Goal: Task Accomplishment & Management: Use online tool/utility

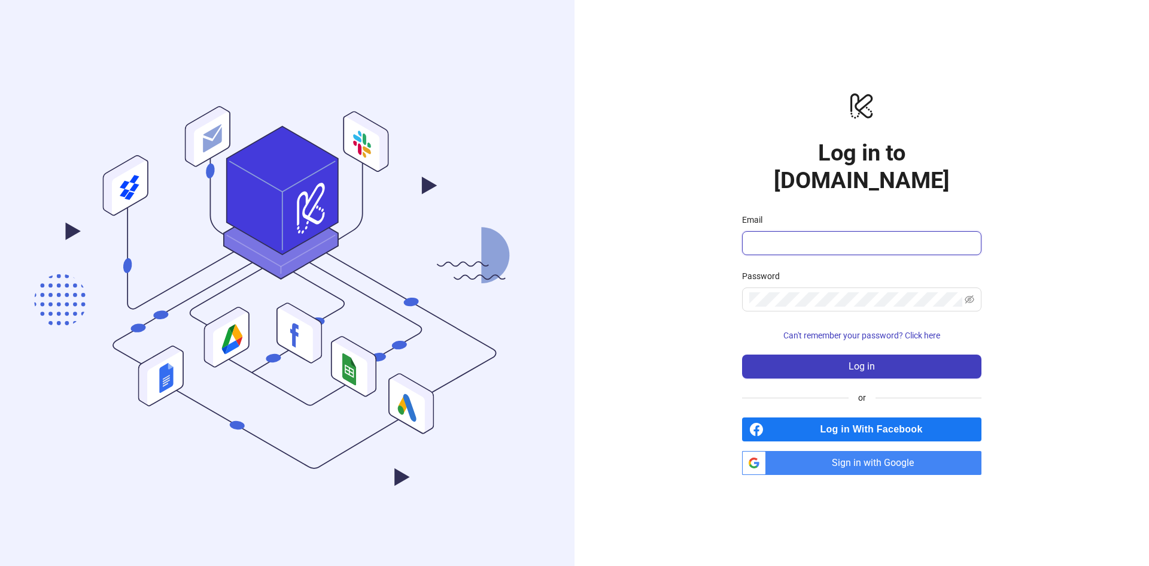
click at [788, 236] on input "Email" at bounding box center [860, 243] width 223 height 14
type input "**********"
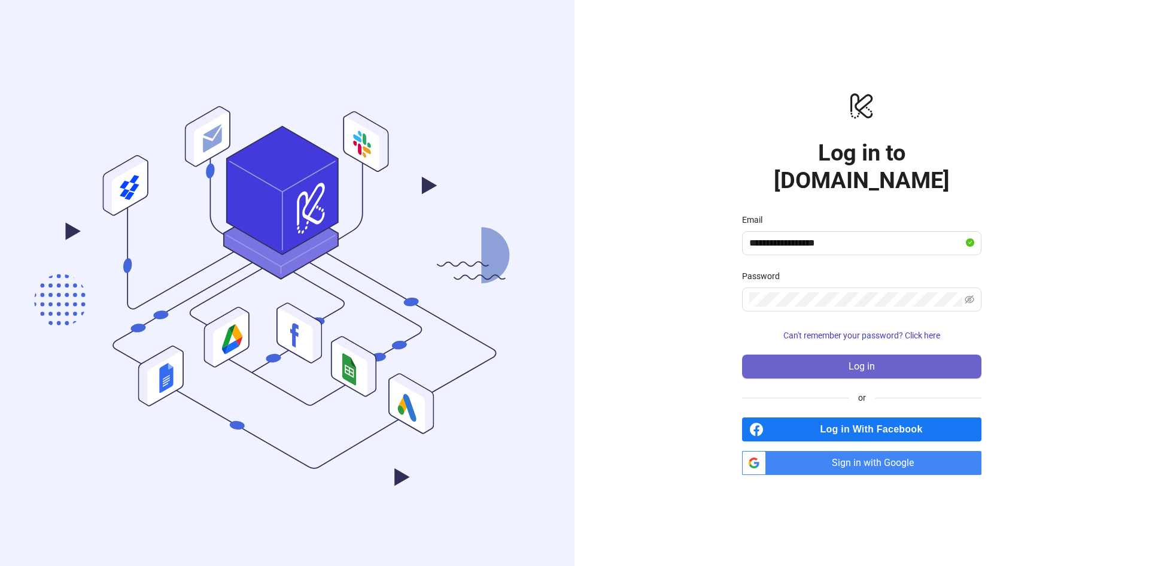
click at [855, 361] on span "Log in" at bounding box center [862, 366] width 26 height 11
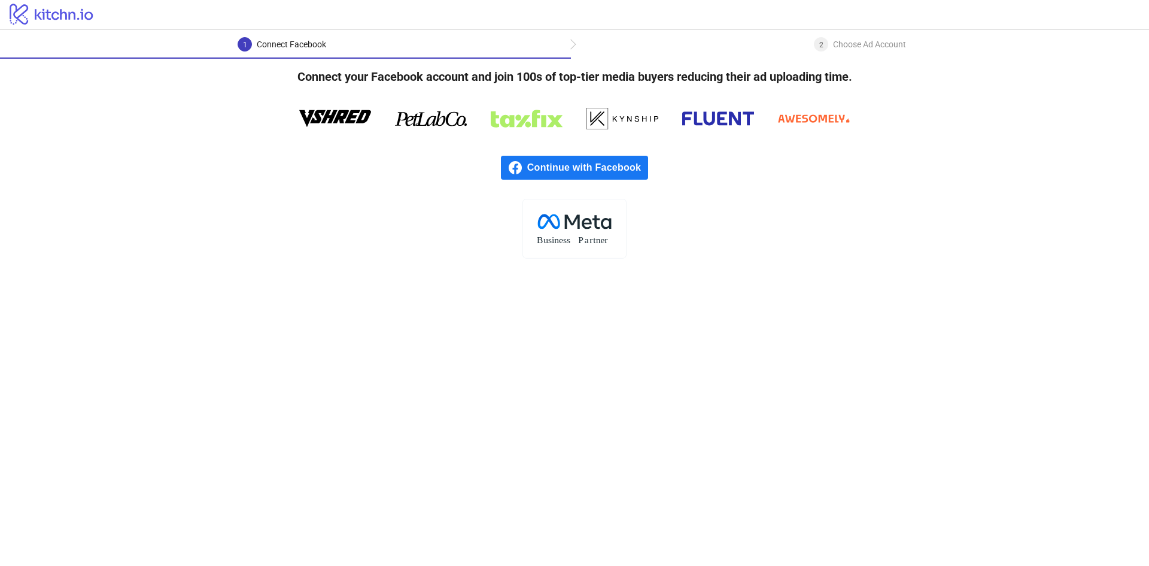
click at [606, 163] on span "Continue with Facebook" at bounding box center [587, 168] width 121 height 24
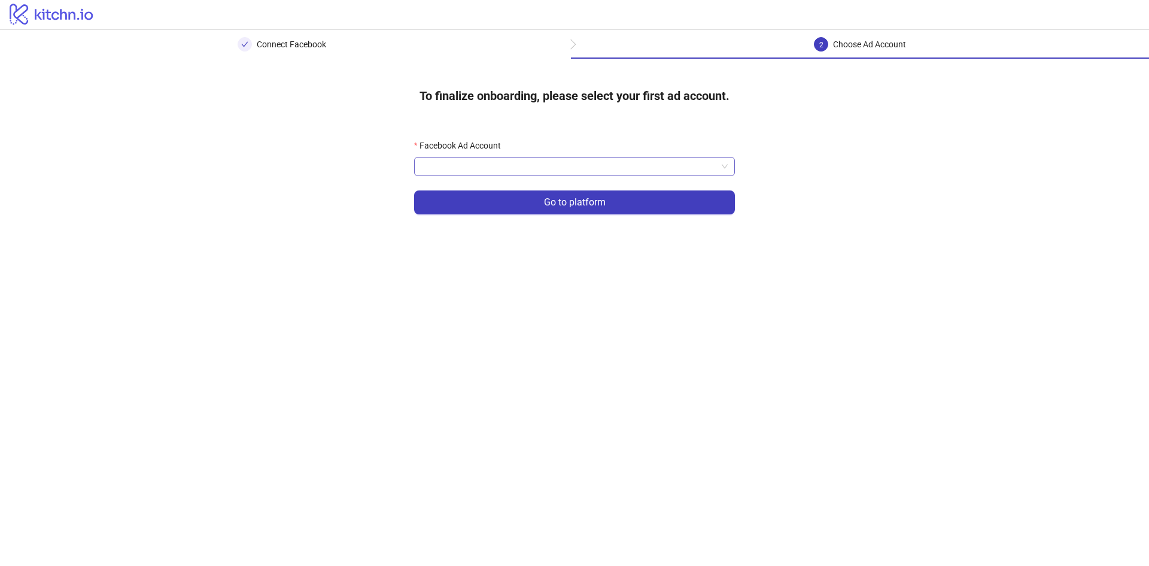
click at [527, 174] on input "Facebook Ad Account" at bounding box center [569, 166] width 296 height 18
click at [524, 161] on input "Facebook Ad Account" at bounding box center [569, 166] width 296 height 18
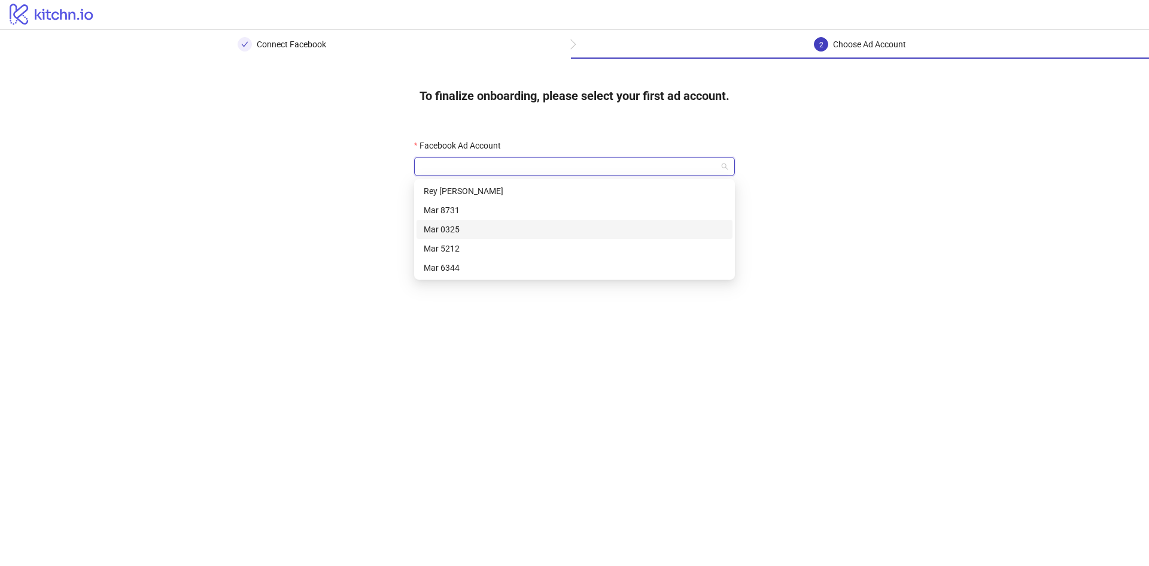
click at [467, 226] on div "Mar 0325" at bounding box center [575, 229] width 302 height 13
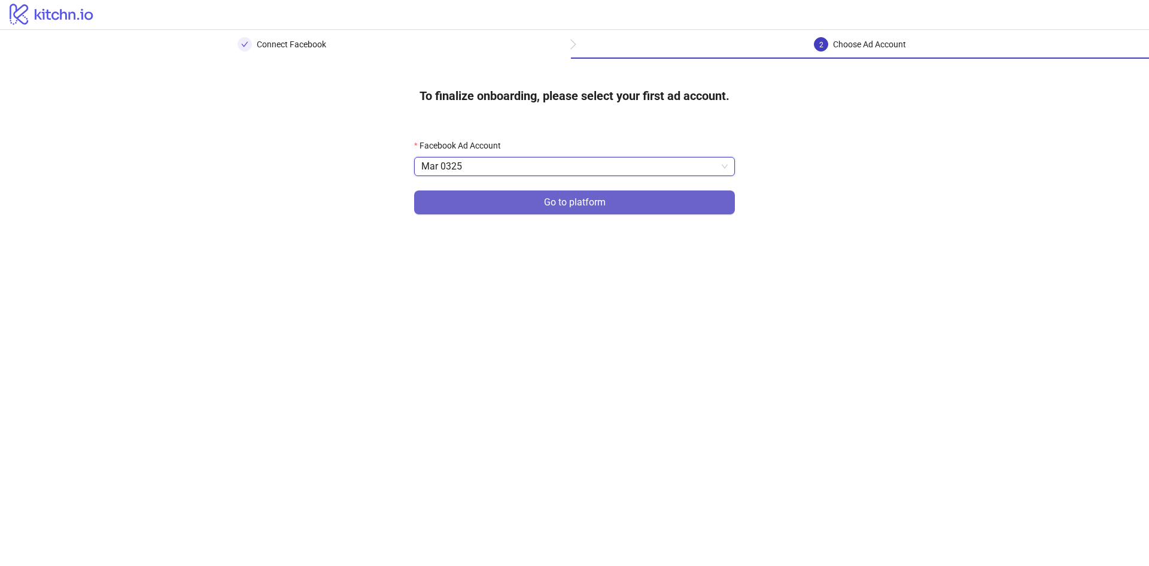
click at [565, 204] on span "Go to platform" at bounding box center [575, 202] width 62 height 11
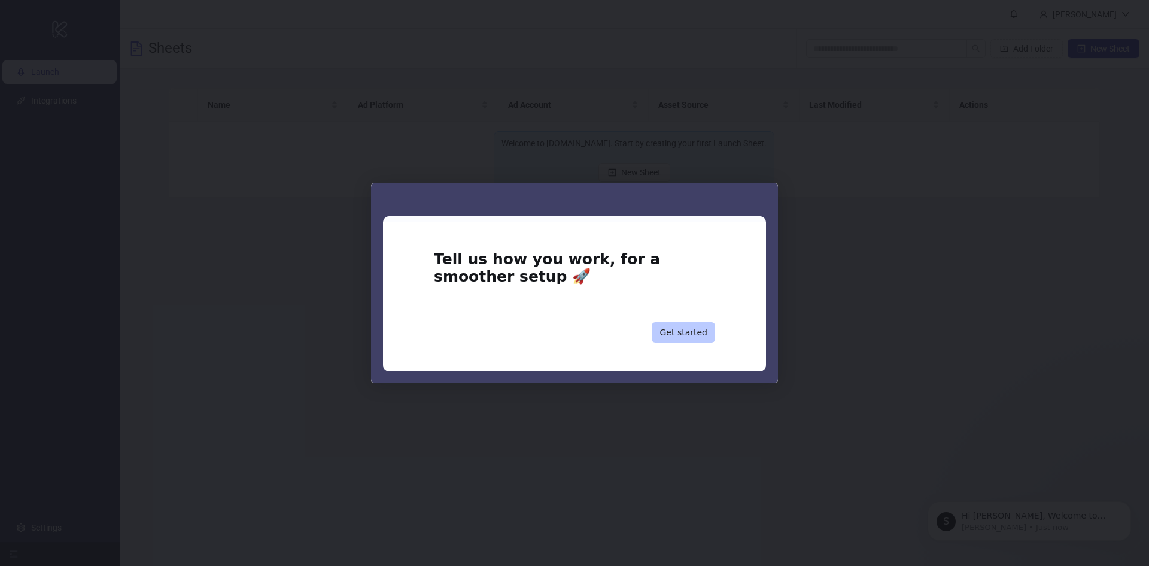
click at [693, 332] on button "Get started" at bounding box center [683, 332] width 63 height 20
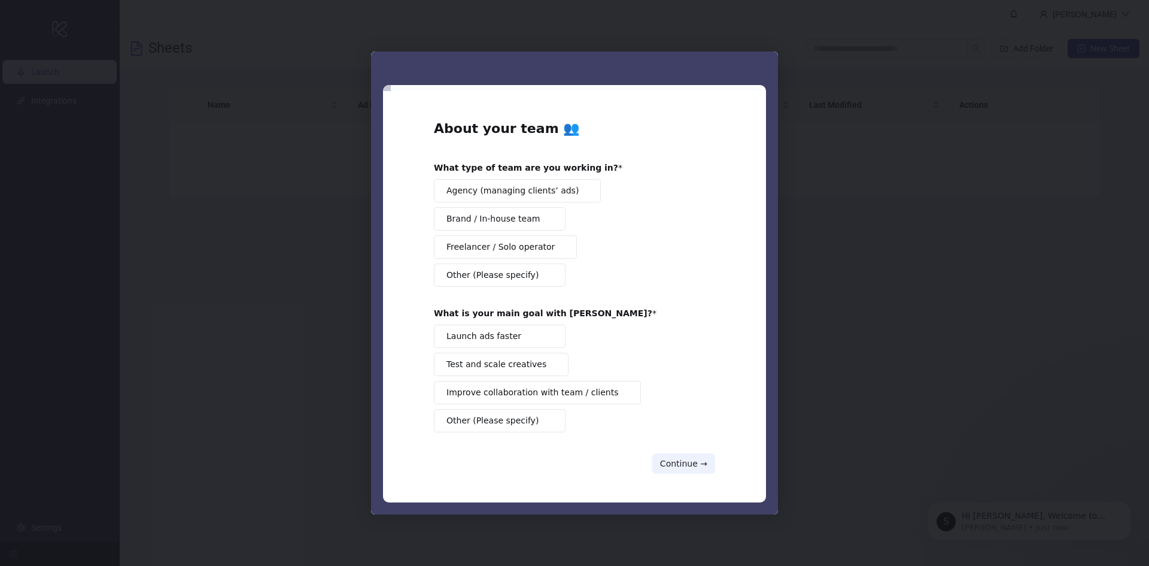
click at [526, 223] on span "Brand / In-house team" at bounding box center [493, 219] width 93 height 13
click at [484, 333] on span "Launch ads faster" at bounding box center [484, 336] width 75 height 13
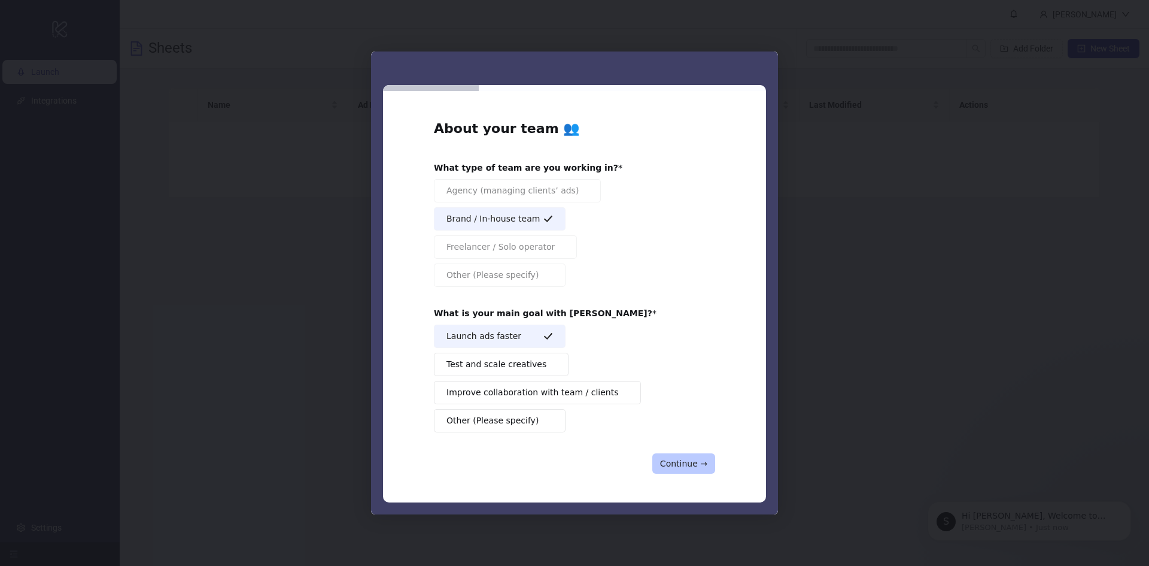
click at [680, 461] on button "Continue →" at bounding box center [684, 463] width 63 height 20
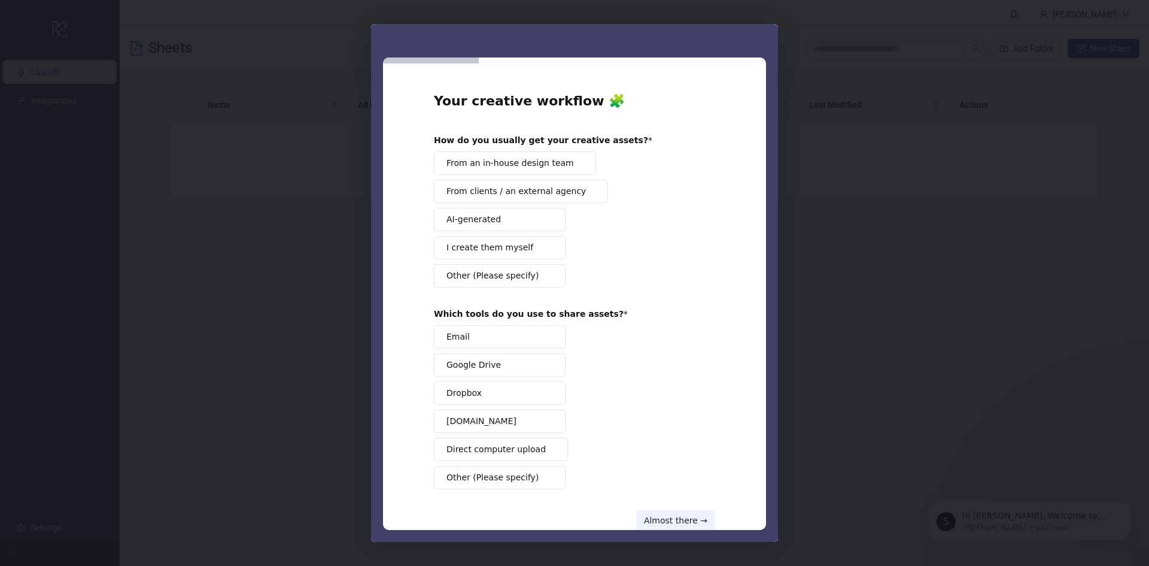
click at [498, 160] on span "From an in-house design team" at bounding box center [511, 163] width 128 height 13
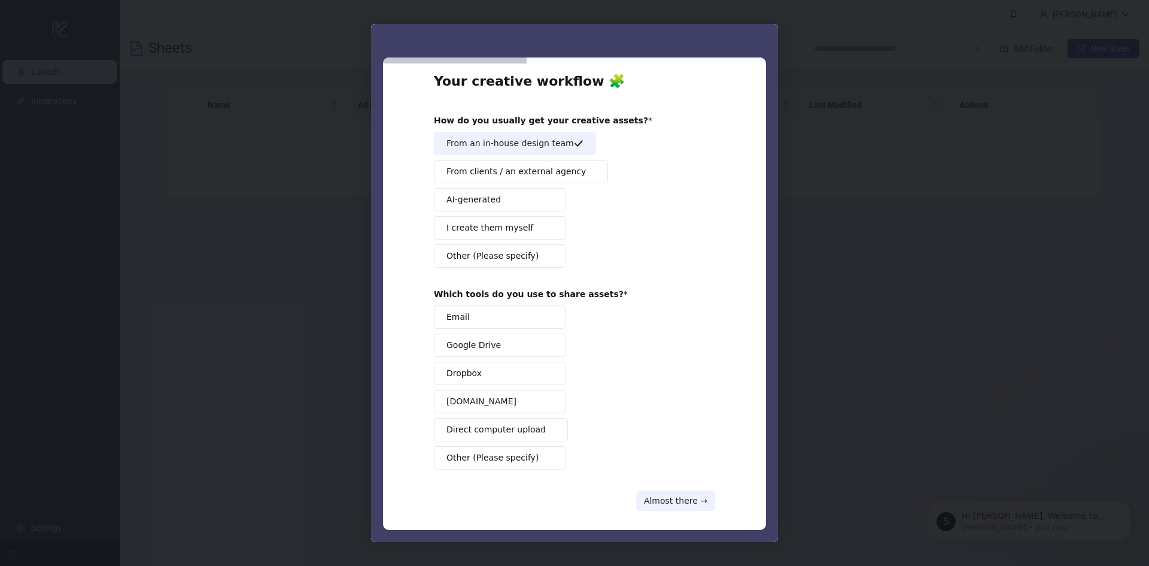
scroll to position [29, 0]
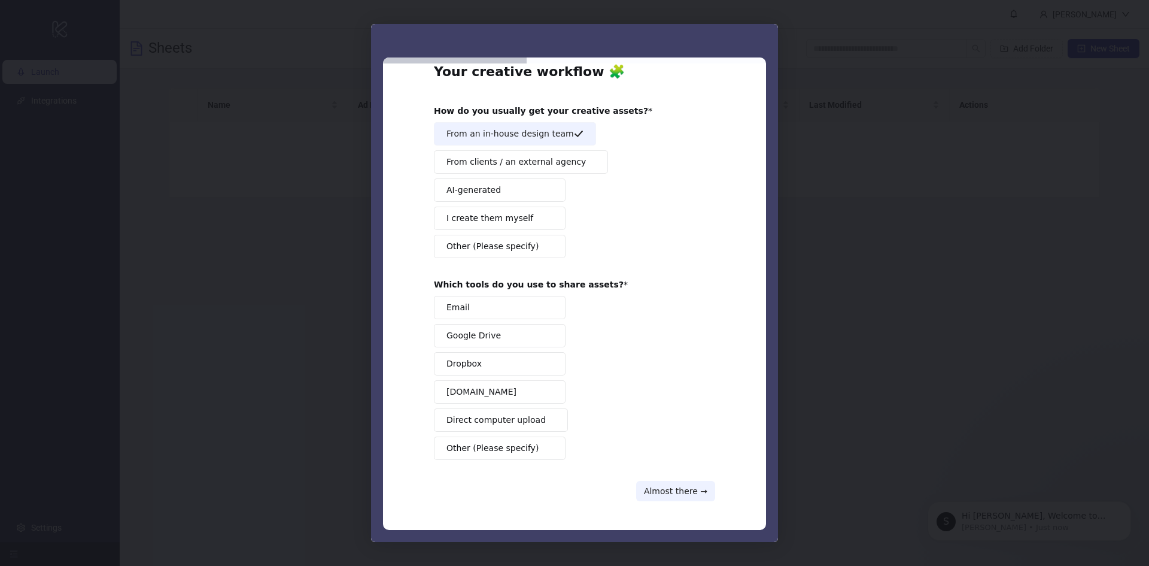
click at [537, 455] on button "Other (Please specify)" at bounding box center [500, 447] width 132 height 23
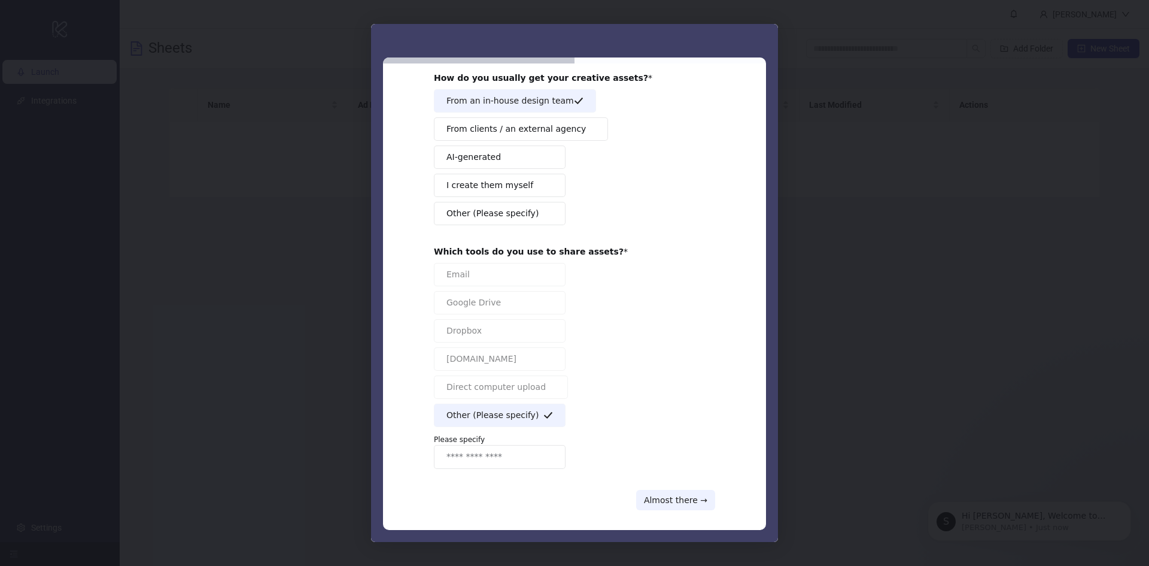
scroll to position [49, 0]
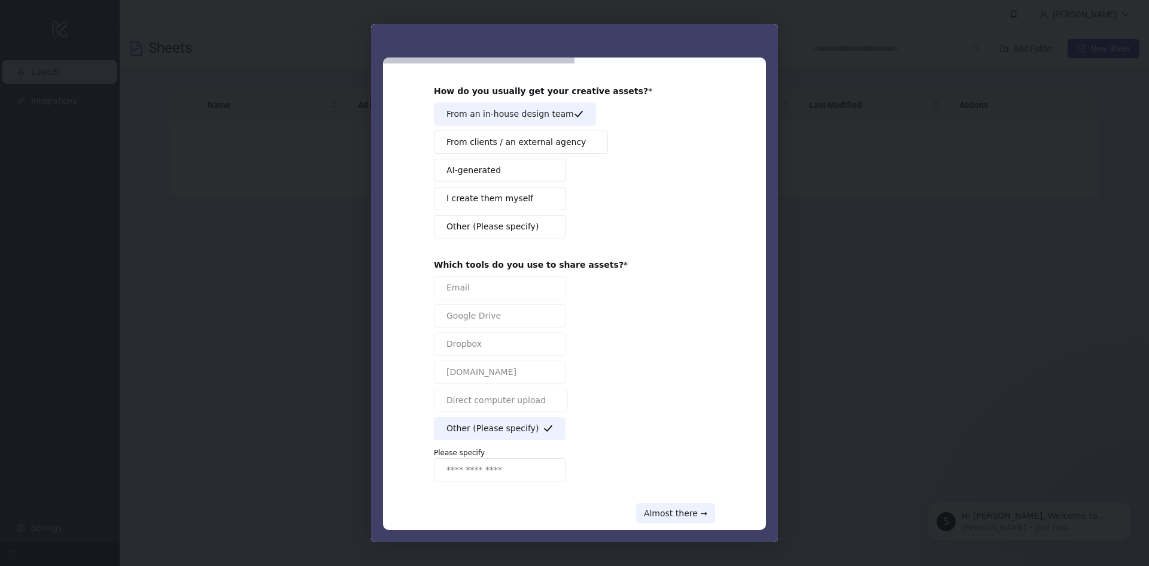
click at [499, 482] on div "Your creative workflow 🧩 How do you usually get your creative assets? From an i…" at bounding box center [574, 283] width 281 height 480
click at [500, 472] on input "Enter response" at bounding box center [500, 470] width 132 height 24
type input "********"
click at [667, 505] on button "Almost there →" at bounding box center [675, 513] width 79 height 20
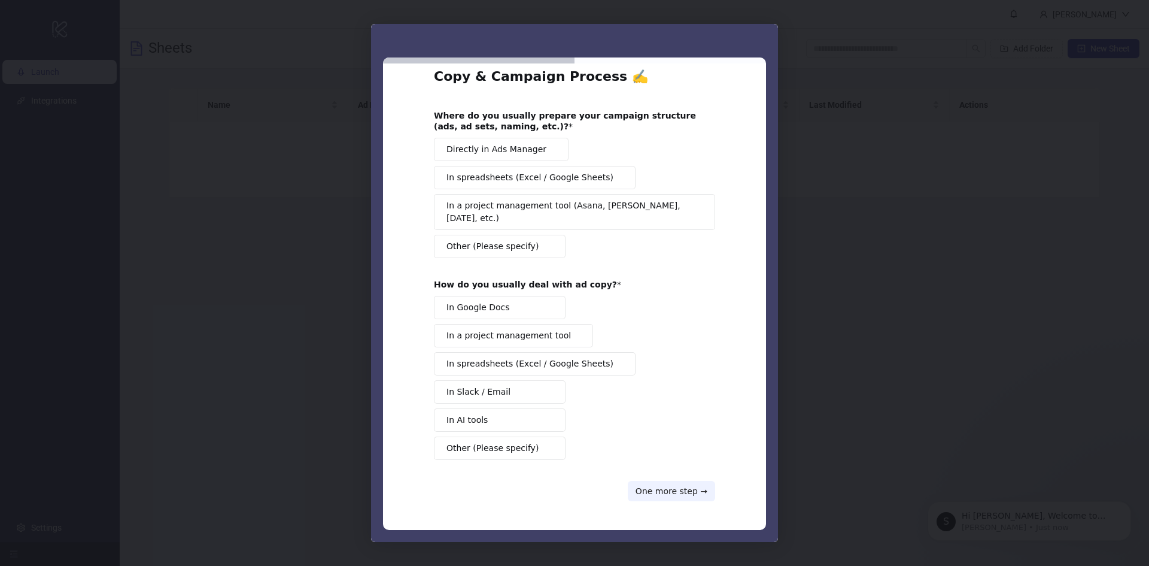
scroll to position [12, 0]
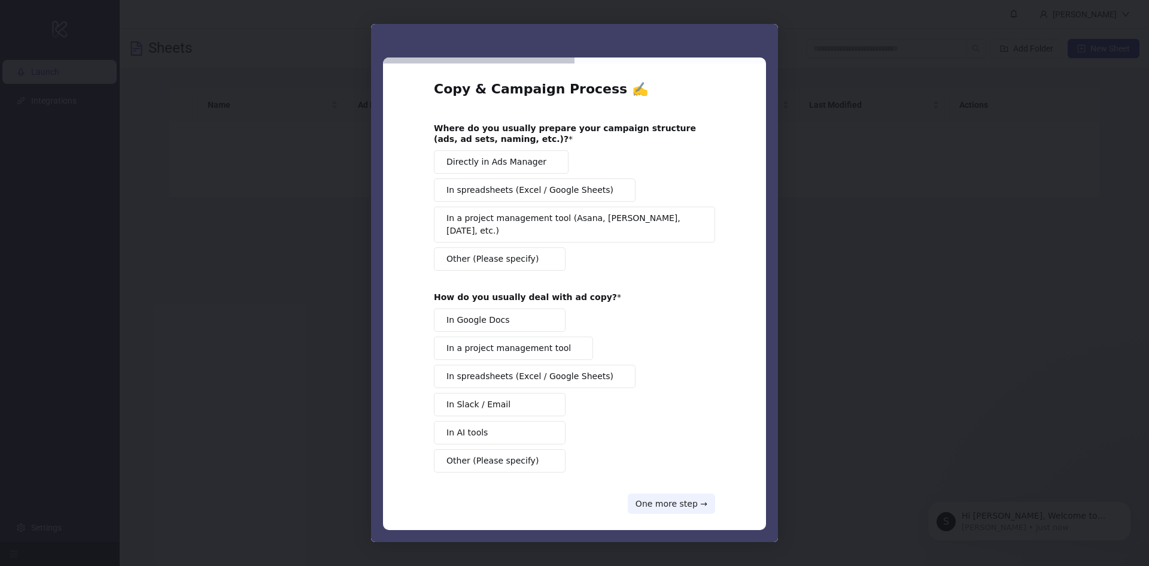
click at [480, 162] on span "Directly in Ads Manager" at bounding box center [497, 162] width 100 height 13
click at [489, 398] on span "In Slack / Email" at bounding box center [479, 404] width 64 height 13
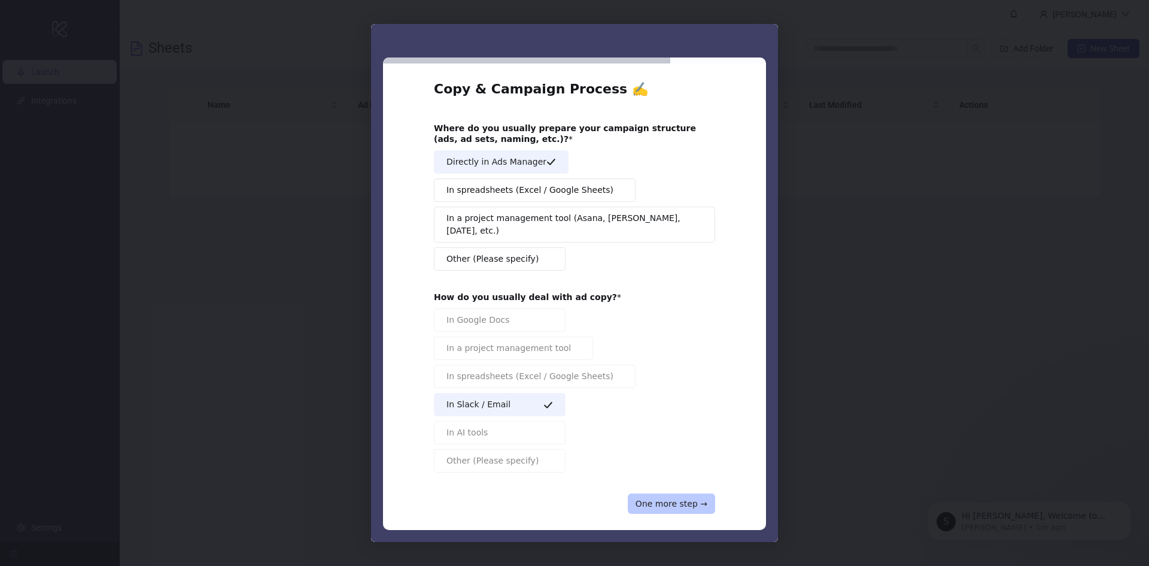
click at [656, 493] on button "One more step →" at bounding box center [671, 503] width 87 height 20
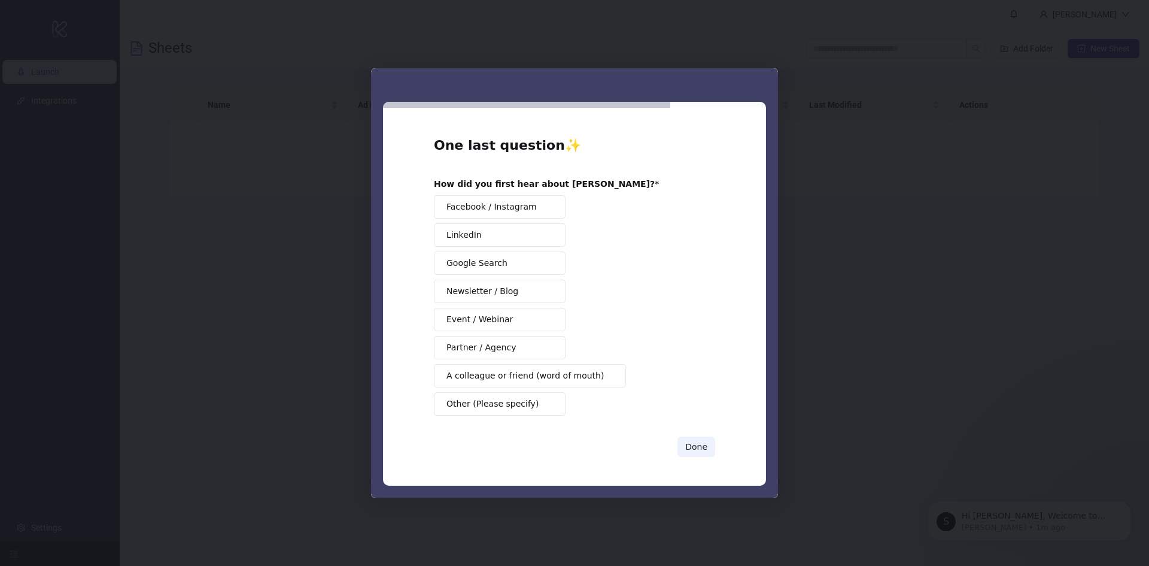
scroll to position [0, 0]
click at [497, 403] on span "Other (Please specify)" at bounding box center [493, 403] width 92 height 13
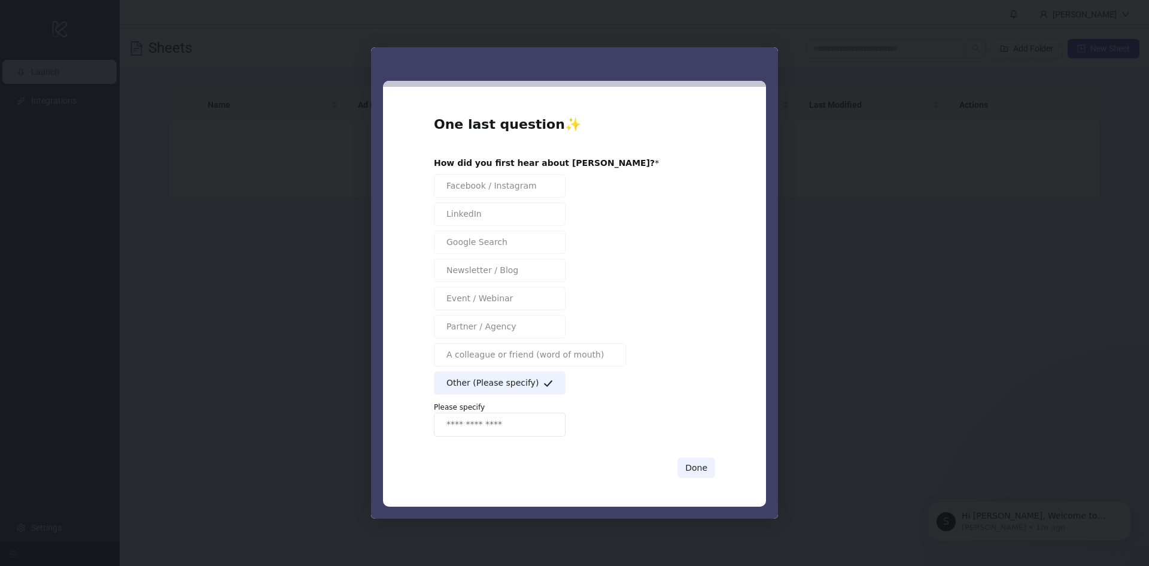
click at [490, 426] on input "Enter response" at bounding box center [500, 424] width 132 height 24
type input "***"
click at [697, 469] on button "Done" at bounding box center [697, 467] width 38 height 20
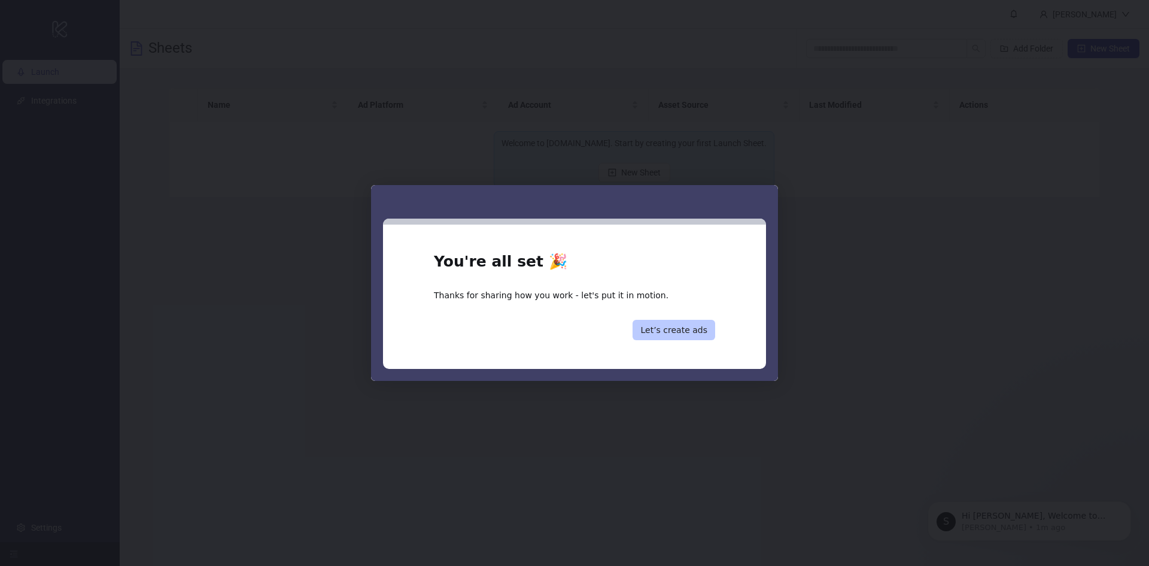
click at [681, 330] on button "Let’s create ads" at bounding box center [674, 330] width 83 height 20
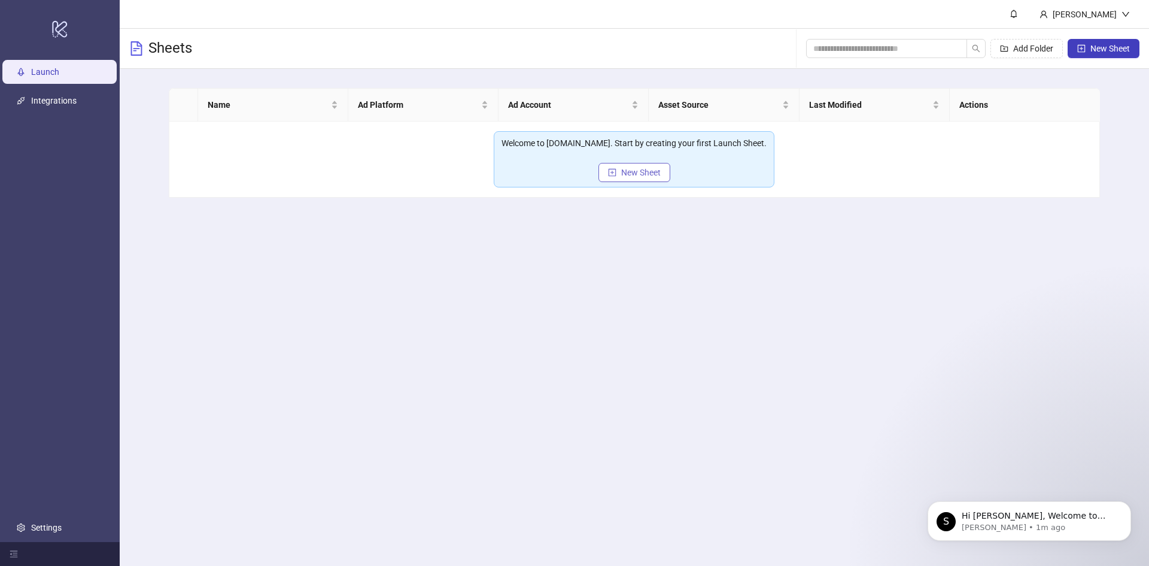
click at [646, 174] on span "New Sheet" at bounding box center [641, 173] width 40 height 10
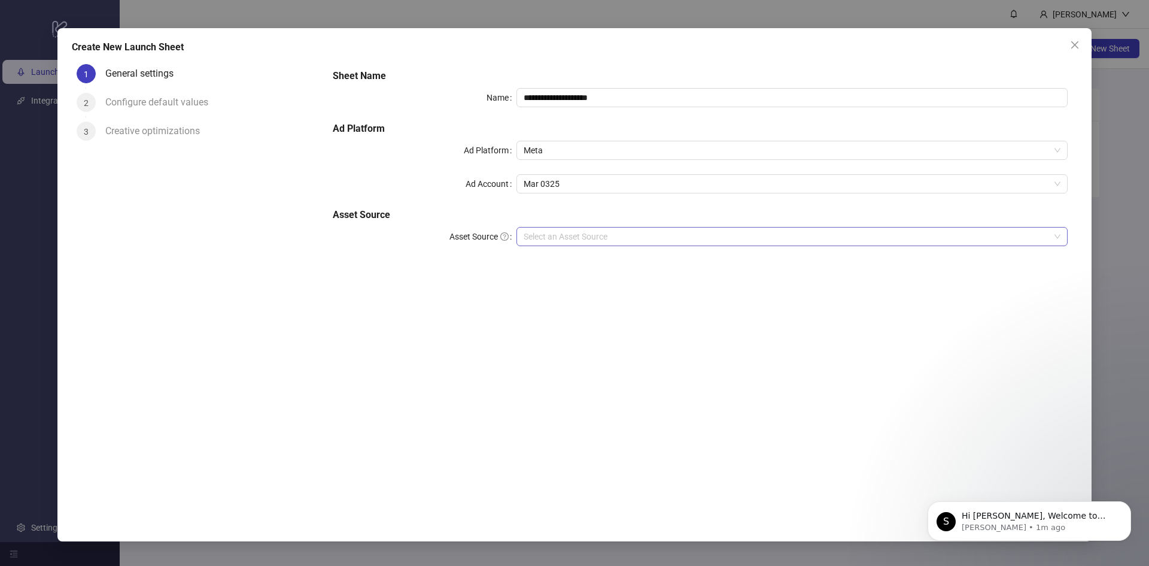
click at [569, 238] on input "Asset Source" at bounding box center [787, 236] width 526 height 18
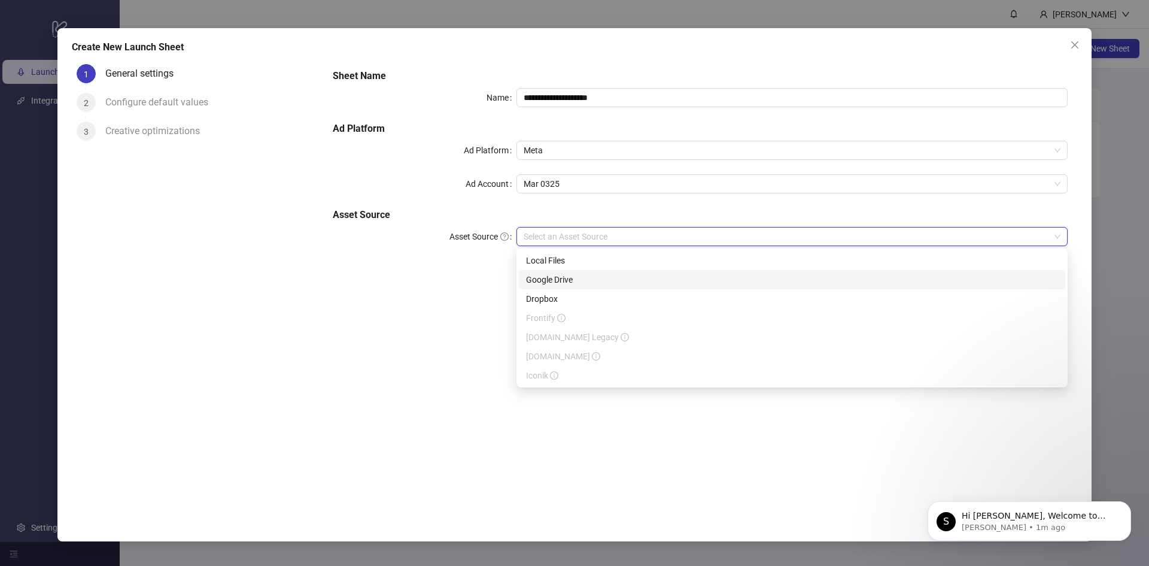
click at [578, 280] on div "Google Drive" at bounding box center [792, 279] width 532 height 13
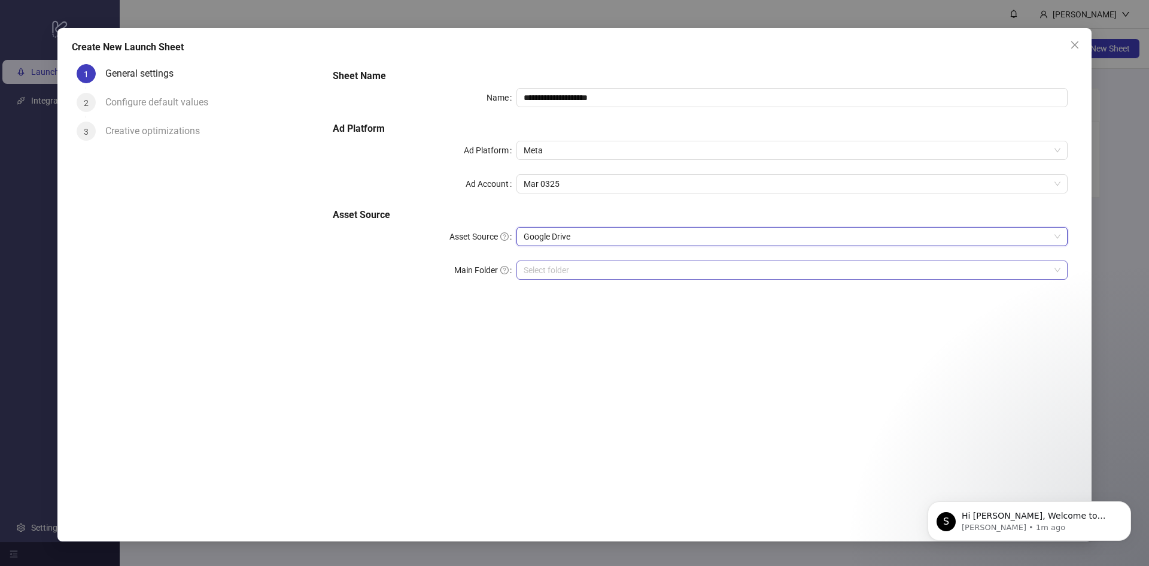
click at [565, 270] on input "Main Folder" at bounding box center [787, 270] width 526 height 18
click at [631, 98] on input "**********" at bounding box center [792, 97] width 551 height 19
drag, startPoint x: 646, startPoint y: 104, endPoint x: 490, endPoint y: 92, distance: 156.2
click at [490, 92] on div "**********" at bounding box center [700, 97] width 735 height 19
type input "*****"
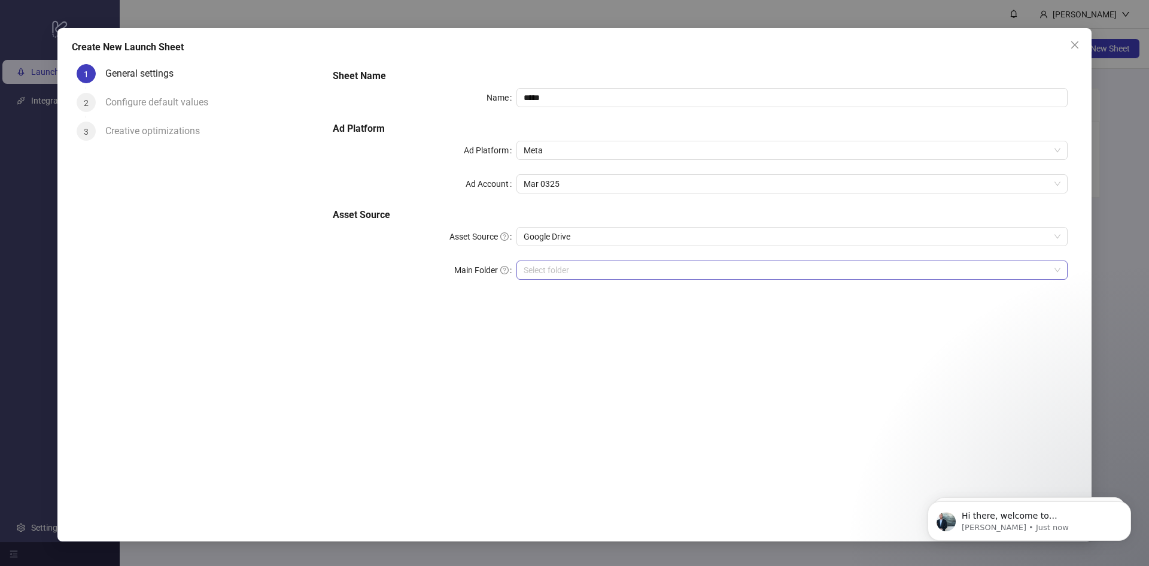
click at [577, 272] on input "Main Folder" at bounding box center [787, 270] width 526 height 18
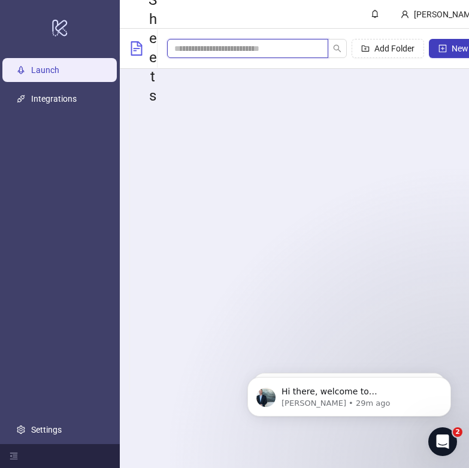
click at [227, 42] on span at bounding box center [247, 48] width 161 height 19
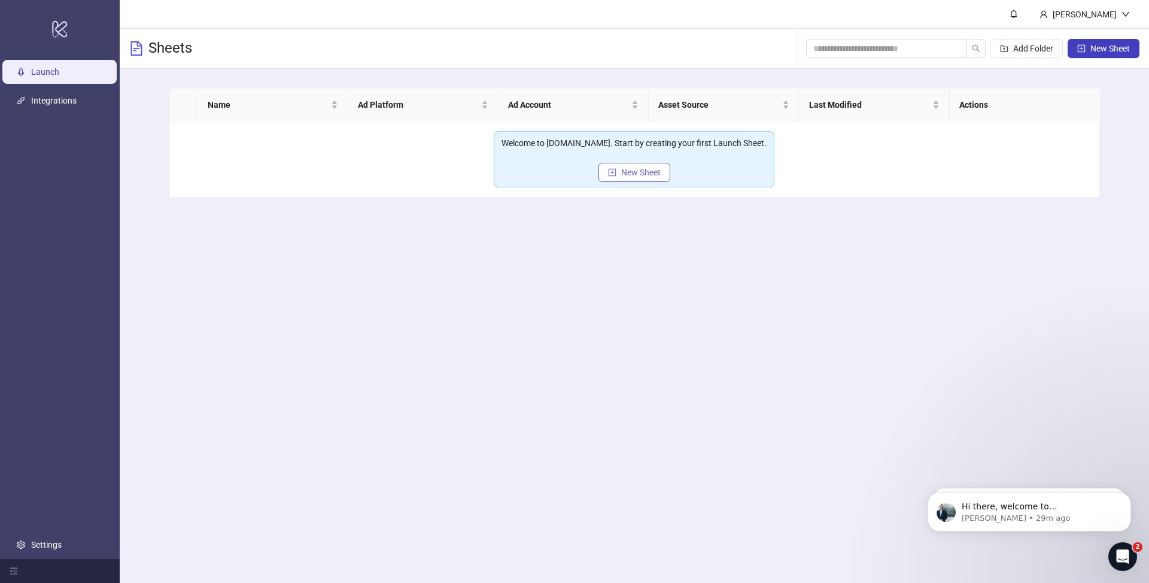
click at [478, 172] on span "New Sheet" at bounding box center [641, 173] width 40 height 10
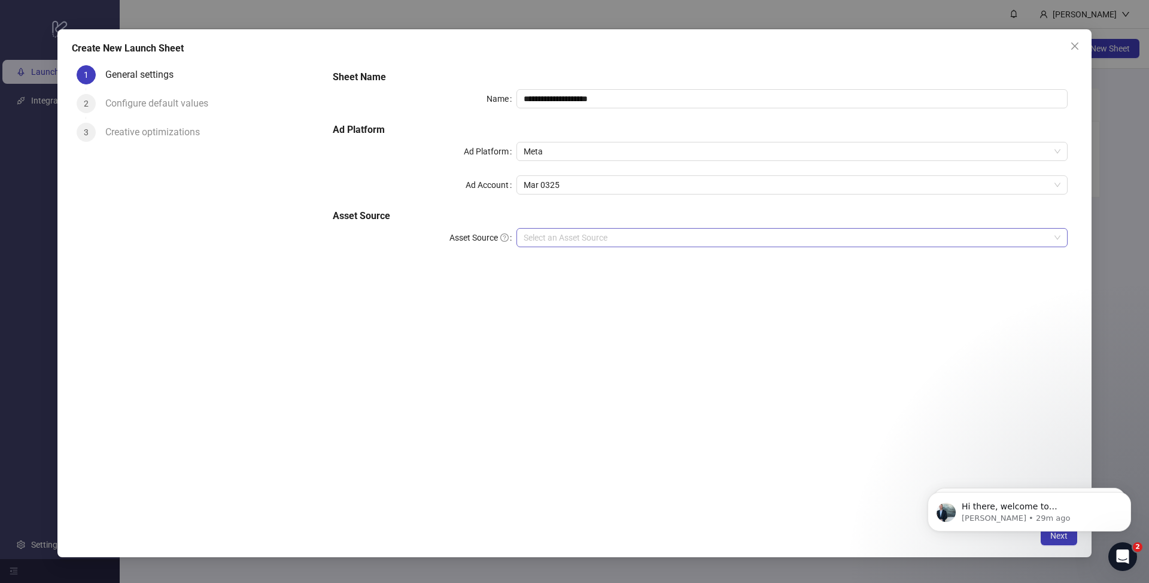
click at [478, 234] on input "Asset Source" at bounding box center [787, 238] width 526 height 18
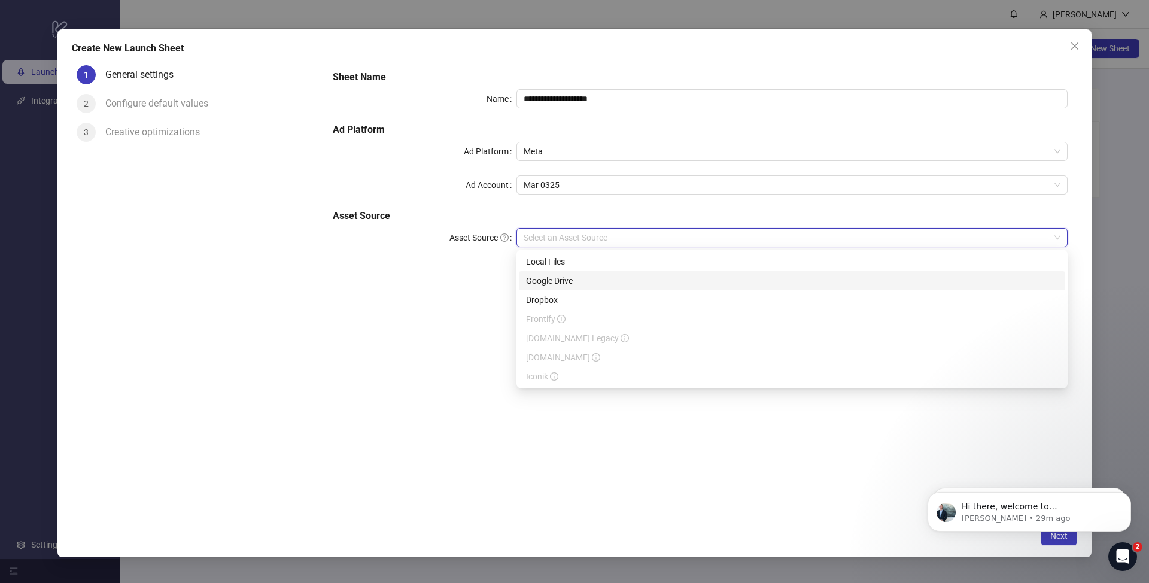
click at [478, 282] on div "Google Drive" at bounding box center [792, 280] width 532 height 13
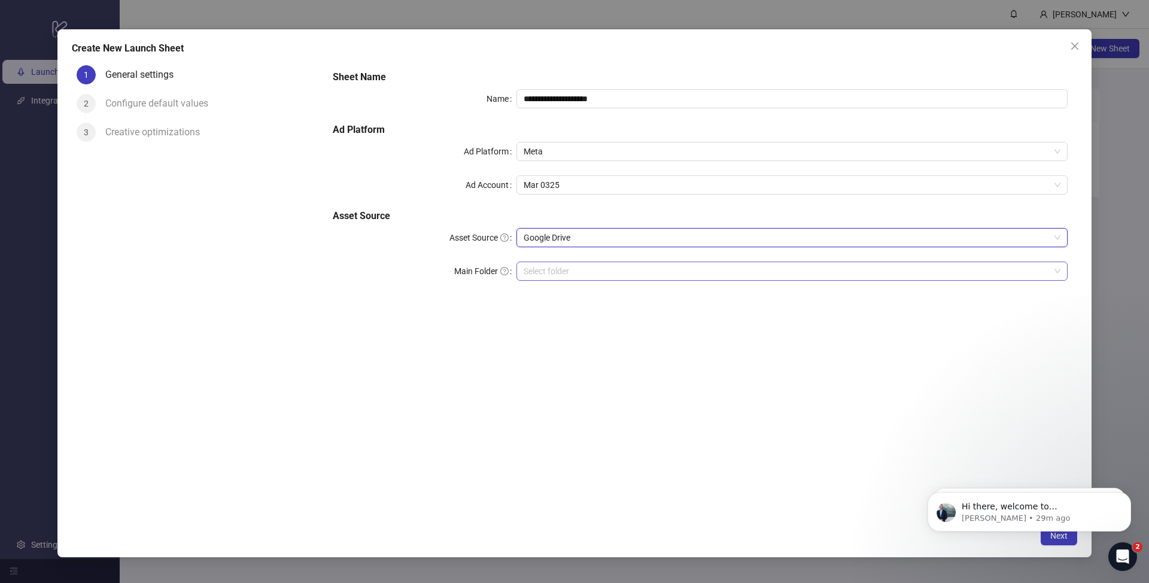
click at [478, 265] on input "Main Folder" at bounding box center [787, 271] width 526 height 18
click at [478, 272] on input "Main Folder" at bounding box center [787, 271] width 526 height 18
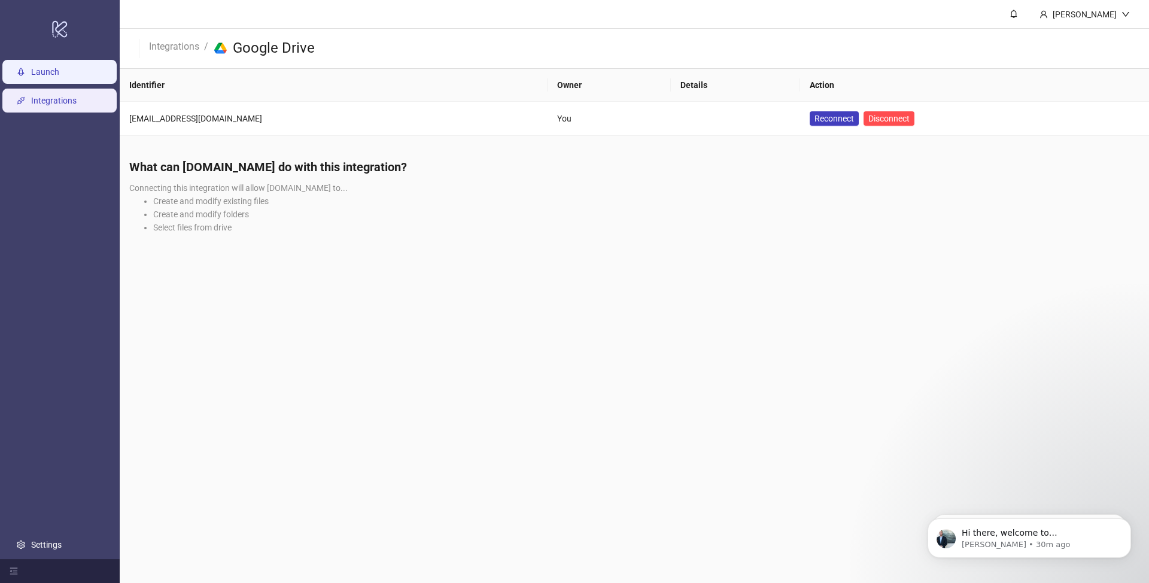
click at [59, 67] on link "Launch" at bounding box center [45, 72] width 28 height 10
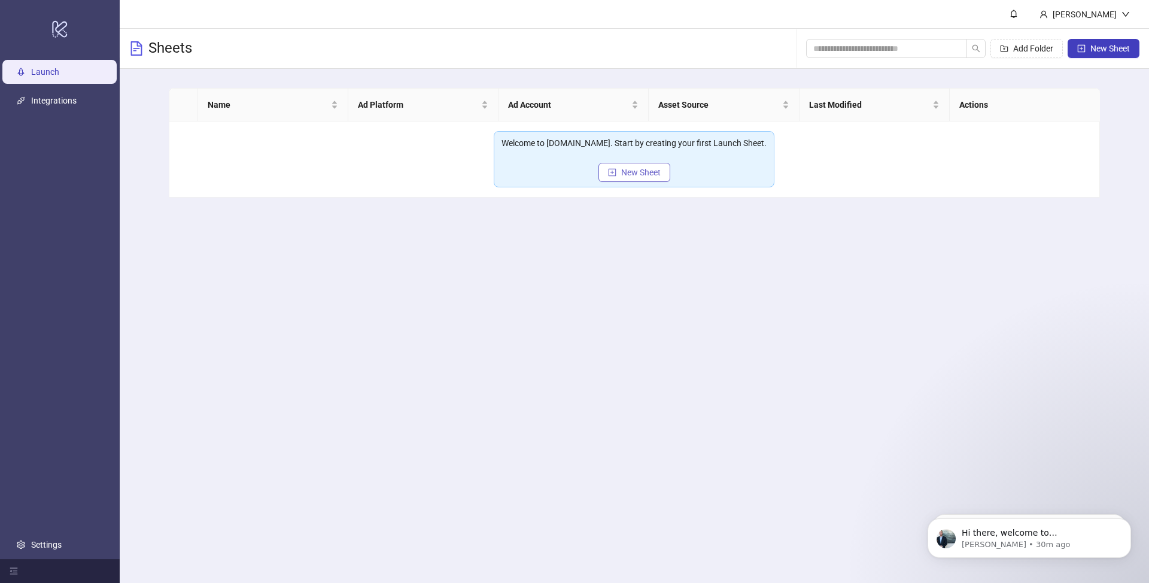
click at [650, 172] on span "New Sheet" at bounding box center [641, 173] width 40 height 10
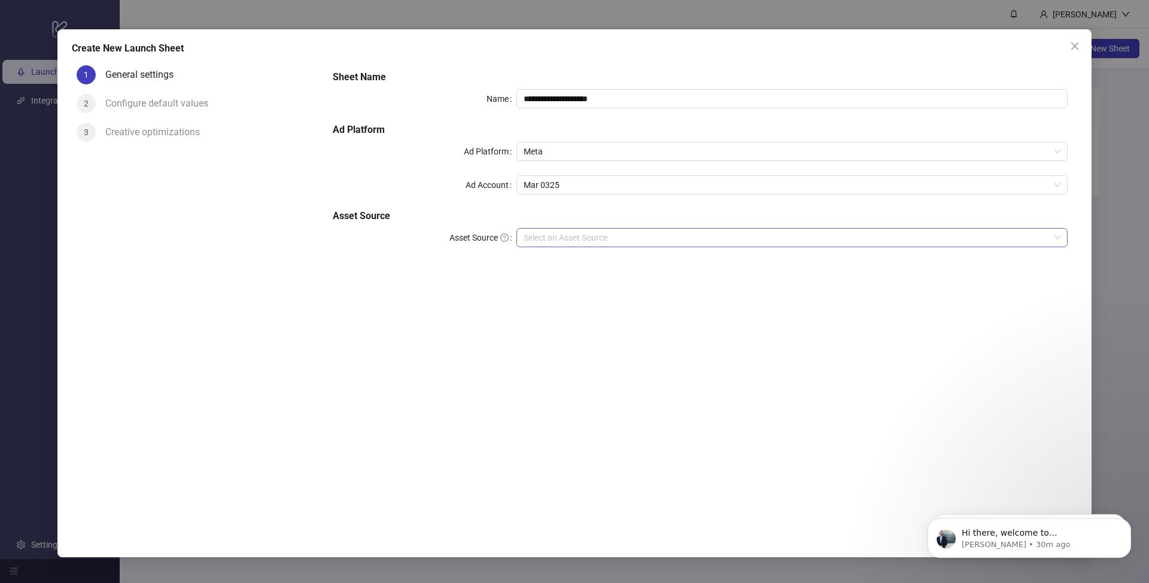
click at [615, 235] on input "Asset Source" at bounding box center [787, 238] width 526 height 18
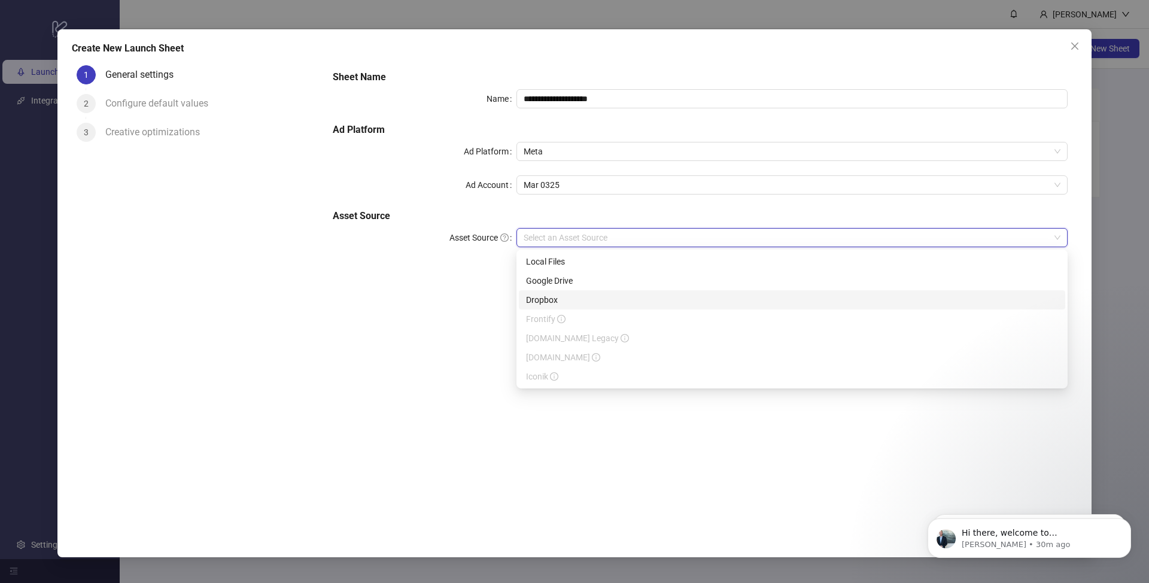
click at [581, 293] on div "Dropbox" at bounding box center [792, 299] width 547 height 19
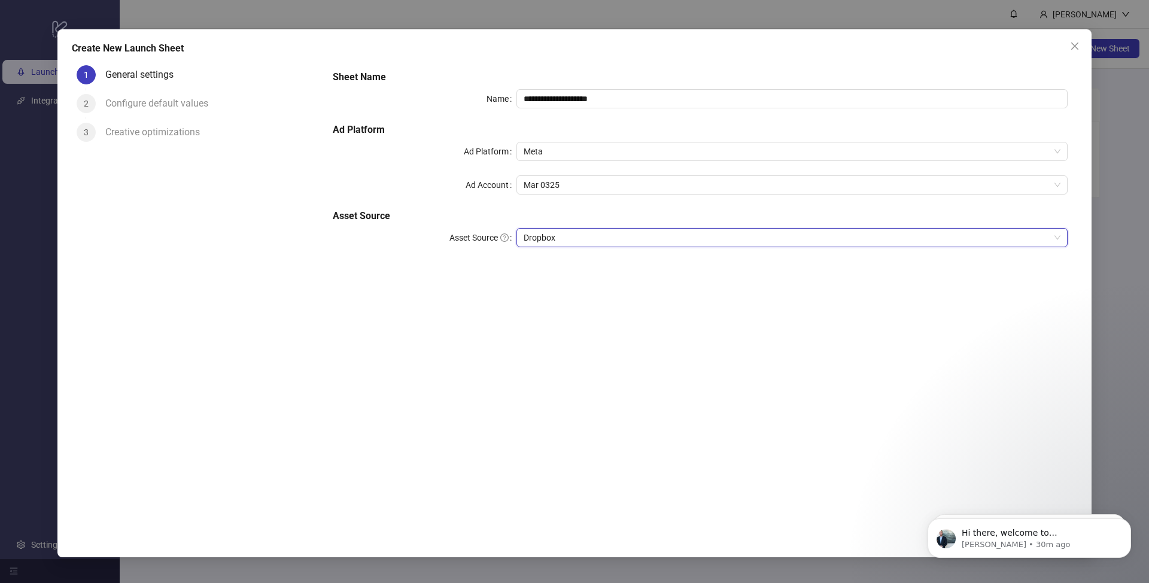
click at [585, 235] on span "Dropbox" at bounding box center [792, 238] width 537 height 18
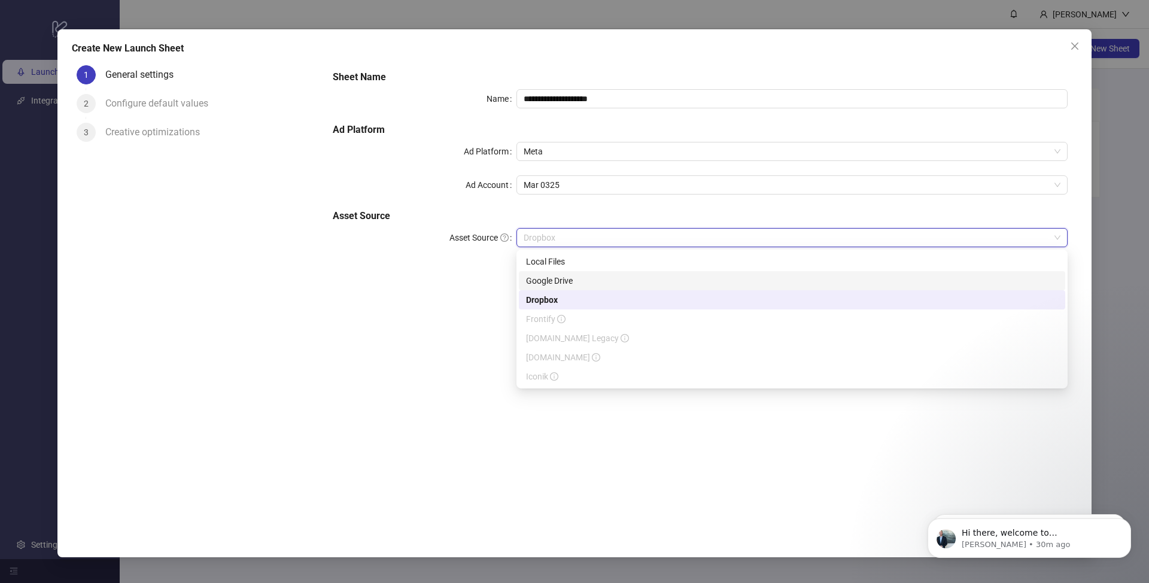
click at [579, 279] on div "Google Drive" at bounding box center [792, 280] width 532 height 13
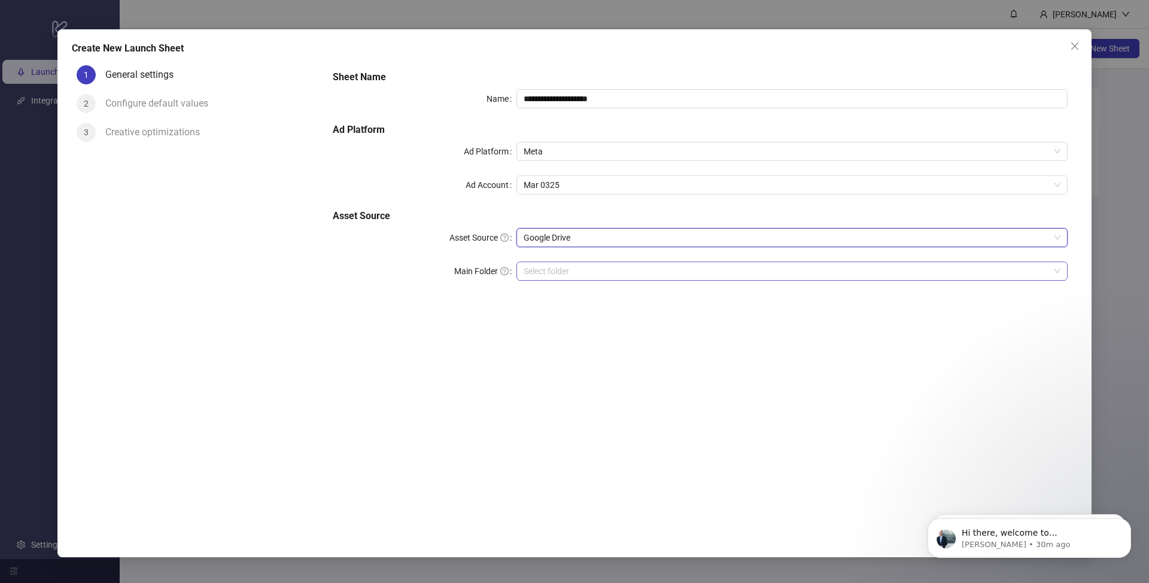
click at [587, 274] on input "Main Folder" at bounding box center [787, 271] width 526 height 18
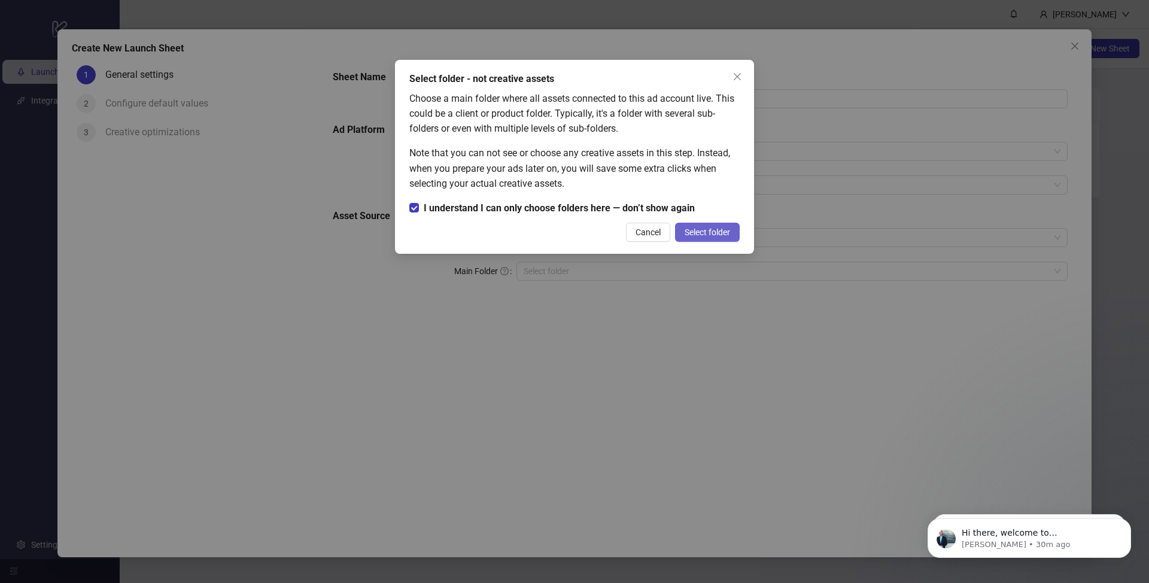
click at [709, 227] on span "Select folder" at bounding box center [707, 232] width 45 height 10
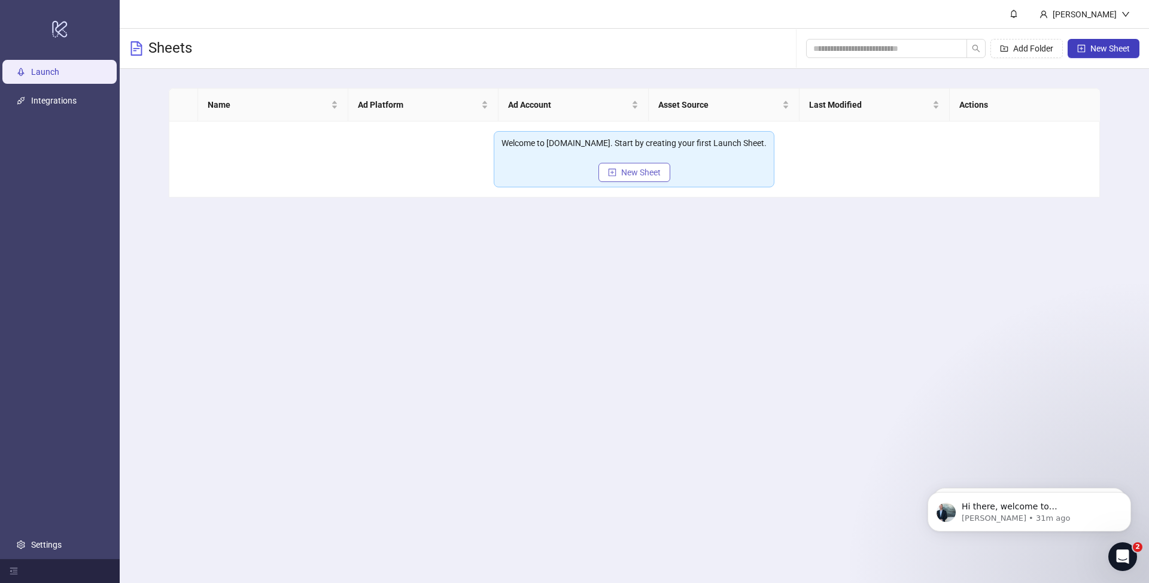
click at [638, 179] on button "New Sheet" at bounding box center [635, 172] width 72 height 19
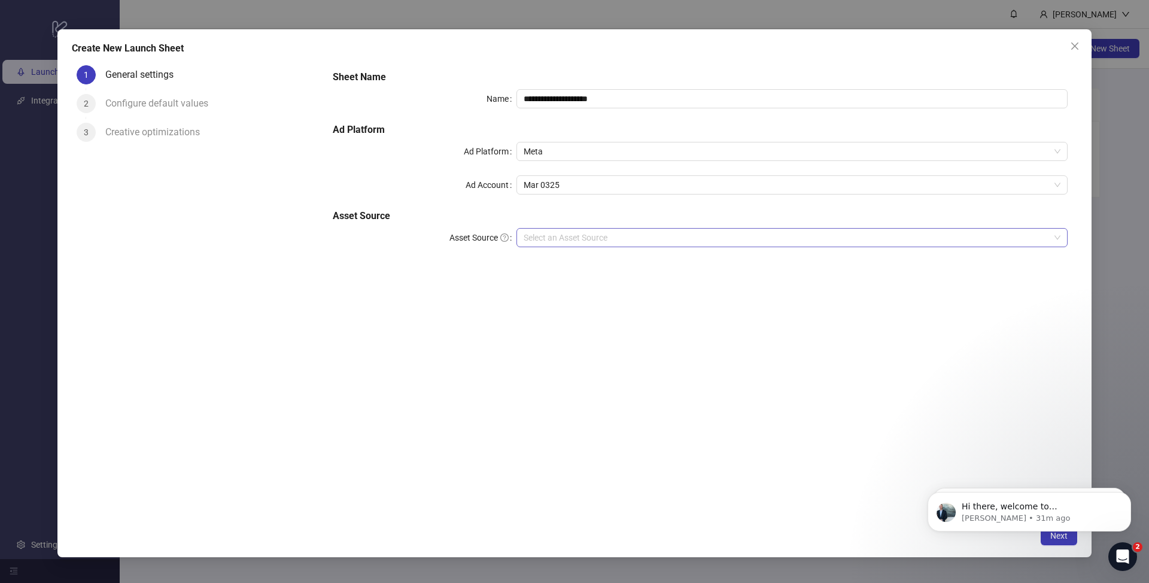
click at [623, 241] on input "Asset Source" at bounding box center [787, 238] width 526 height 18
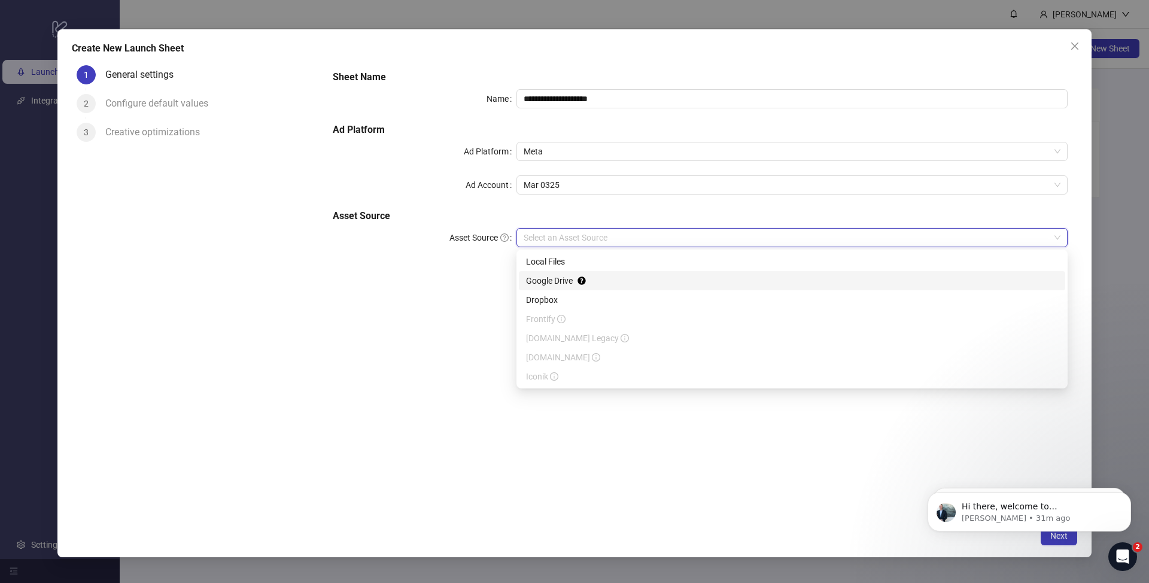
click at [541, 279] on div "Google Drive" at bounding box center [792, 280] width 532 height 13
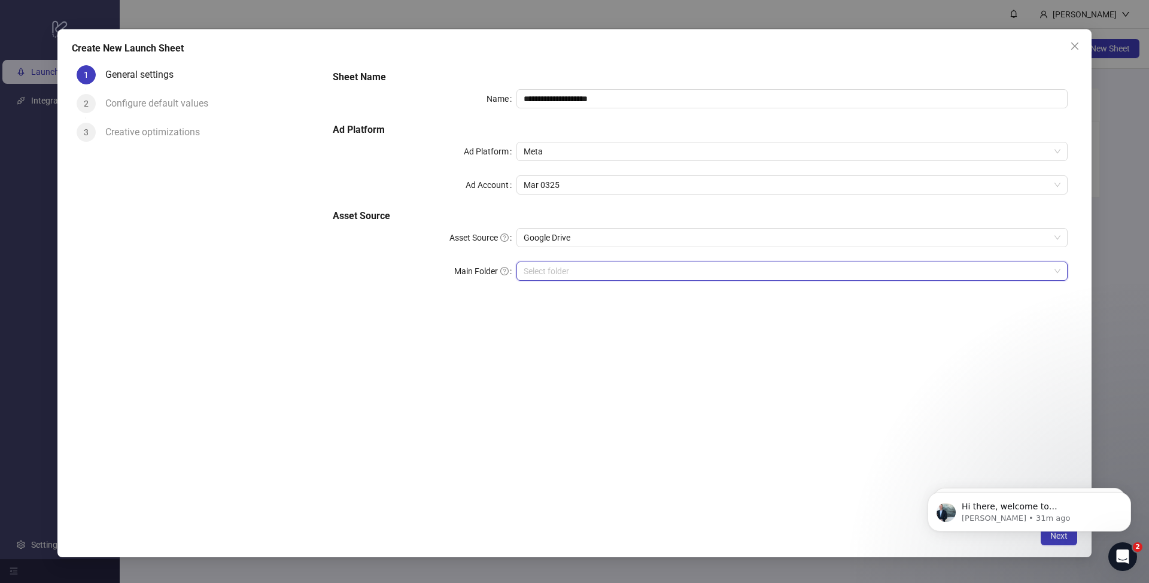
click at [553, 270] on input "Main Folder" at bounding box center [787, 271] width 526 height 18
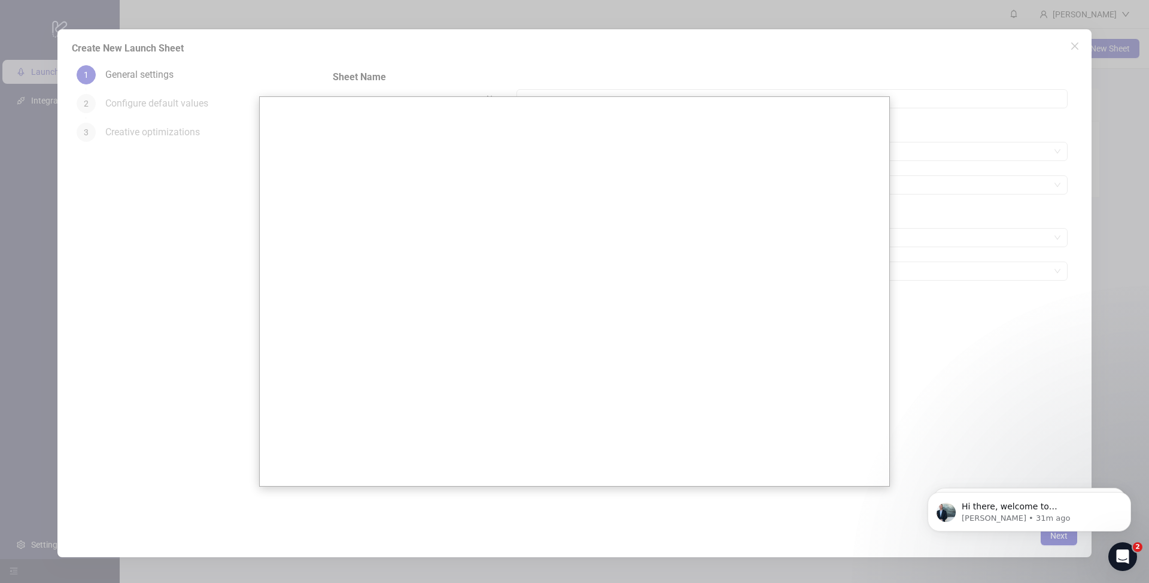
click at [921, 317] on div at bounding box center [574, 291] width 1149 height 583
drag, startPoint x: 969, startPoint y: 372, endPoint x: 958, endPoint y: 362, distance: 14.4
click at [966, 368] on div at bounding box center [574, 291] width 1149 height 583
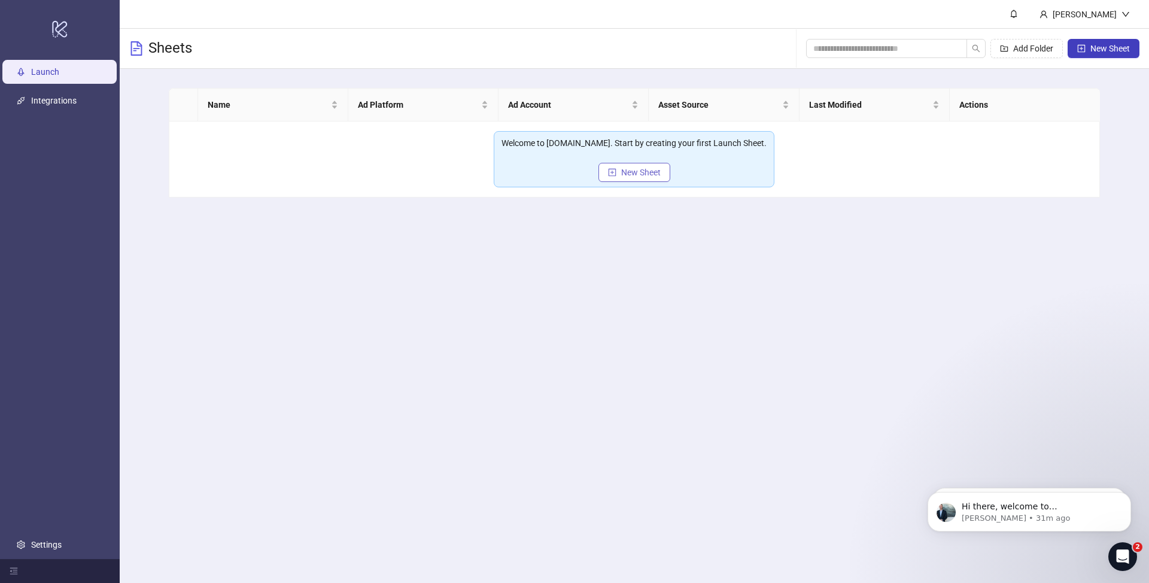
click at [651, 175] on span "New Sheet" at bounding box center [641, 173] width 40 height 10
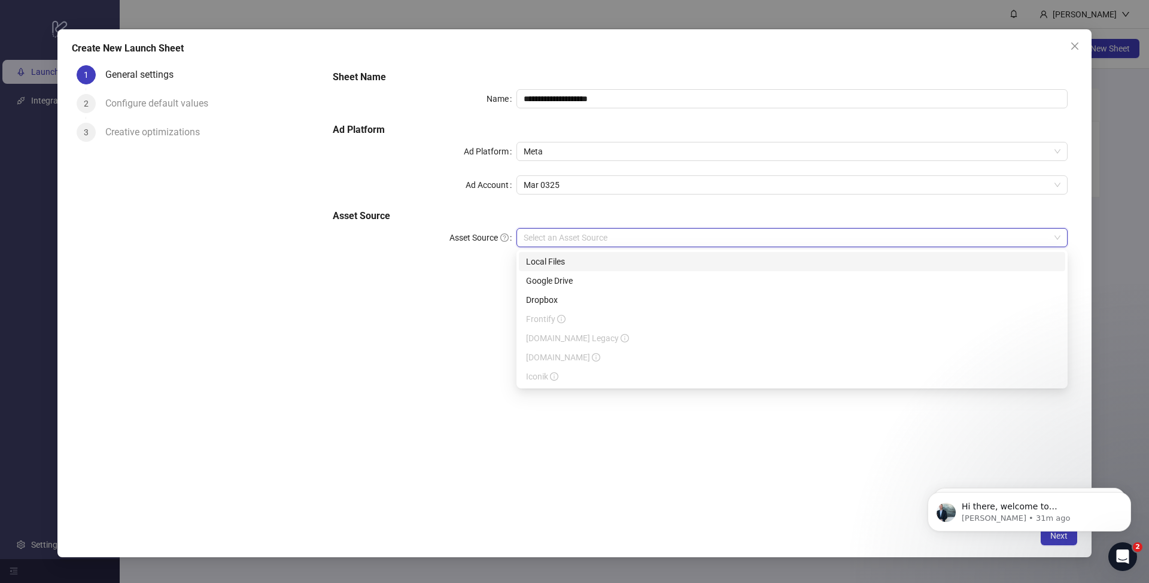
click at [570, 237] on input "Asset Source" at bounding box center [787, 238] width 526 height 18
click at [570, 299] on div "Dropbox" at bounding box center [792, 299] width 532 height 13
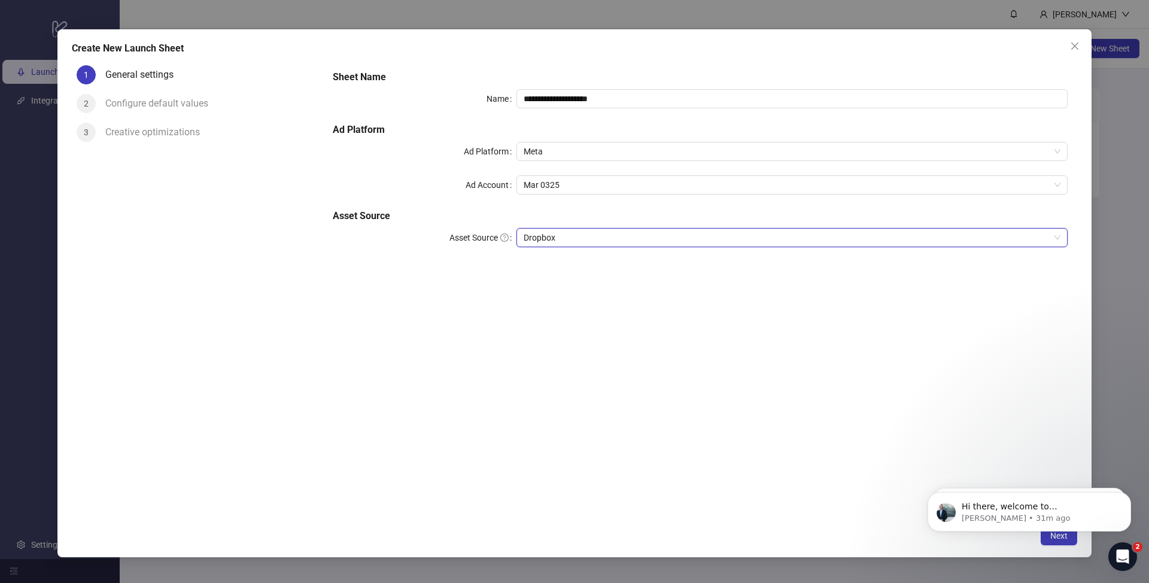
click at [678, 427] on div "**********" at bounding box center [700, 289] width 754 height 459
click at [641, 99] on input "**********" at bounding box center [792, 98] width 551 height 19
click at [641, 101] on input "**********" at bounding box center [792, 98] width 551 height 19
type input "*****"
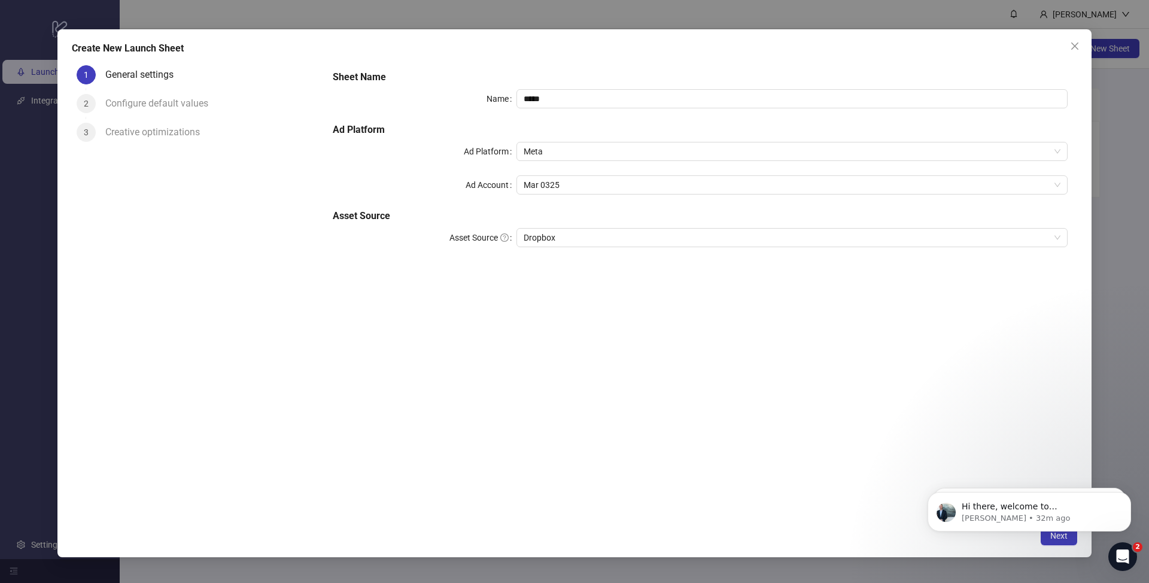
click at [1052, 535] on body "Hi there, welcome to Kitchn.io. I'll reach out via e-mail separately, but just …" at bounding box center [1030, 509] width 230 height 74
click at [1057, 539] on body "Hi there, welcome to Kitchn.io. I'll reach out via e-mail separately, but just …" at bounding box center [1030, 509] width 230 height 74
click at [726, 382] on div "Sheet Name Name ***** Ad Platform Ad Platform Meta Ad Account Mar 0325 Asset So…" at bounding box center [700, 289] width 754 height 459
click at [1128, 492] on icon "Dismiss notification" at bounding box center [1128, 495] width 7 height 7
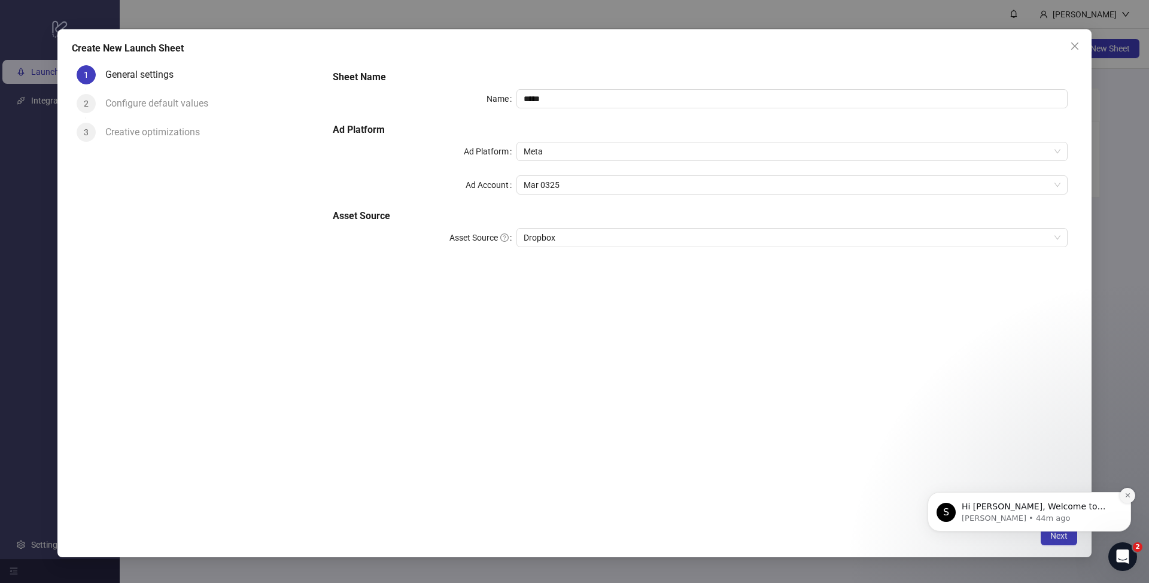
click at [1130, 493] on icon "Dismiss notification" at bounding box center [1128, 495] width 7 height 7
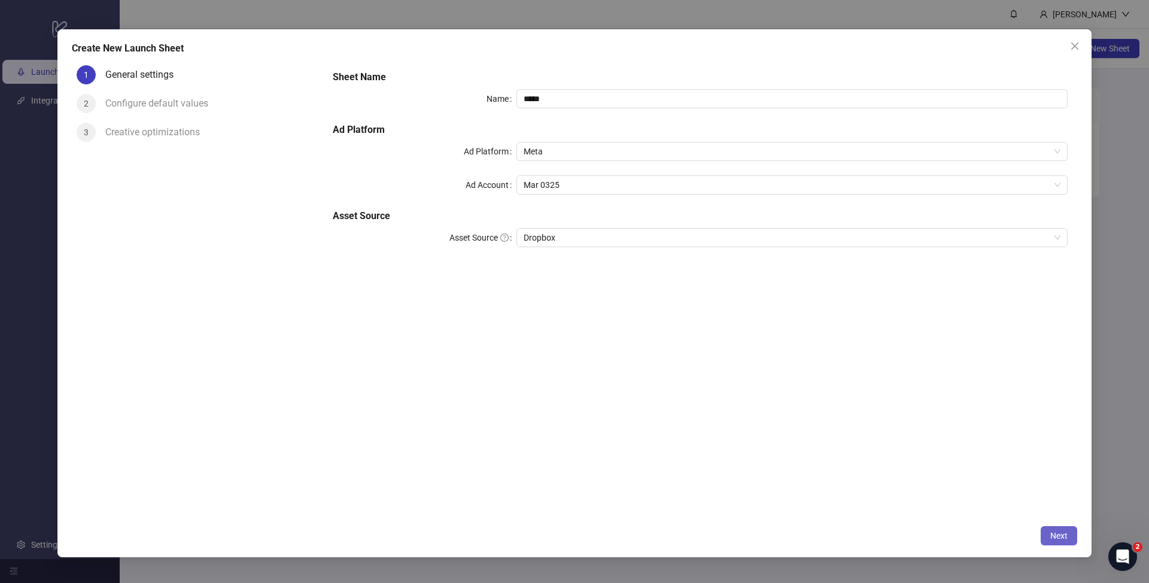
click at [1049, 538] on button "Next" at bounding box center [1059, 535] width 37 height 19
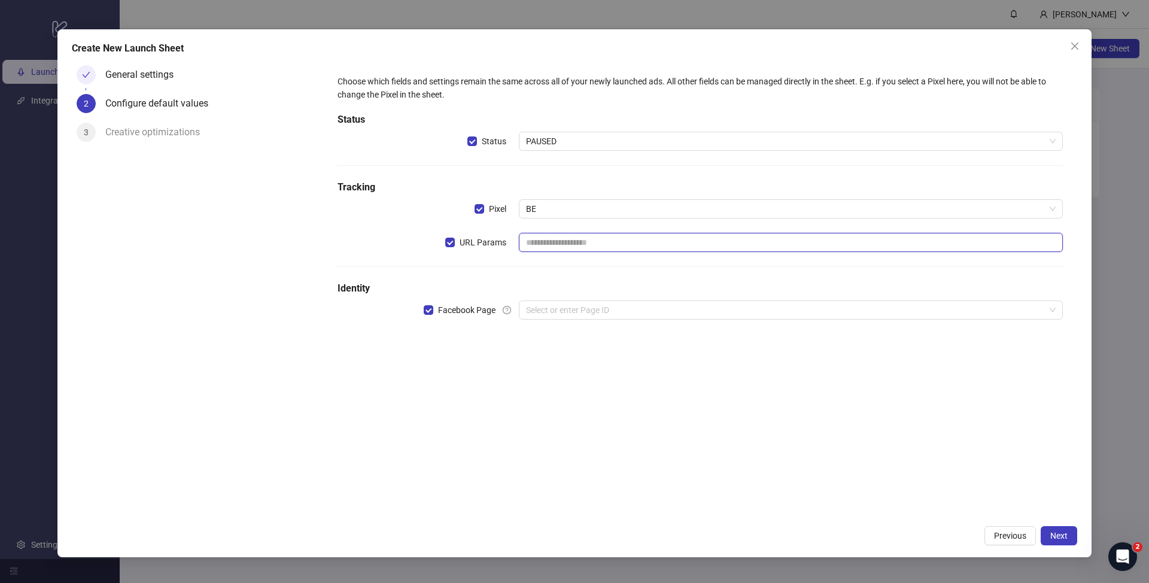
click at [579, 245] on input "text" at bounding box center [791, 242] width 544 height 19
click at [567, 310] on input "search" at bounding box center [785, 310] width 519 height 18
click at [428, 383] on div "Choose which fields and settings remain the same across all of your newly launc…" at bounding box center [700, 289] width 754 height 459
click at [620, 247] on input "text" at bounding box center [791, 242] width 544 height 19
click at [666, 309] on input "search" at bounding box center [785, 310] width 519 height 18
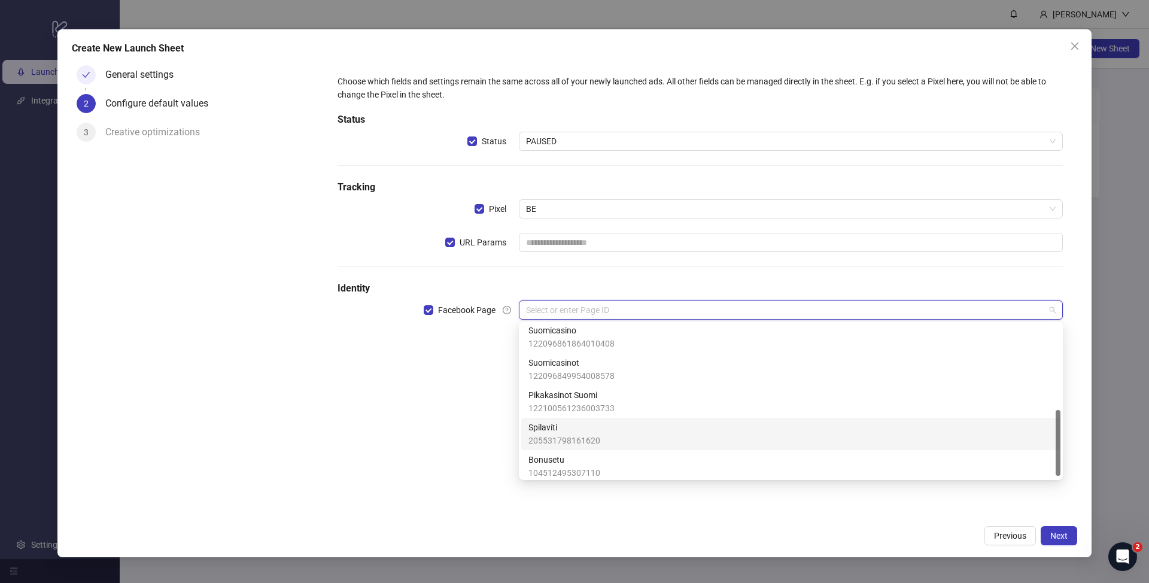
scroll to position [202, 0]
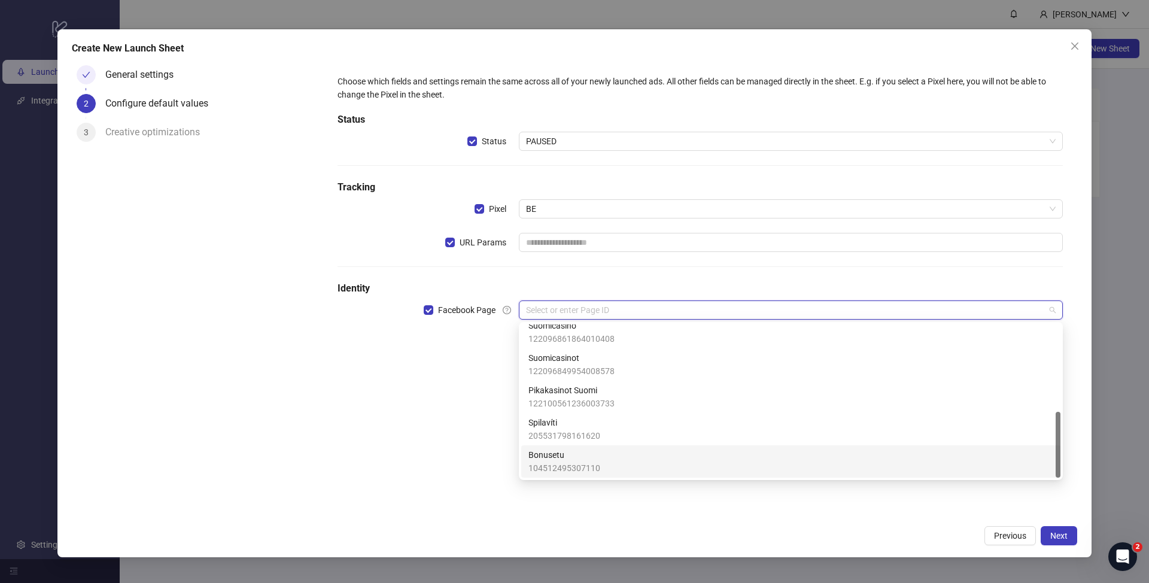
click at [630, 462] on div "Bonusetu 104512495307110" at bounding box center [791, 461] width 525 height 26
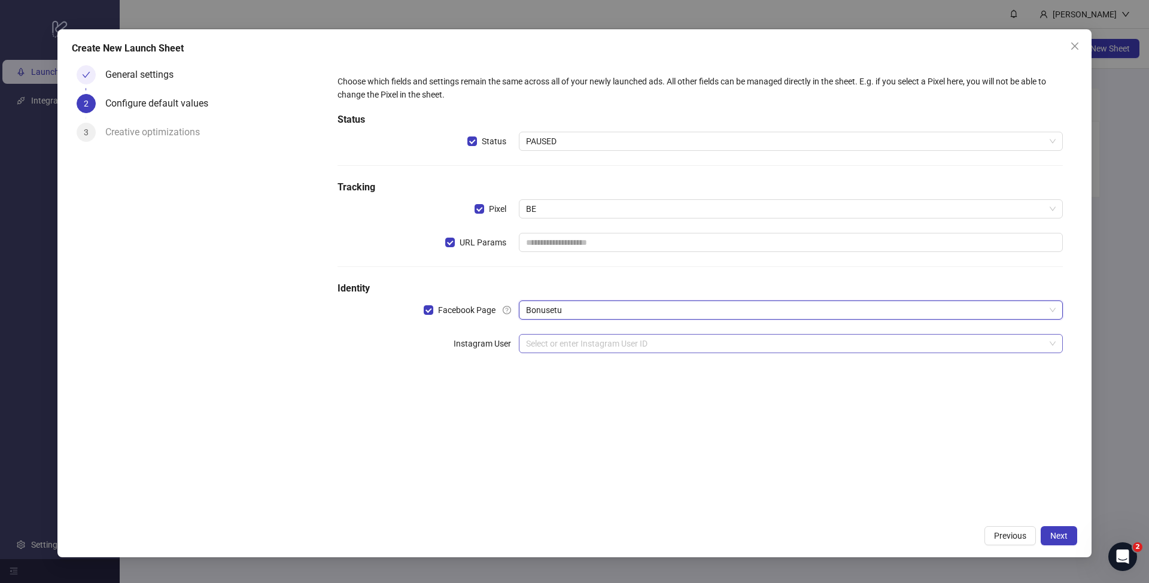
click at [603, 348] on input "search" at bounding box center [785, 344] width 519 height 18
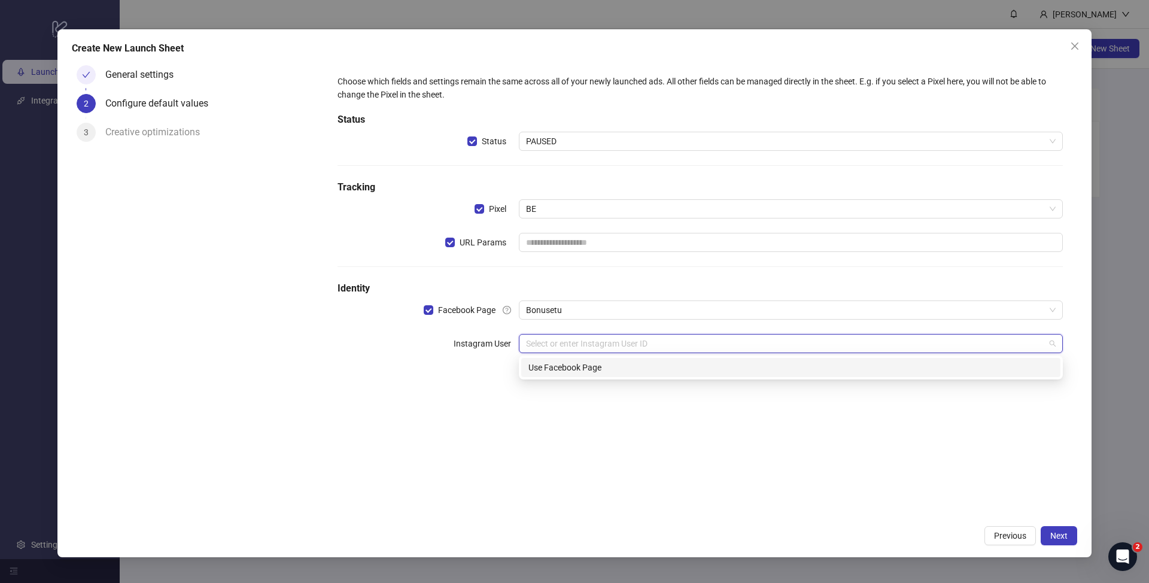
click at [588, 369] on div "Use Facebook Page" at bounding box center [791, 367] width 525 height 13
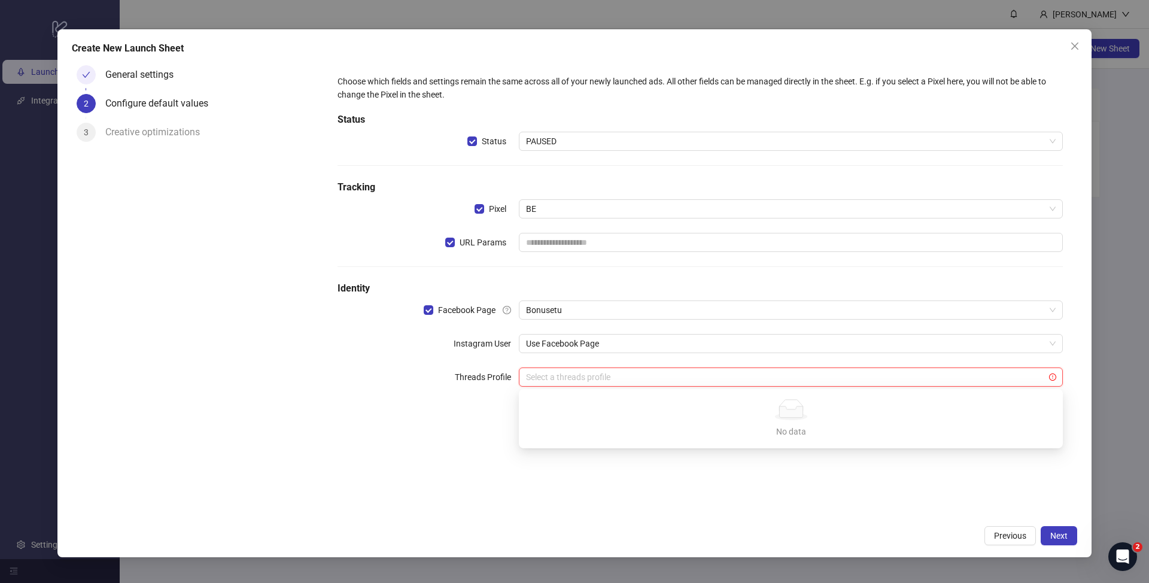
click at [578, 379] on input "search" at bounding box center [785, 377] width 519 height 18
click at [579, 377] on input "search" at bounding box center [785, 377] width 519 height 18
click at [400, 445] on div "Choose which fields and settings remain the same across all of your newly launc…" at bounding box center [700, 289] width 754 height 459
click at [559, 243] on input "text" at bounding box center [791, 242] width 544 height 19
paste input "**********"
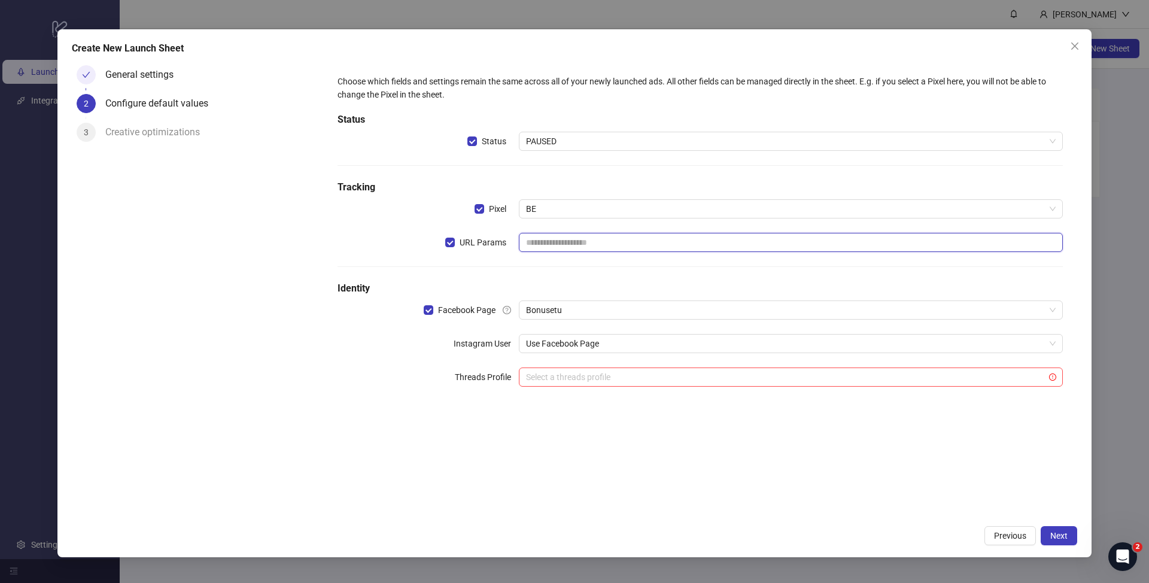
type input "**********"
paste input "**********"
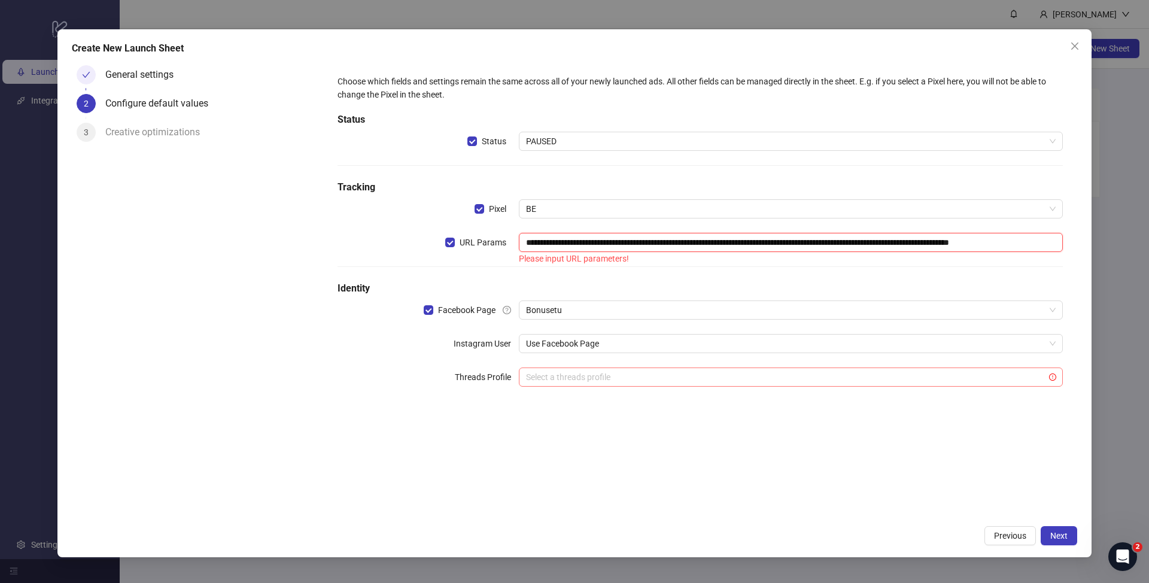
scroll to position [0, 62]
type input "**********"
click at [744, 482] on div "**********" at bounding box center [700, 289] width 754 height 459
click at [1055, 530] on button "Next" at bounding box center [1059, 535] width 37 height 19
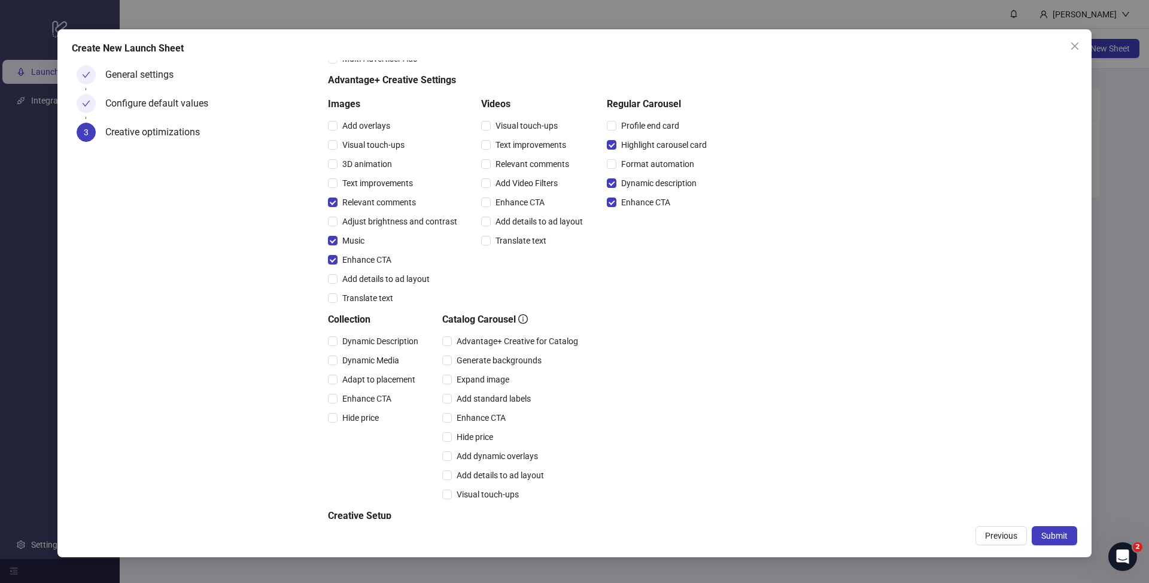
scroll to position [32, 0]
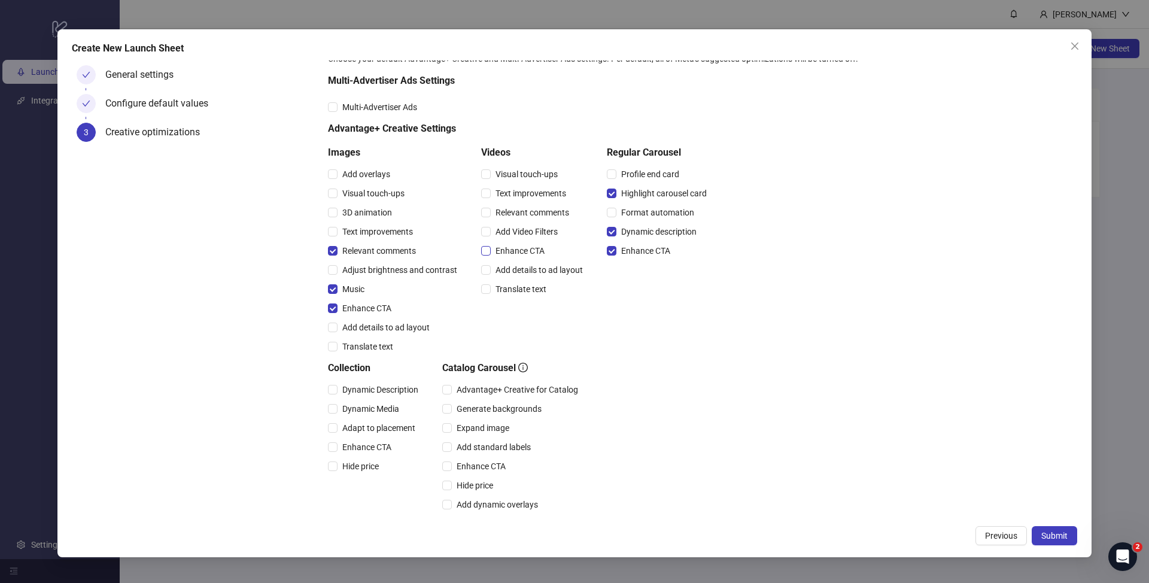
click at [491, 251] on span "Enhance CTA" at bounding box center [520, 250] width 59 height 13
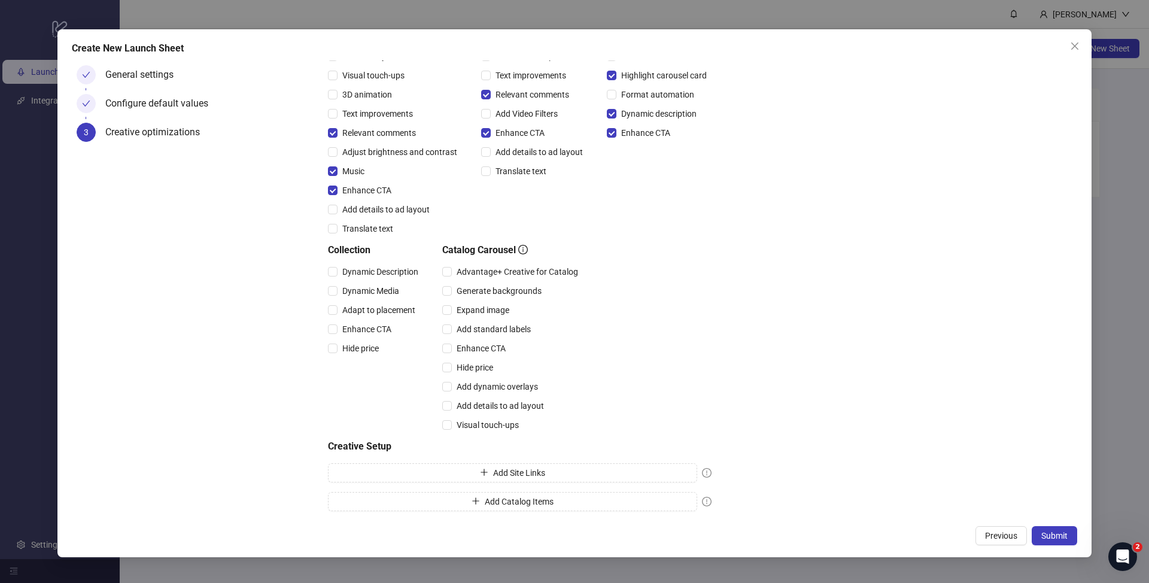
scroll to position [151, 0]
click at [1043, 535] on span "Submit" at bounding box center [1055, 536] width 26 height 10
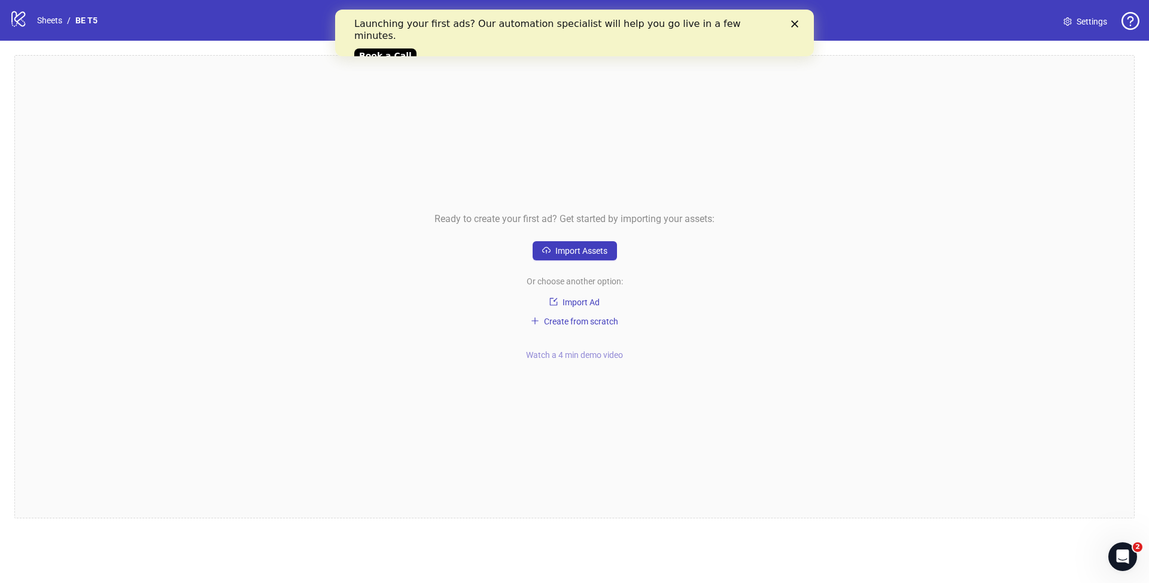
click at [591, 359] on span "Watch a 4 min demo video" at bounding box center [574, 355] width 97 height 10
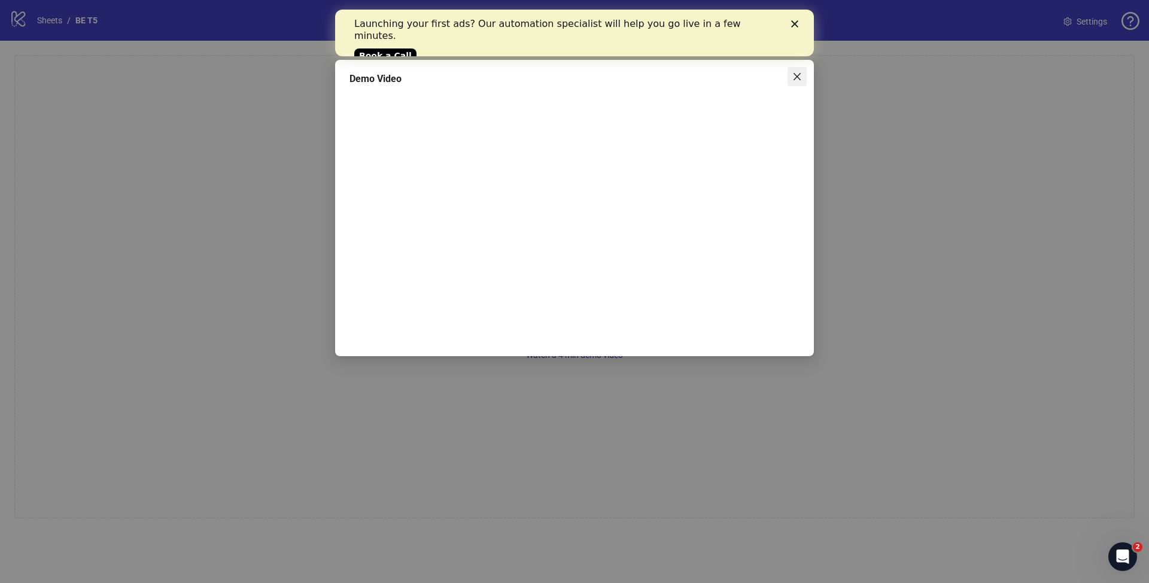
click at [788, 79] on span "Close" at bounding box center [797, 77] width 19 height 10
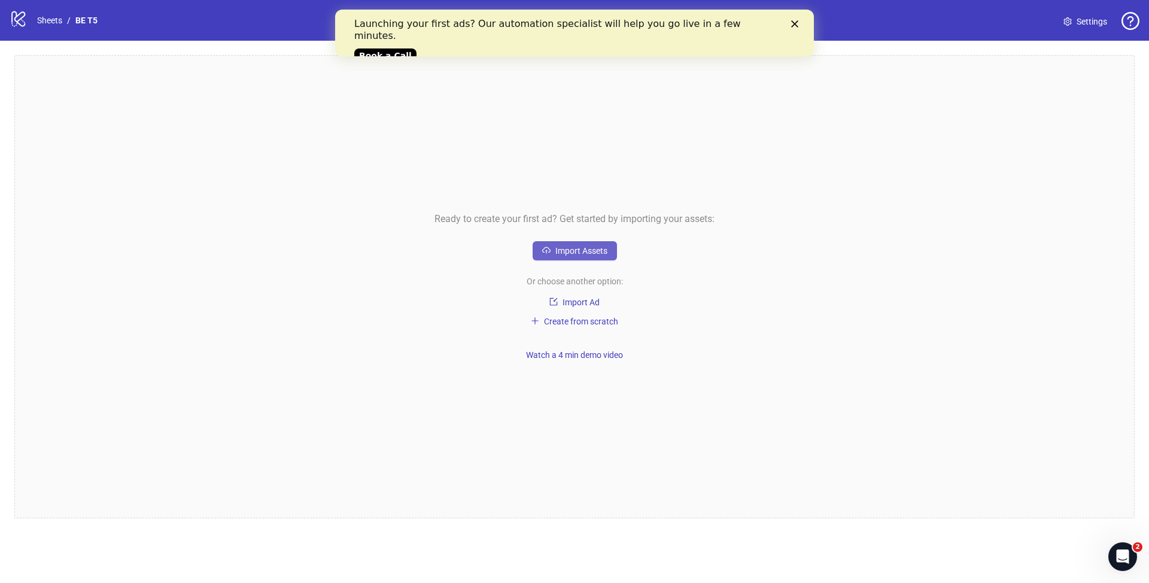
click at [565, 250] on span "Import Assets" at bounding box center [582, 251] width 52 height 10
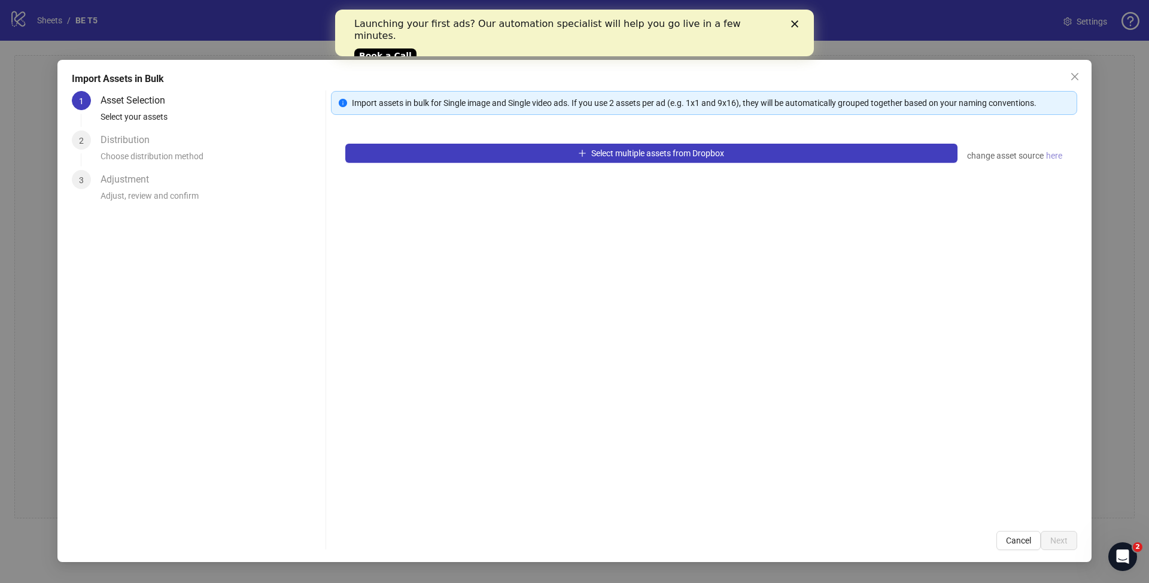
click at [1050, 150] on span "here" at bounding box center [1054, 155] width 16 height 13
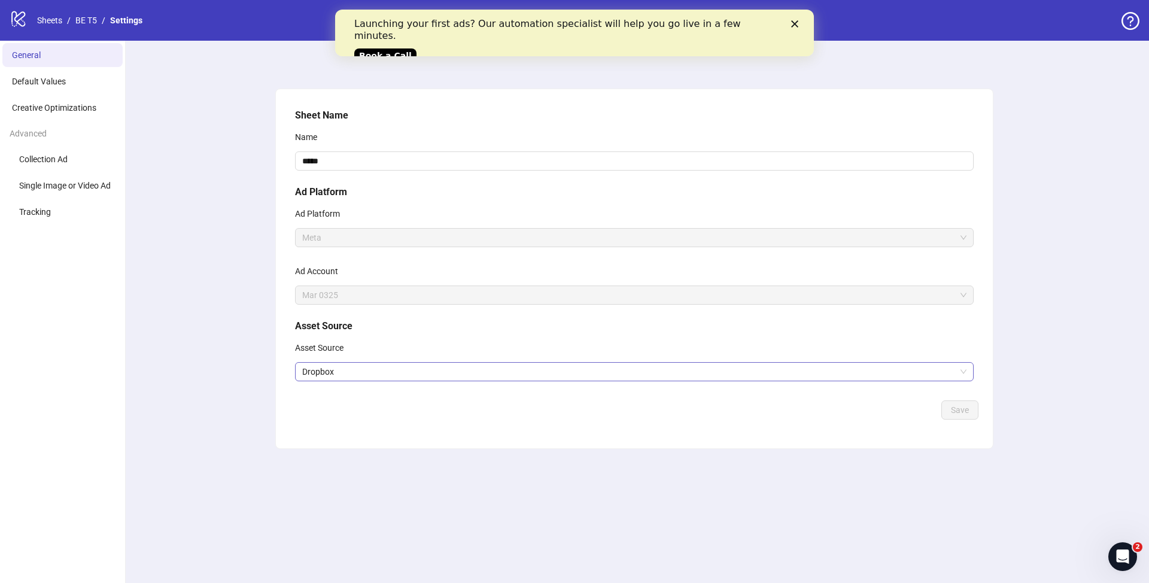
click at [711, 375] on span "Dropbox" at bounding box center [634, 372] width 664 height 18
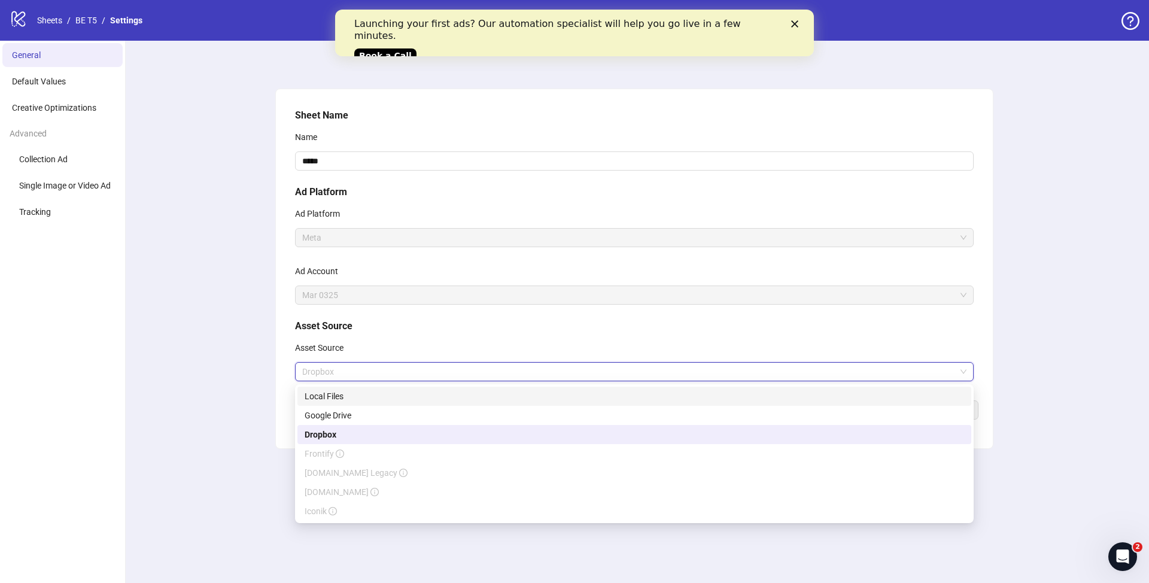
click at [344, 394] on div "Local Files" at bounding box center [635, 396] width 660 height 13
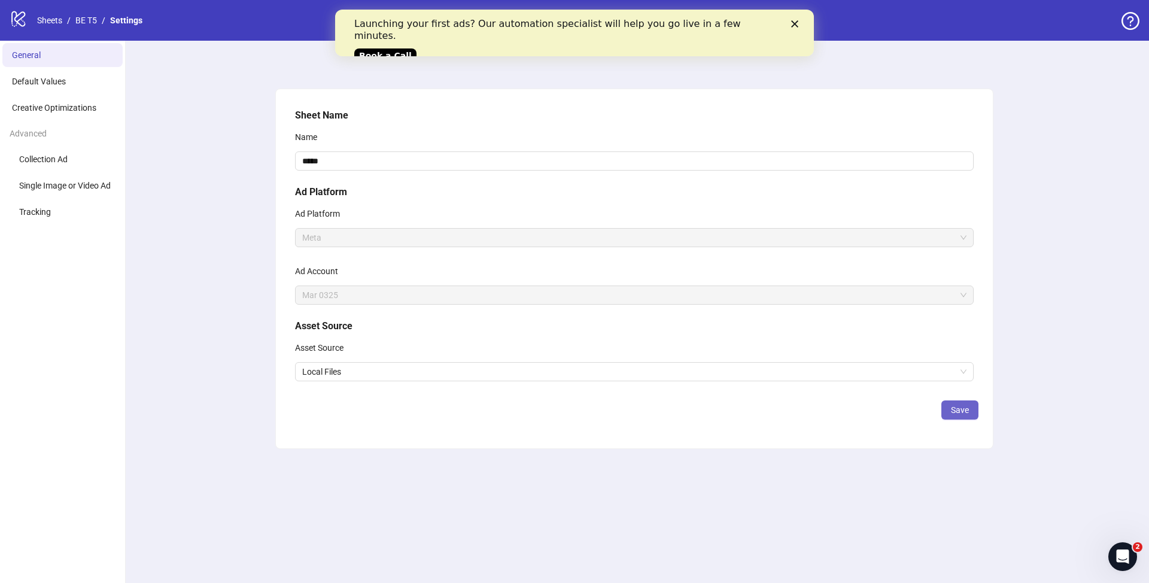
click at [962, 417] on button "Save" at bounding box center [960, 409] width 37 height 19
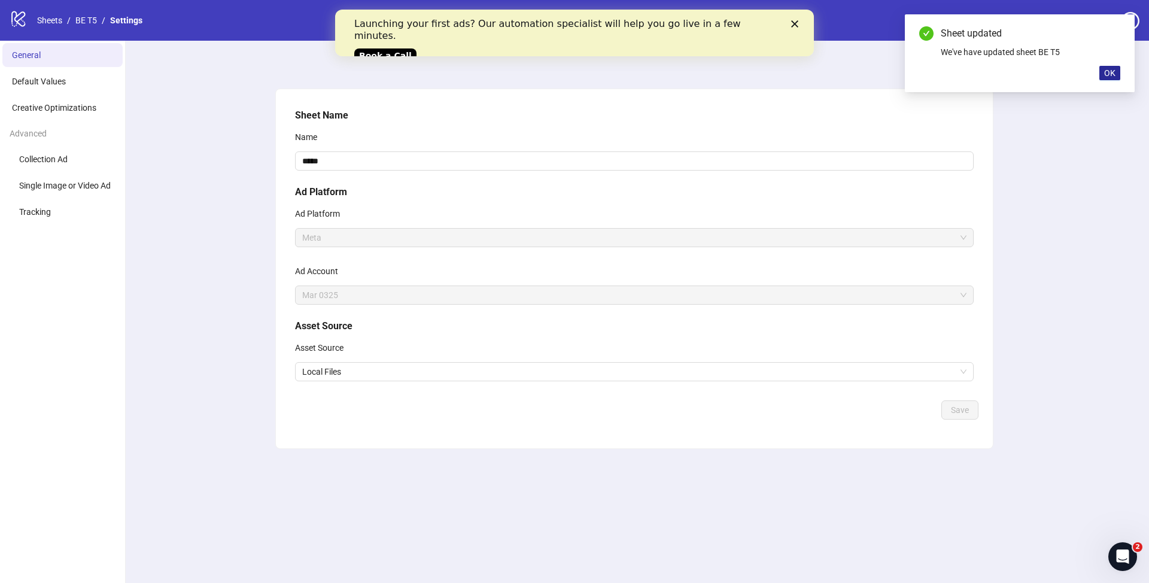
click at [1106, 70] on span "OK" at bounding box center [1109, 73] width 11 height 10
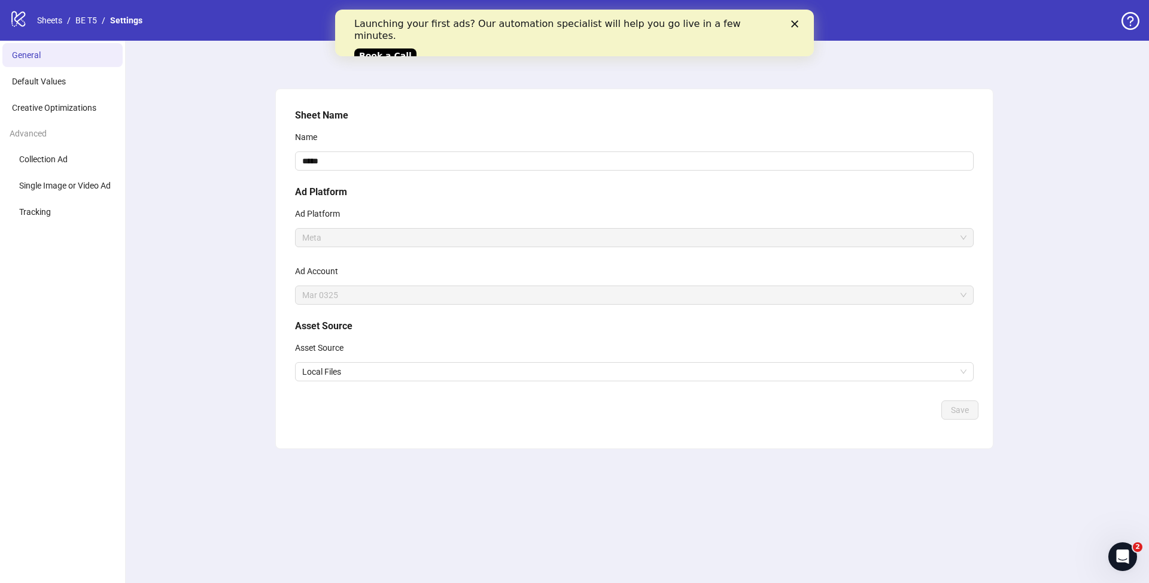
click at [41, 54] on li "General" at bounding box center [62, 55] width 120 height 24
click at [799, 22] on div "Close" at bounding box center [797, 23] width 12 height 7
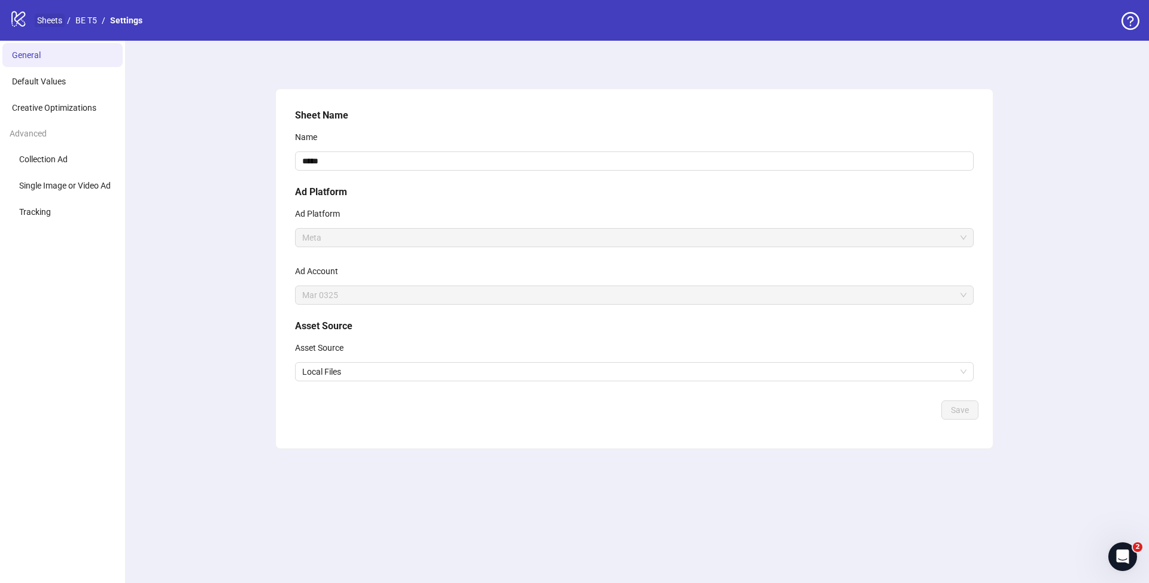
click at [51, 18] on link "Sheets" at bounding box center [50, 20] width 30 height 13
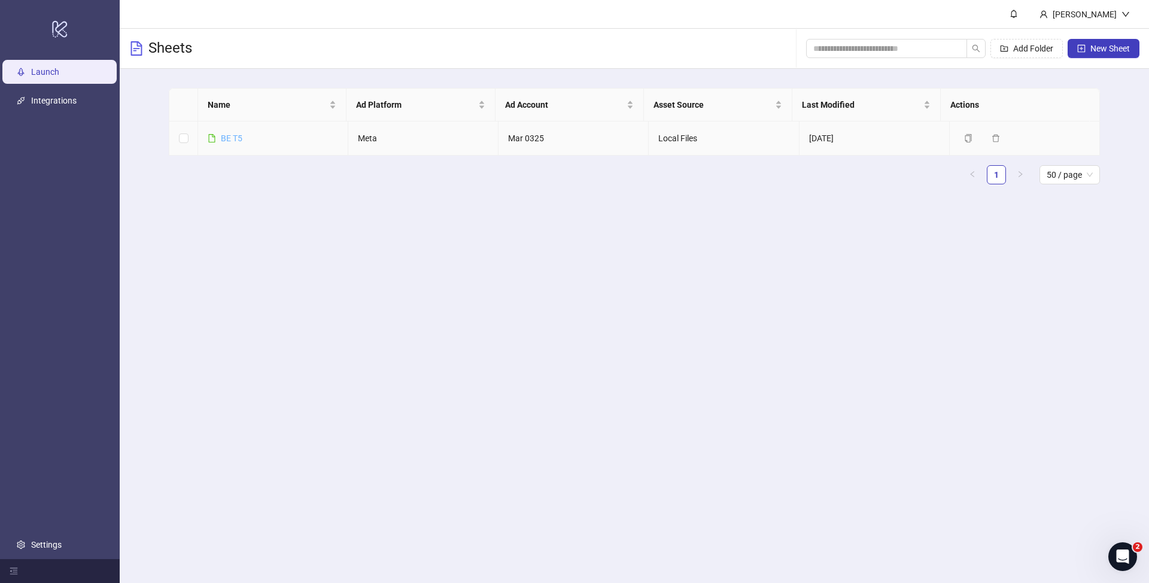
click at [232, 136] on link "BE T5" at bounding box center [232, 138] width 22 height 10
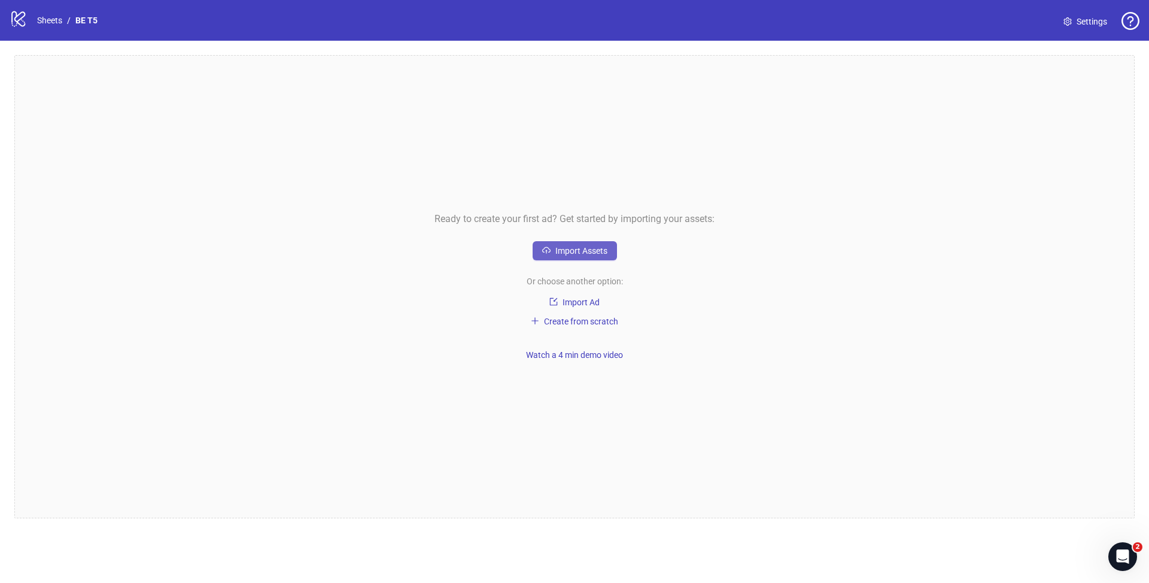
click at [585, 254] on span "Import Assets" at bounding box center [582, 251] width 52 height 10
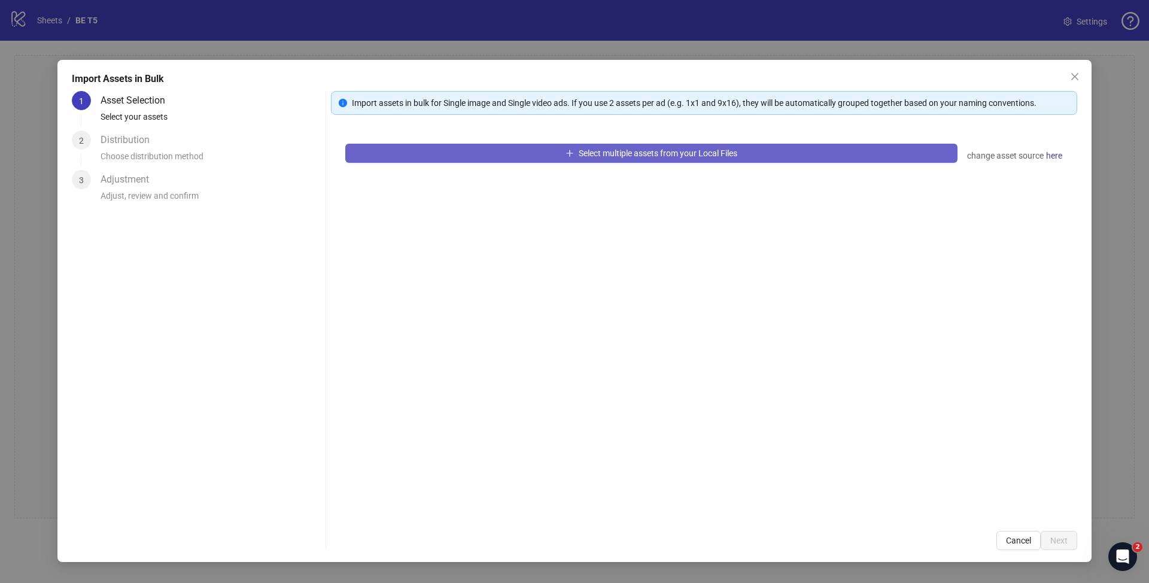
click at [652, 153] on span "Select multiple assets from your Local Files" at bounding box center [658, 153] width 159 height 10
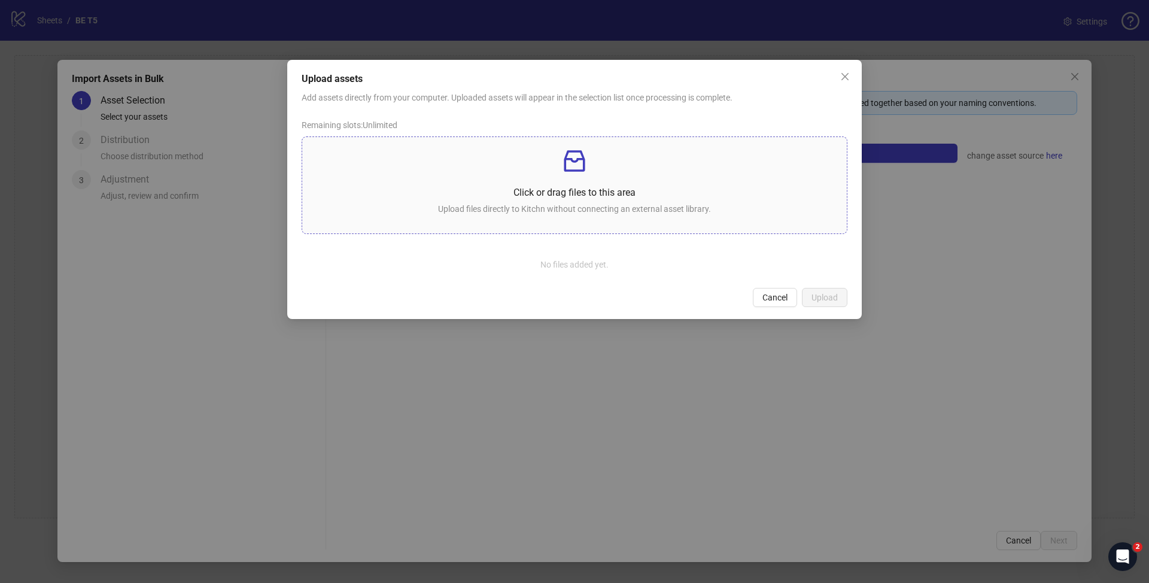
click at [582, 195] on p "Click or drag files to this area" at bounding box center [575, 192] width 526 height 15
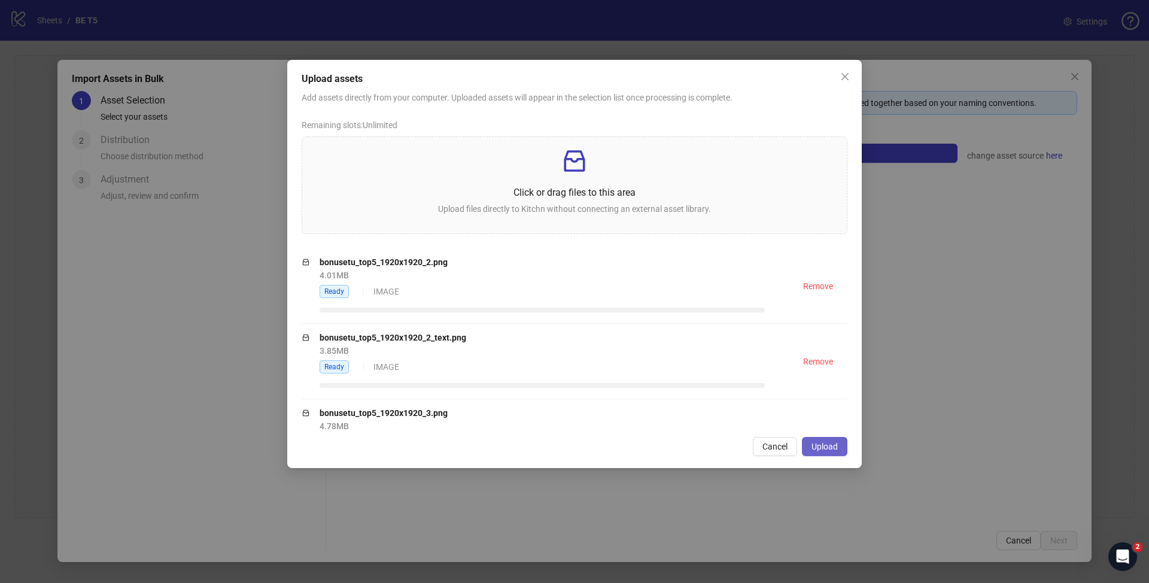
click at [839, 447] on button "Upload" at bounding box center [824, 446] width 45 height 19
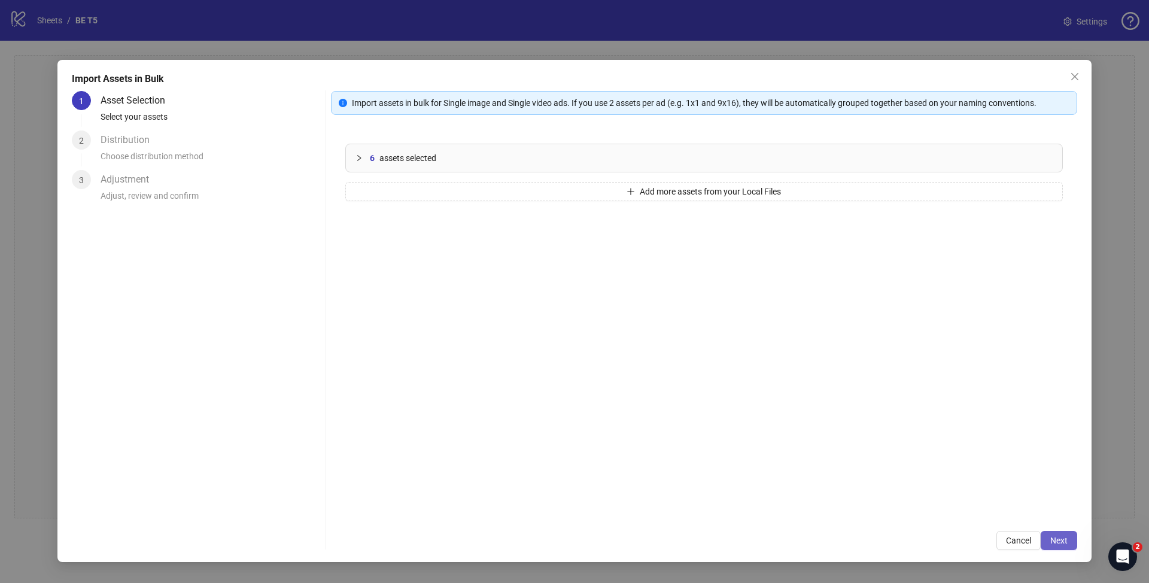
click at [1072, 545] on button "Next" at bounding box center [1059, 540] width 37 height 19
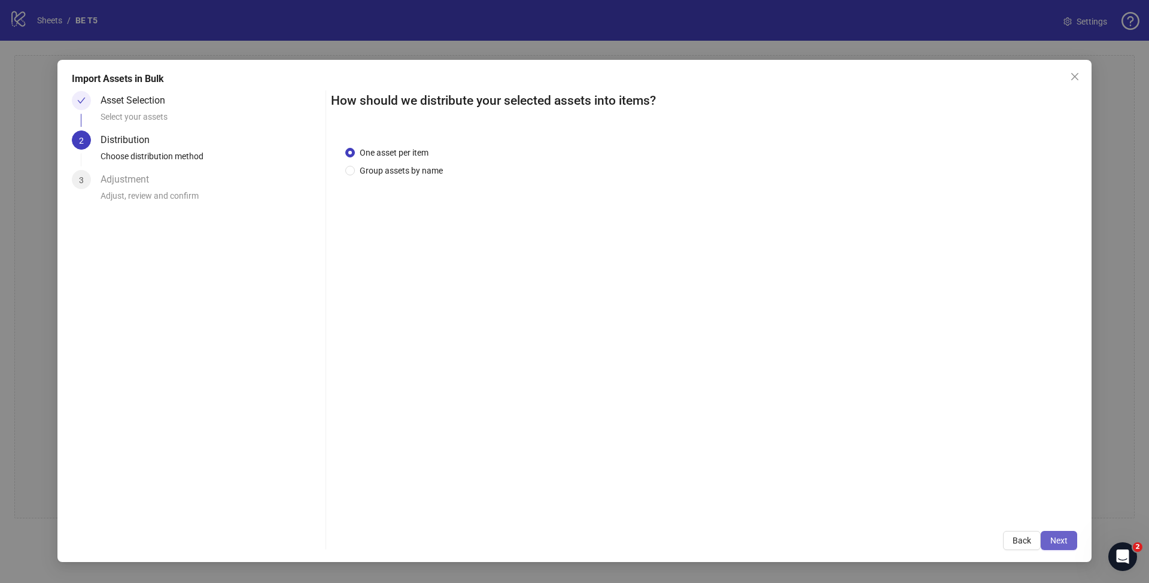
click at [1058, 539] on span "Next" at bounding box center [1059, 541] width 17 height 10
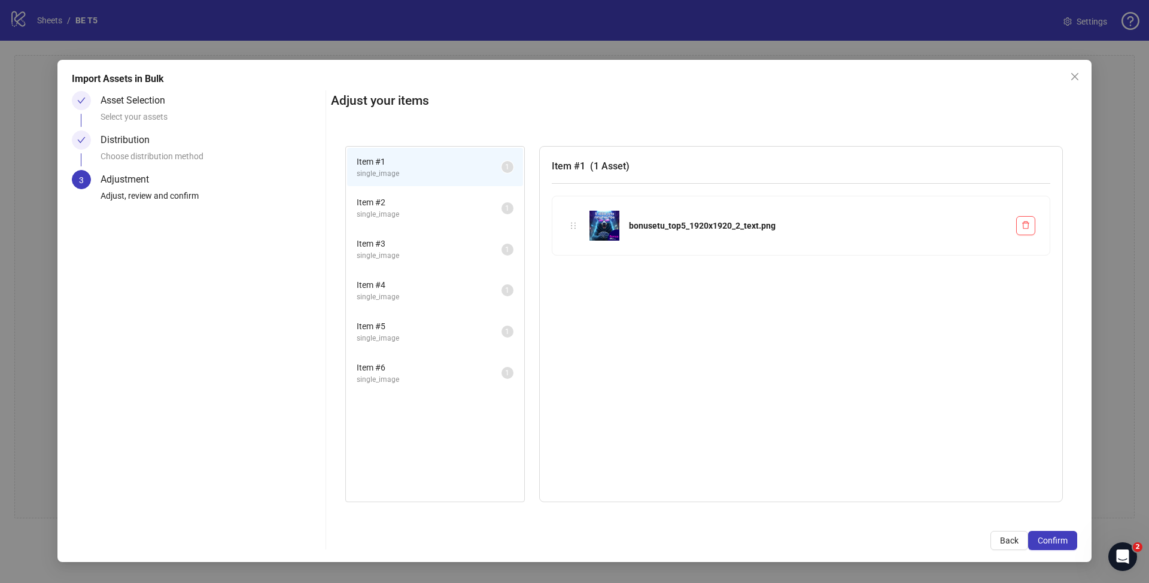
click at [437, 208] on span "Item # 2" at bounding box center [429, 202] width 145 height 13
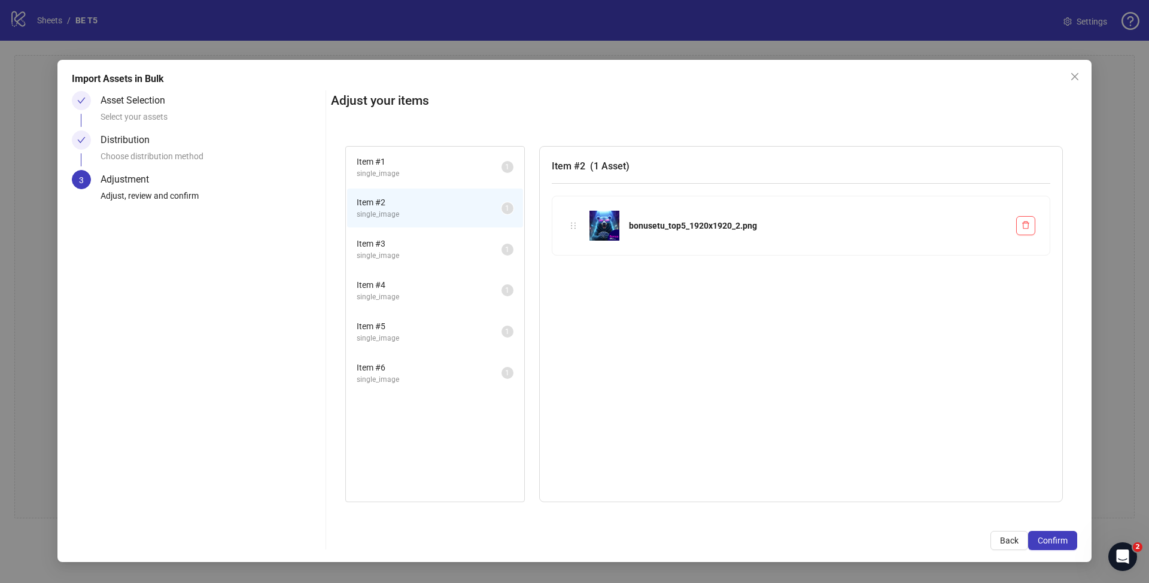
click at [435, 242] on span "Item # 3" at bounding box center [429, 243] width 145 height 13
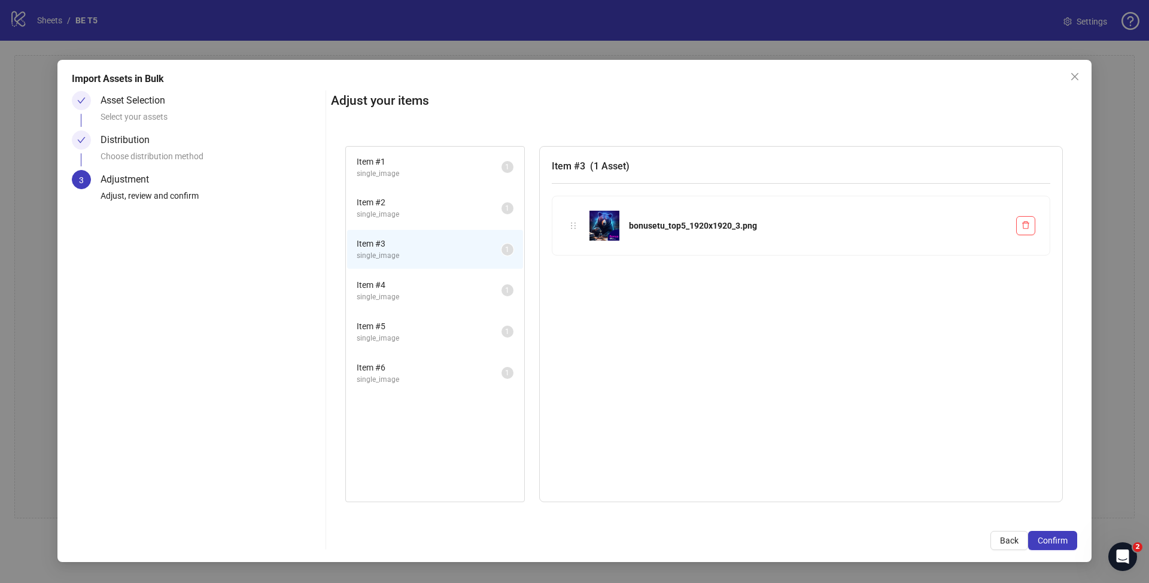
click at [431, 286] on span "Item # 4" at bounding box center [429, 284] width 145 height 13
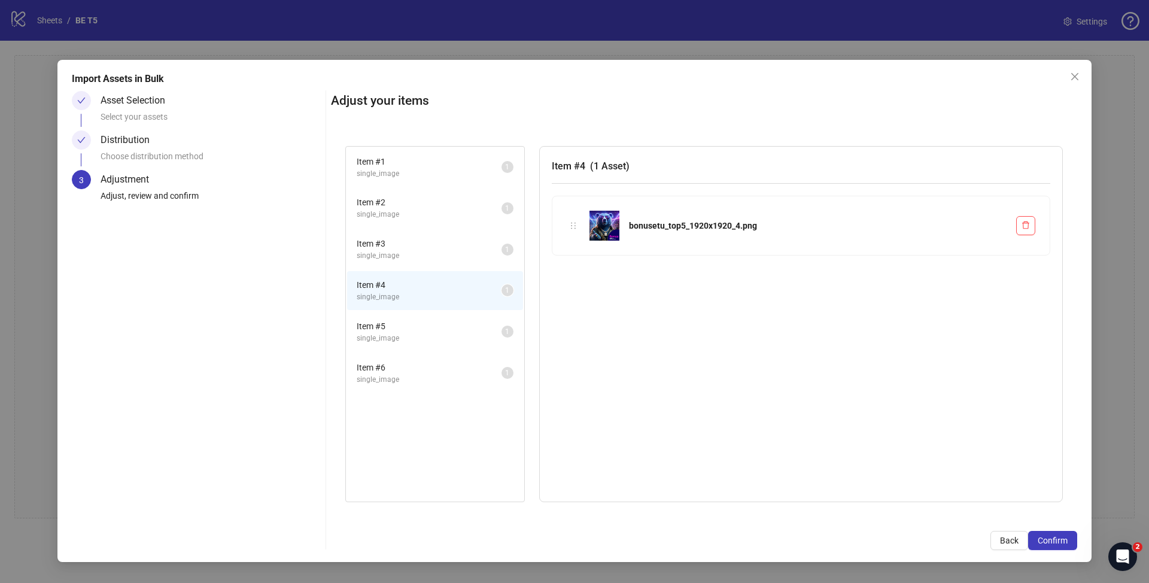
click at [415, 341] on span "single_image" at bounding box center [429, 338] width 145 height 11
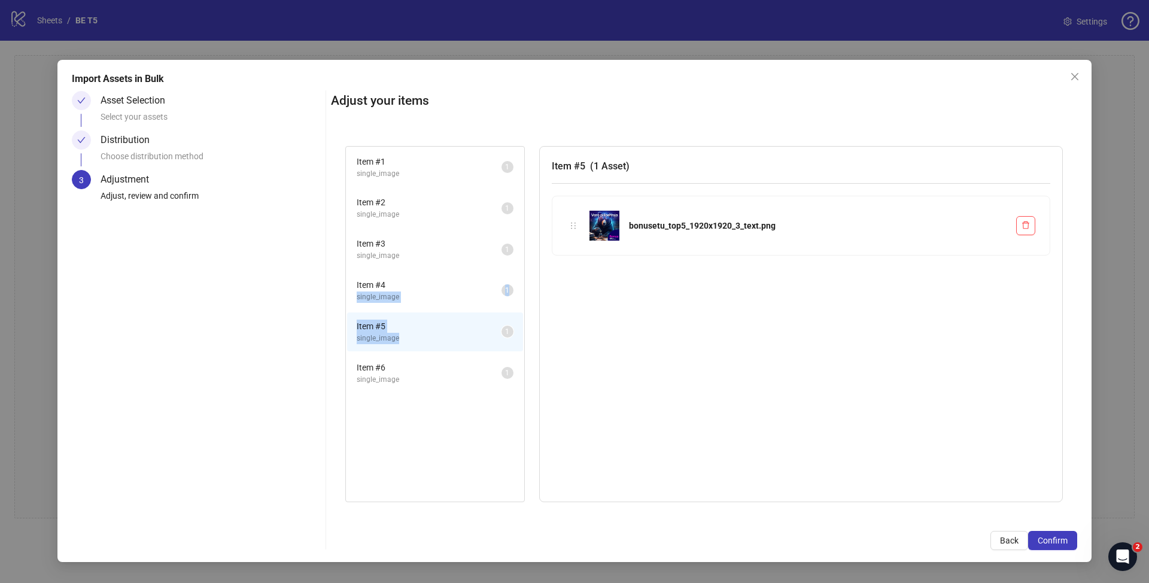
drag, startPoint x: 465, startPoint y: 337, endPoint x: 470, endPoint y: 299, distance: 38.6
click at [468, 286] on ul "Item # 1 single_image 1 Item # 2 single_image 1 Item # 3 single_image 1 Item # …" at bounding box center [435, 270] width 178 height 247
click at [694, 331] on div "Item # 5 ( 1 Asset ) bonusetu_top5_1920x1920_3_text.png" at bounding box center [801, 324] width 524 height 356
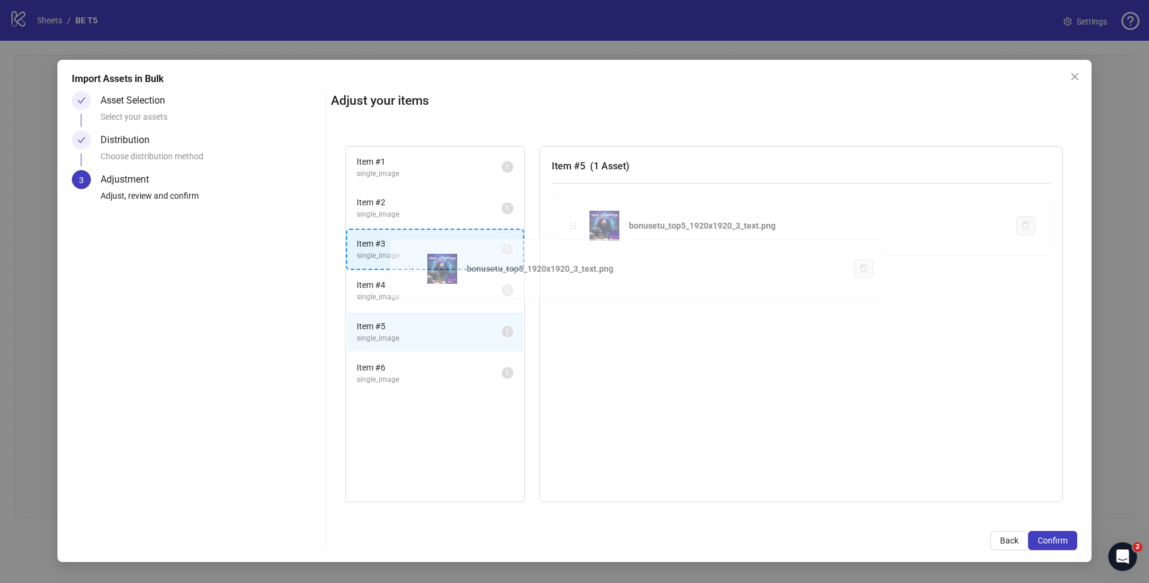
drag, startPoint x: 571, startPoint y: 226, endPoint x: 409, endPoint y: 269, distance: 167.9
click at [409, 269] on div "Item # 1 single_image 1 Item # 2 single_image 1 Item # 3 single_image 1 Item # …" at bounding box center [704, 324] width 746 height 385
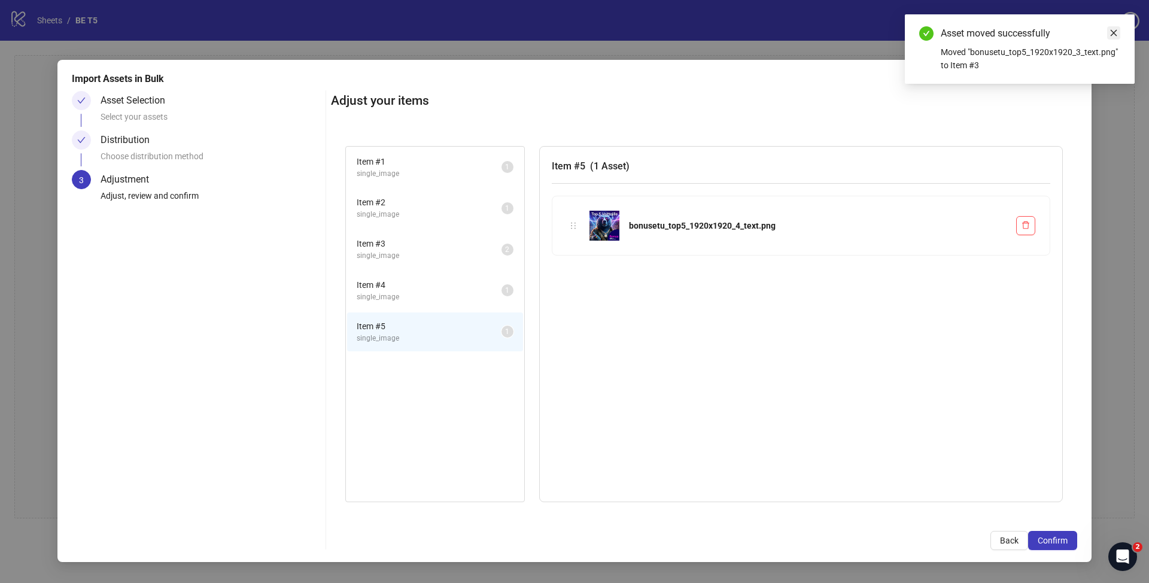
click at [1118, 31] on icon "close" at bounding box center [1114, 33] width 8 height 8
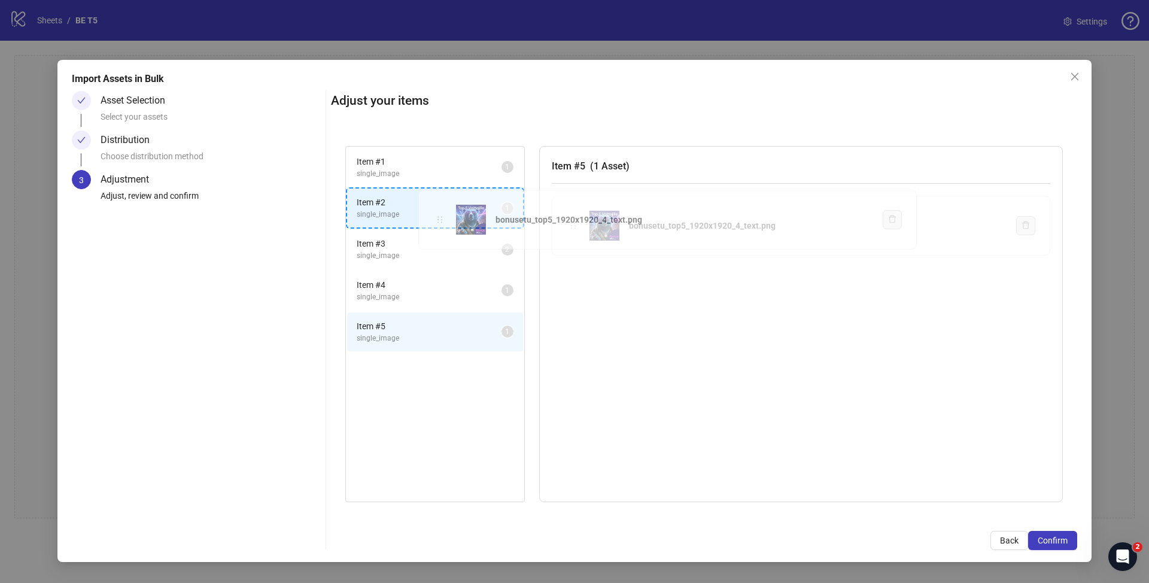
drag, startPoint x: 572, startPoint y: 230, endPoint x: 438, endPoint y: 224, distance: 133.6
click at [438, 224] on div "Item # 1 single_image 1 Item # 2 single_image 1 Item # 3 single_image 2 Item # …" at bounding box center [704, 324] width 746 height 385
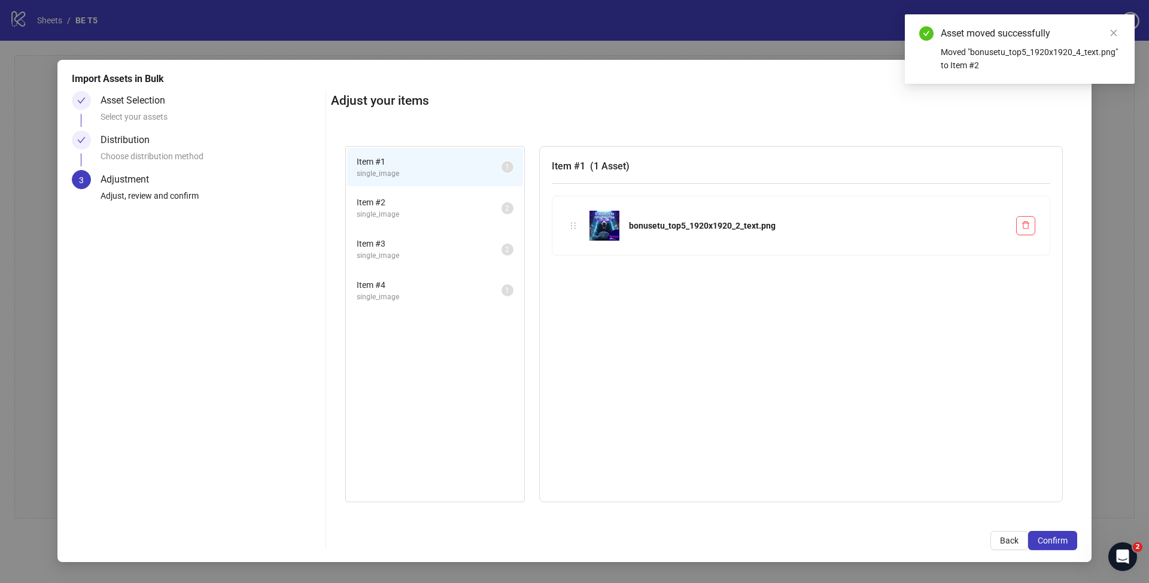
click at [393, 205] on span "Item # 2" at bounding box center [429, 202] width 145 height 13
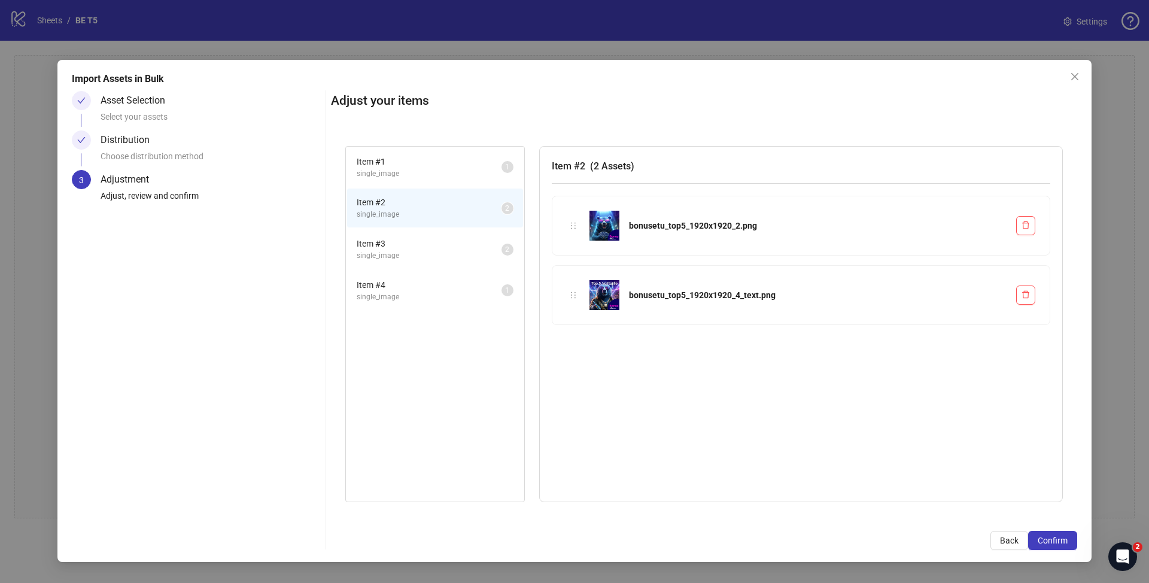
click at [420, 170] on span "single_image" at bounding box center [429, 173] width 145 height 11
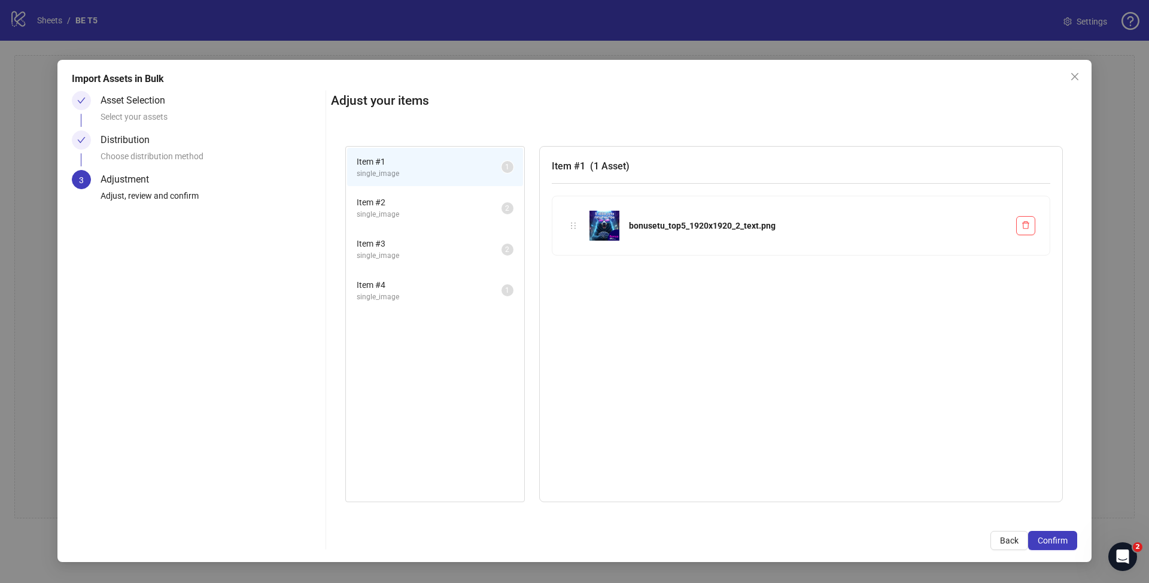
click at [384, 211] on span "single_image" at bounding box center [429, 214] width 145 height 11
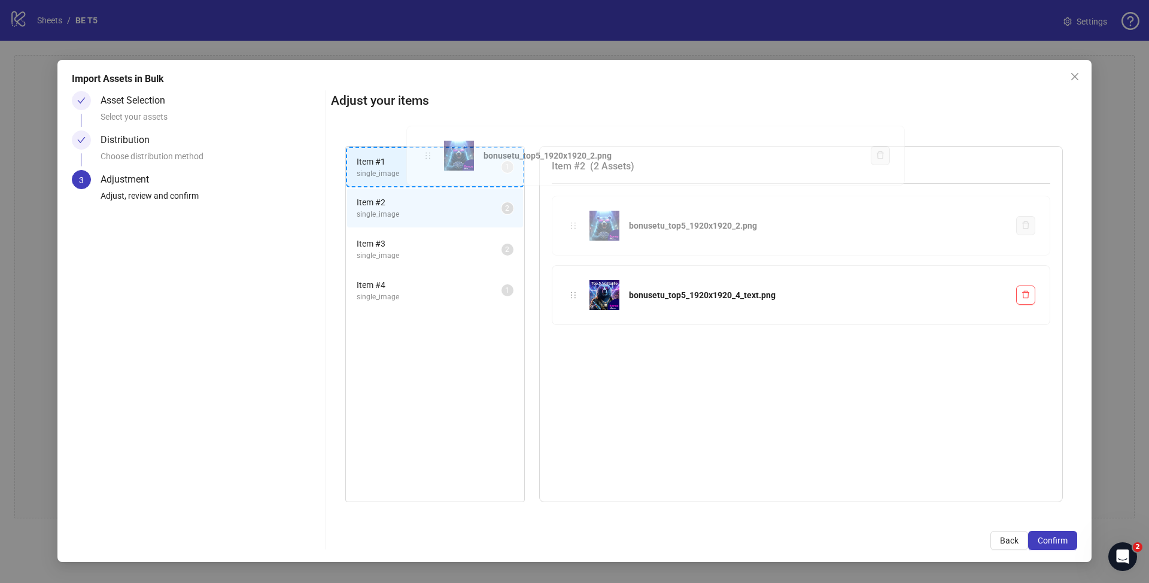
drag, startPoint x: 573, startPoint y: 226, endPoint x: 427, endPoint y: 156, distance: 161.5
click at [427, 156] on div "Item # 1 single_image 1 Item # 2 single_image 2 Item # 3 single_image 2 Item # …" at bounding box center [704, 324] width 746 height 385
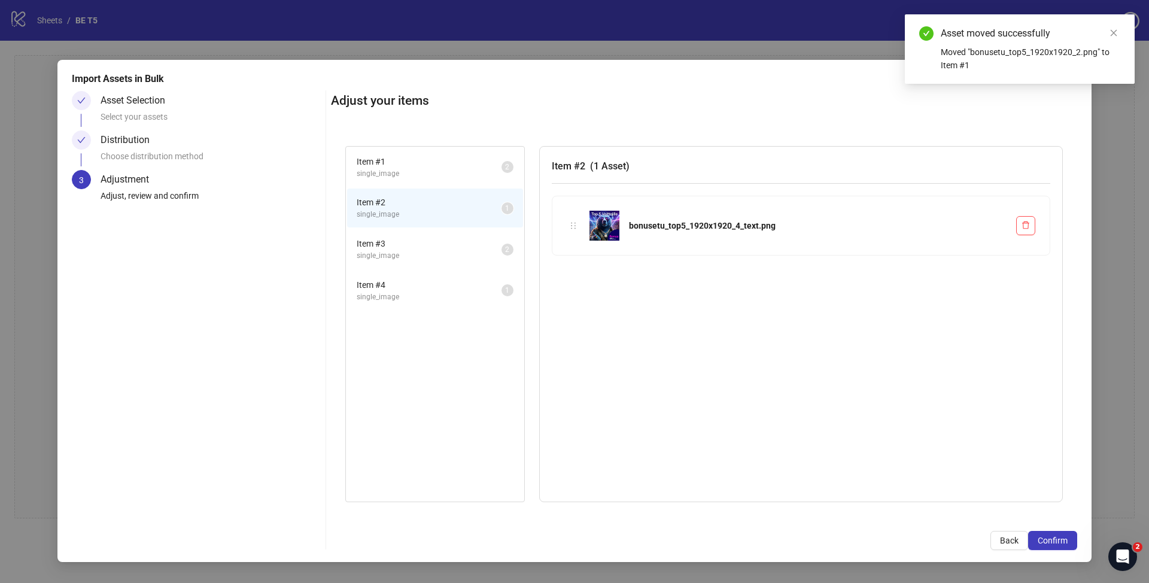
click at [414, 167] on span "Item # 1" at bounding box center [429, 161] width 145 height 13
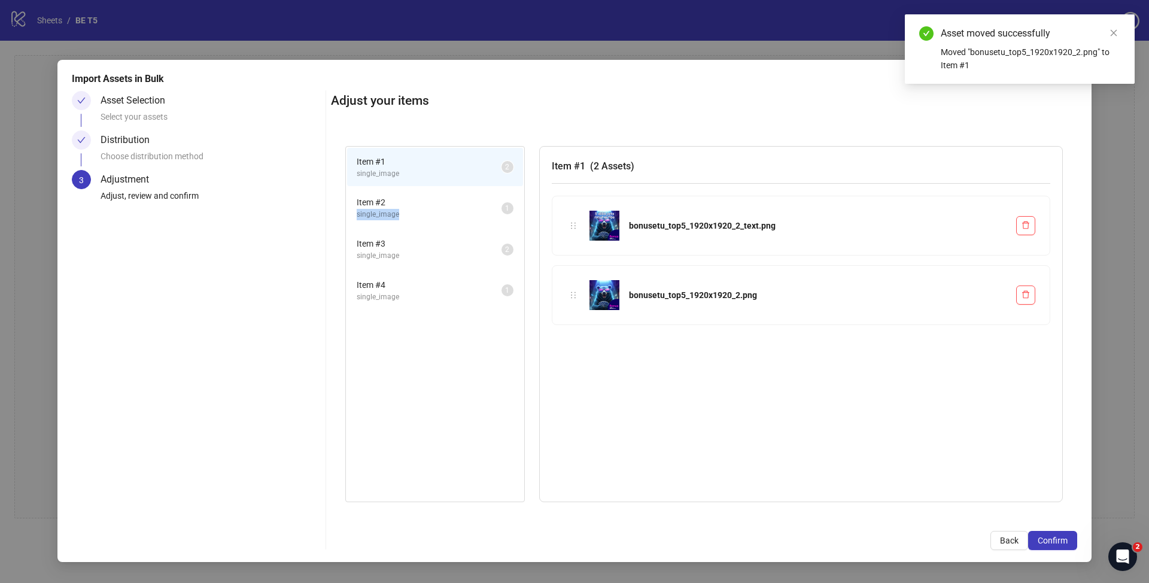
click at [407, 208] on div "Item # 2 single_image" at bounding box center [429, 208] width 145 height 25
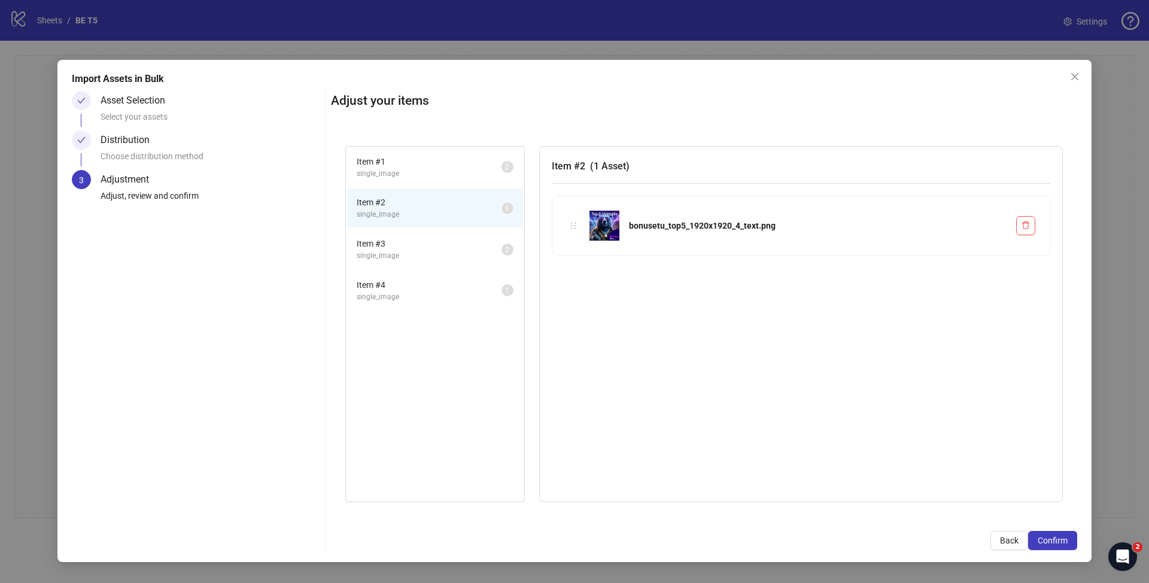
click at [410, 250] on span "Item # 3" at bounding box center [429, 243] width 145 height 13
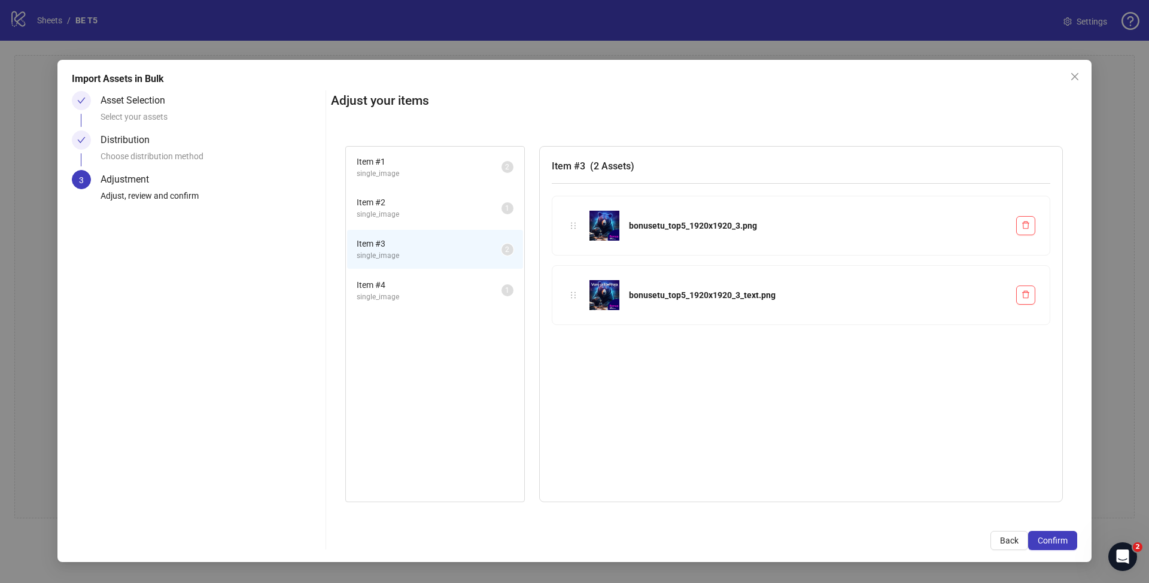
click at [427, 166] on span "Item # 1" at bounding box center [429, 161] width 145 height 13
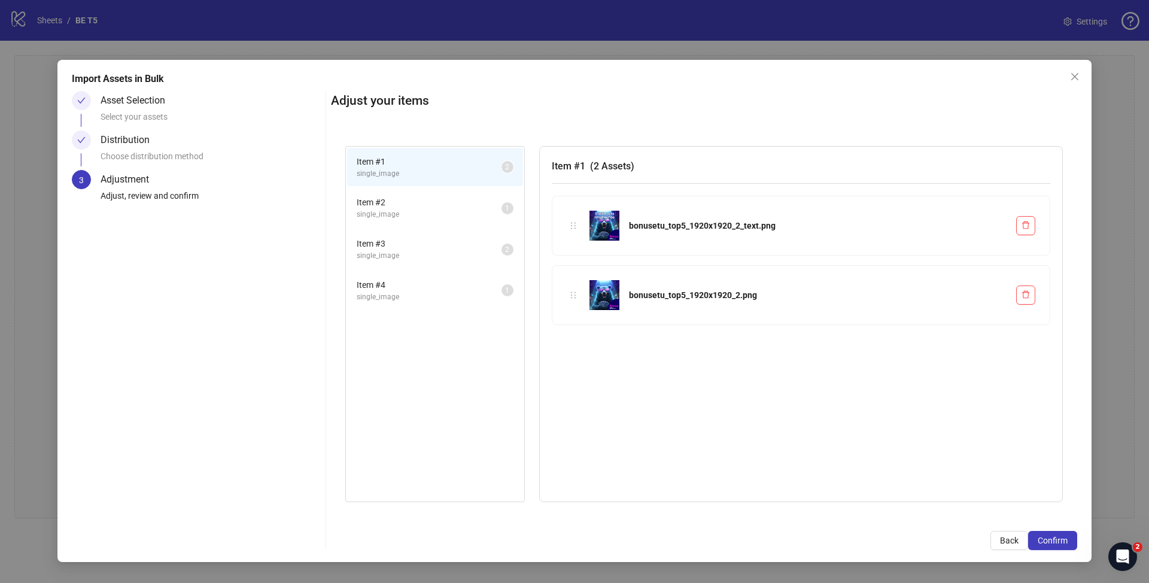
click at [415, 251] on span "single_image" at bounding box center [429, 255] width 145 height 11
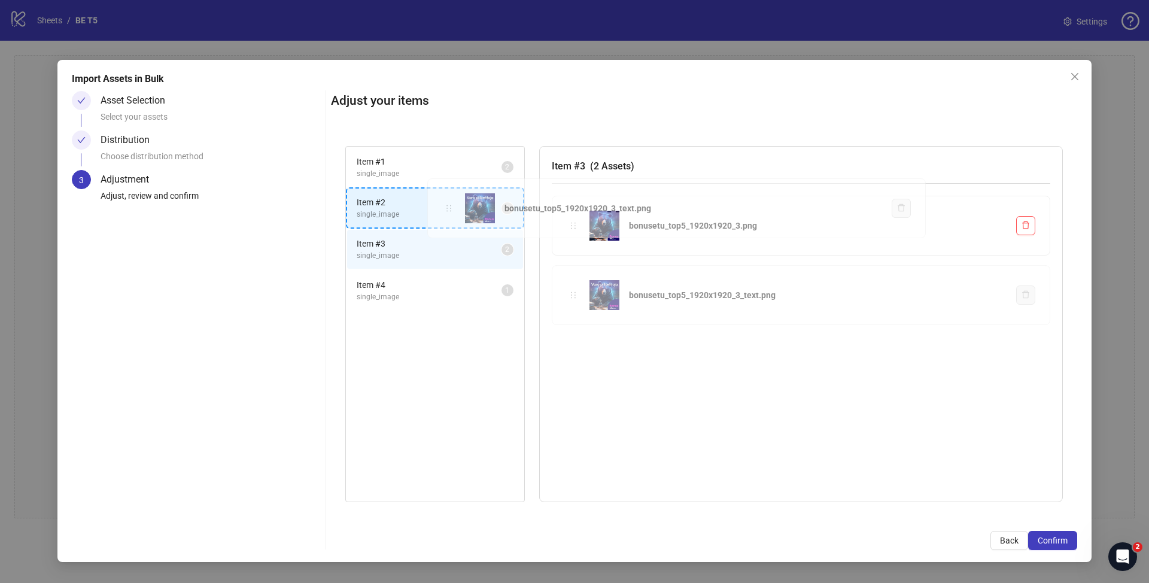
drag, startPoint x: 575, startPoint y: 296, endPoint x: 450, endPoint y: 210, distance: 151.8
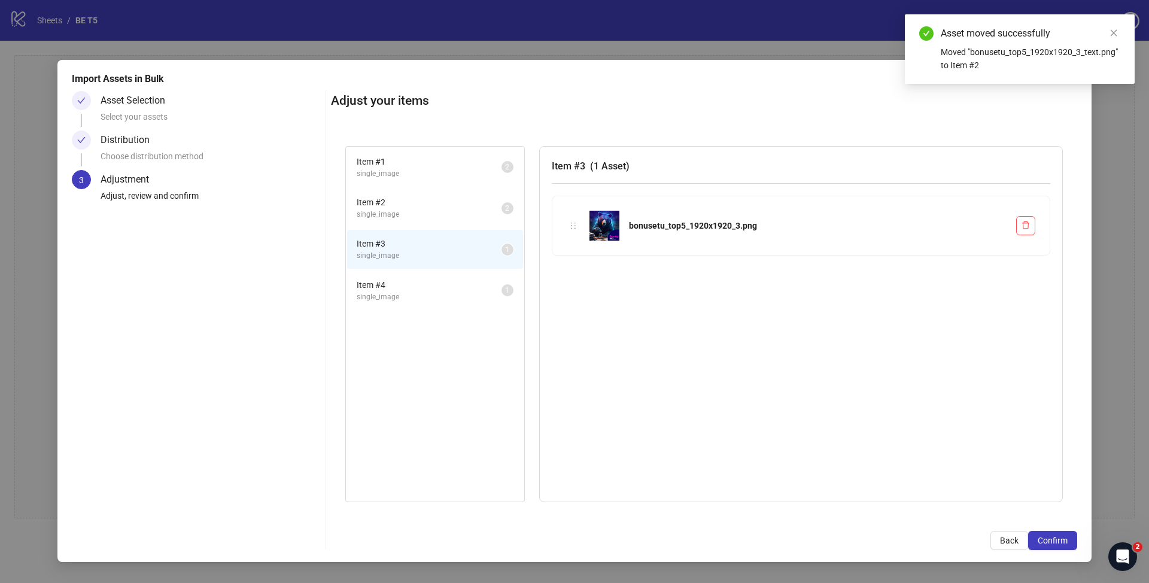
click at [414, 210] on span "single_image" at bounding box center [429, 214] width 145 height 11
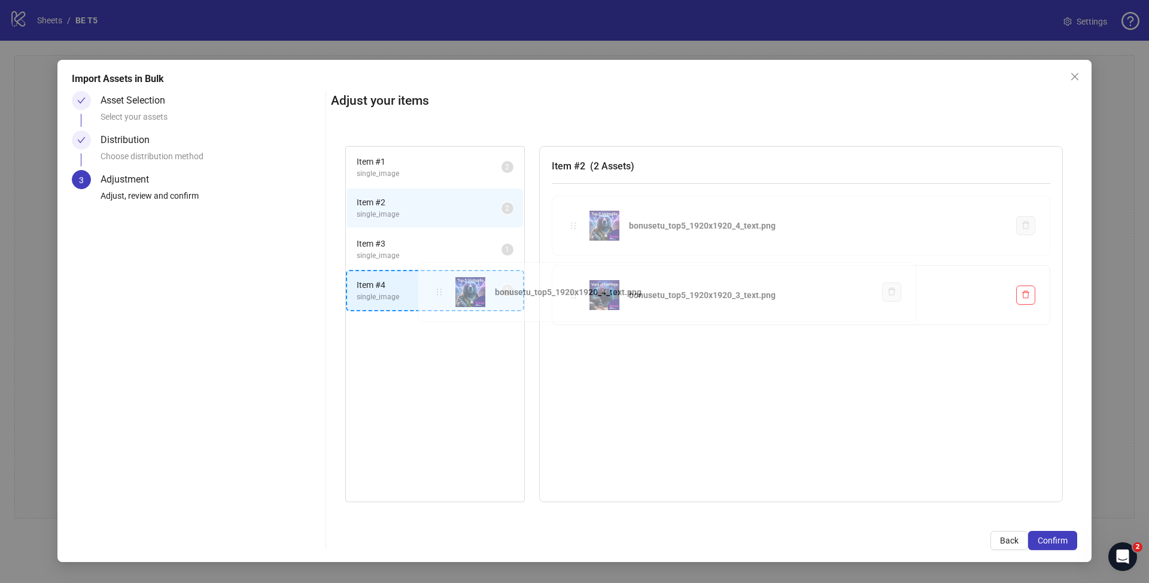
drag, startPoint x: 572, startPoint y: 226, endPoint x: 438, endPoint y: 292, distance: 149.7
click at [438, 292] on div "Item # 1 single_image 2 Item # 2 single_image 2 Item # 3 single_image 1 Item # …" at bounding box center [704, 324] width 746 height 385
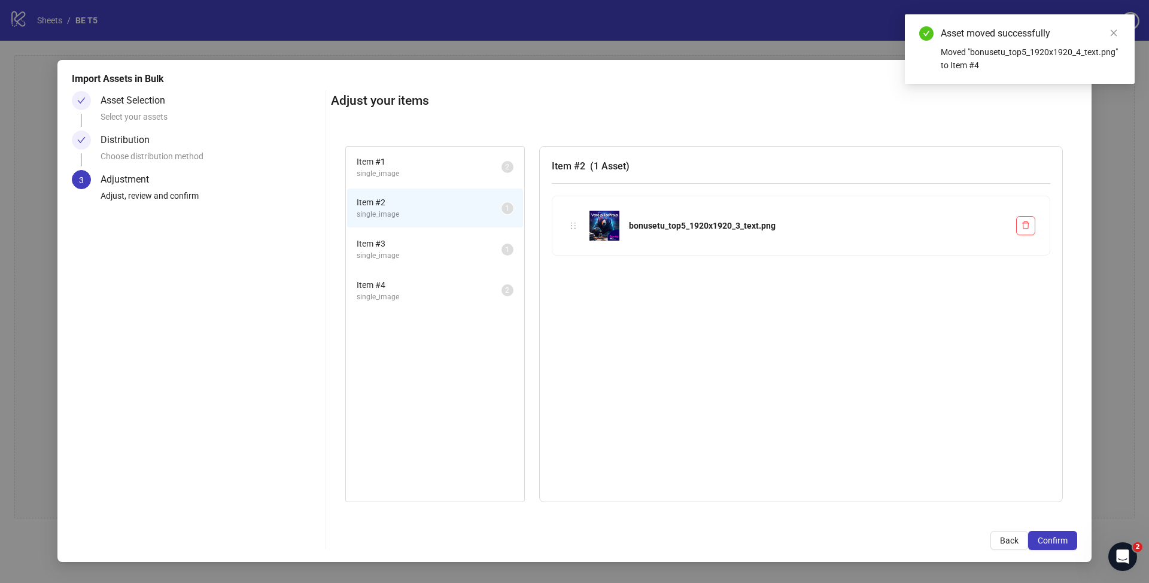
click at [420, 290] on span "Item # 4" at bounding box center [429, 284] width 145 height 13
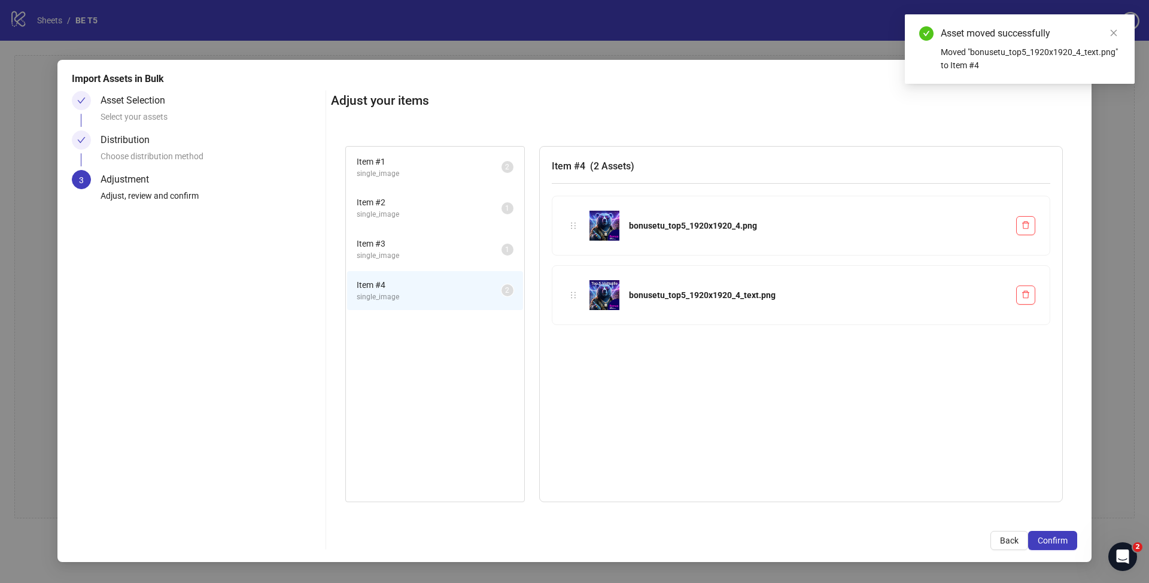
click at [441, 253] on span "single_image" at bounding box center [429, 255] width 145 height 11
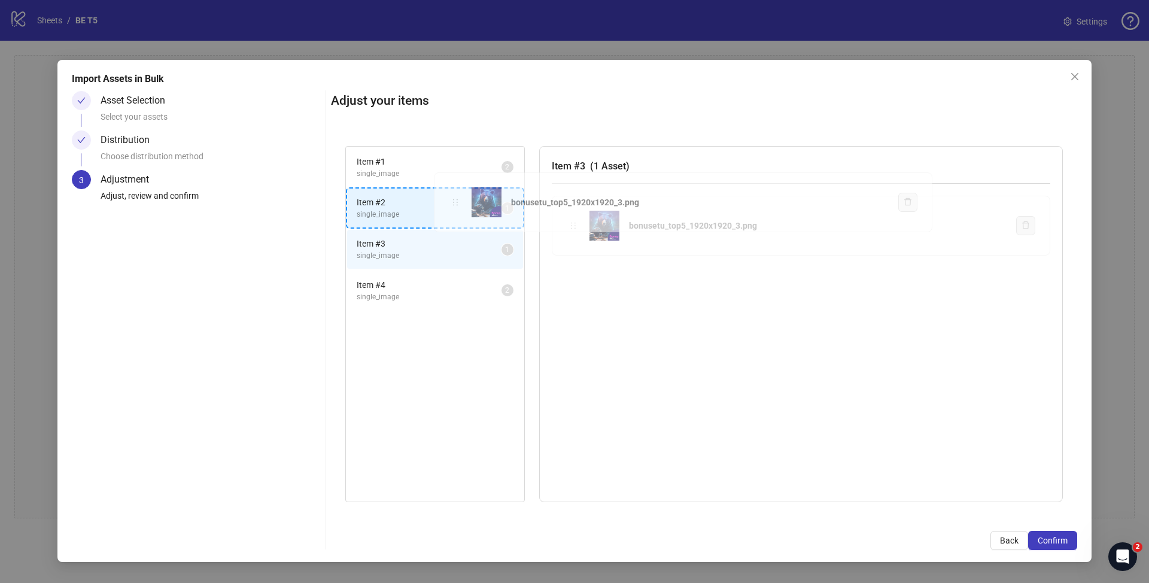
drag, startPoint x: 577, startPoint y: 223, endPoint x: 565, endPoint y: 223, distance: 12.6
click at [459, 200] on div "Item # 1 single_image 2 Item # 2 single_image 1 Item # 3 single_image 1 Item # …" at bounding box center [704, 324] width 746 height 385
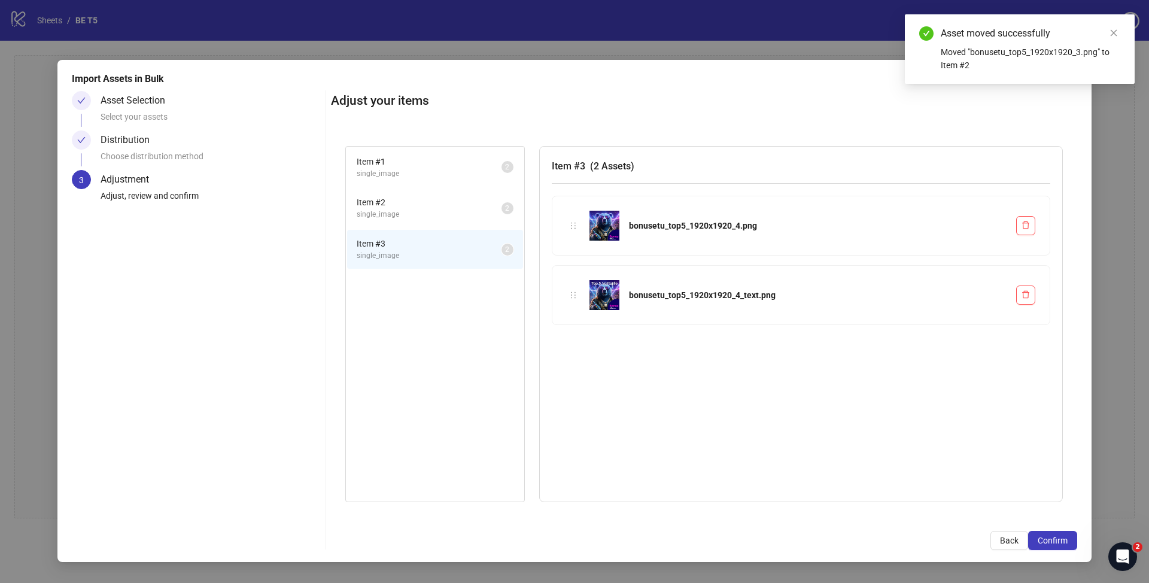
click at [416, 201] on span "Item # 2" at bounding box center [429, 202] width 145 height 13
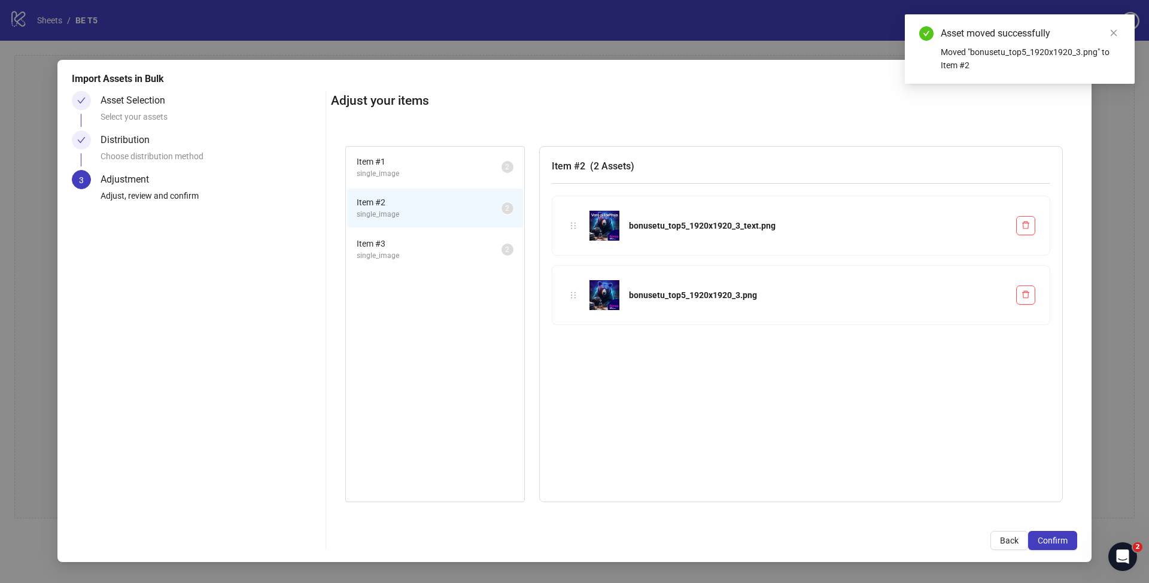
click at [420, 240] on span "Item # 3" at bounding box center [429, 243] width 145 height 13
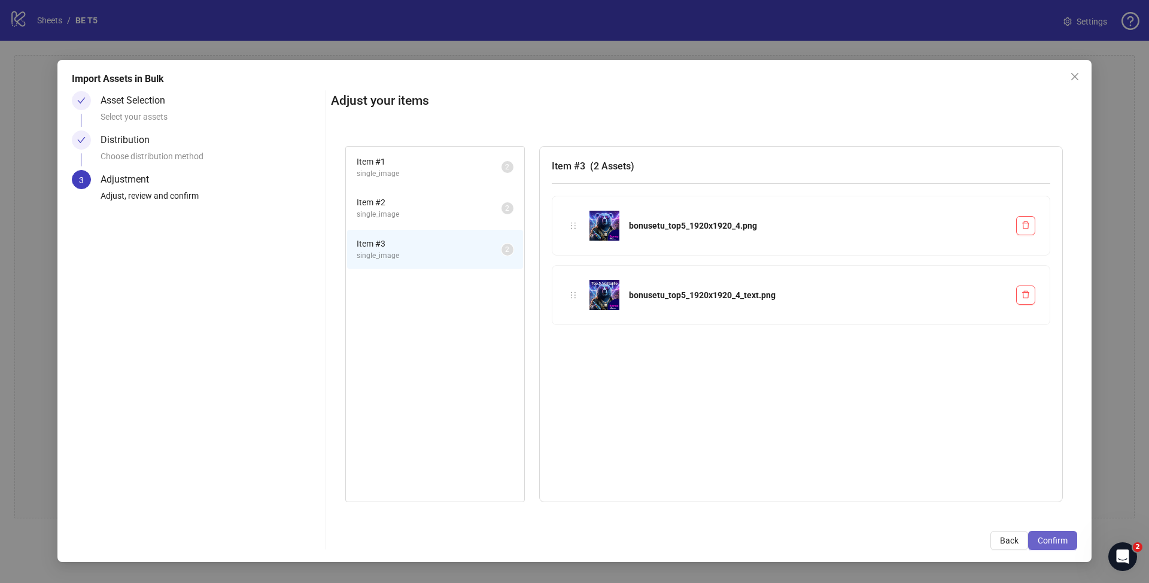
click at [1060, 539] on span "Confirm" at bounding box center [1053, 541] width 30 height 10
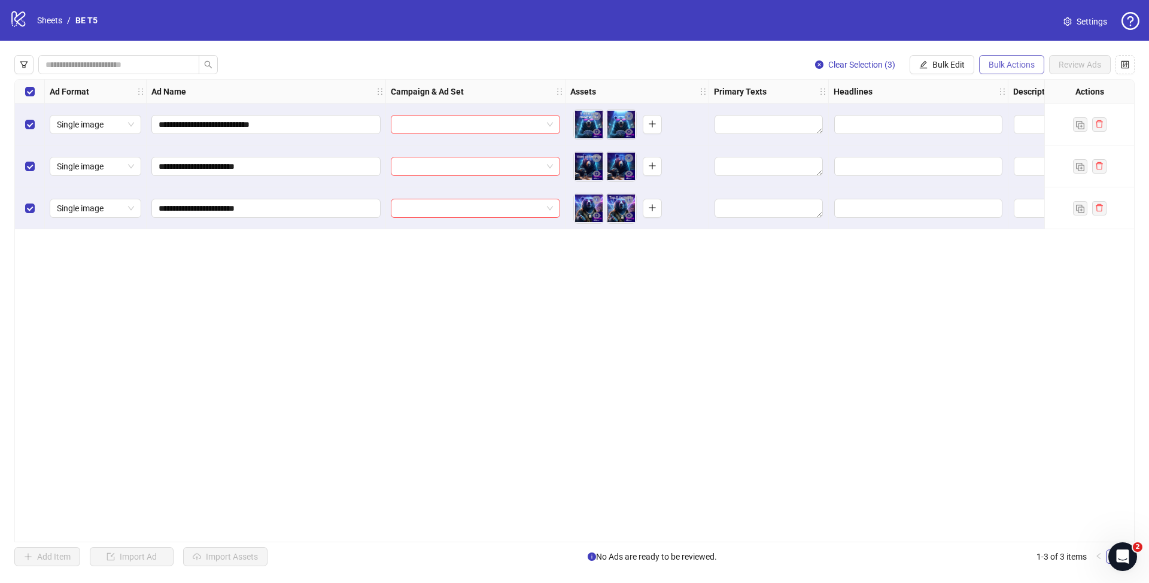
click at [997, 63] on span "Bulk Actions" at bounding box center [1012, 65] width 46 height 10
click at [946, 62] on span "Bulk Edit" at bounding box center [949, 65] width 32 height 10
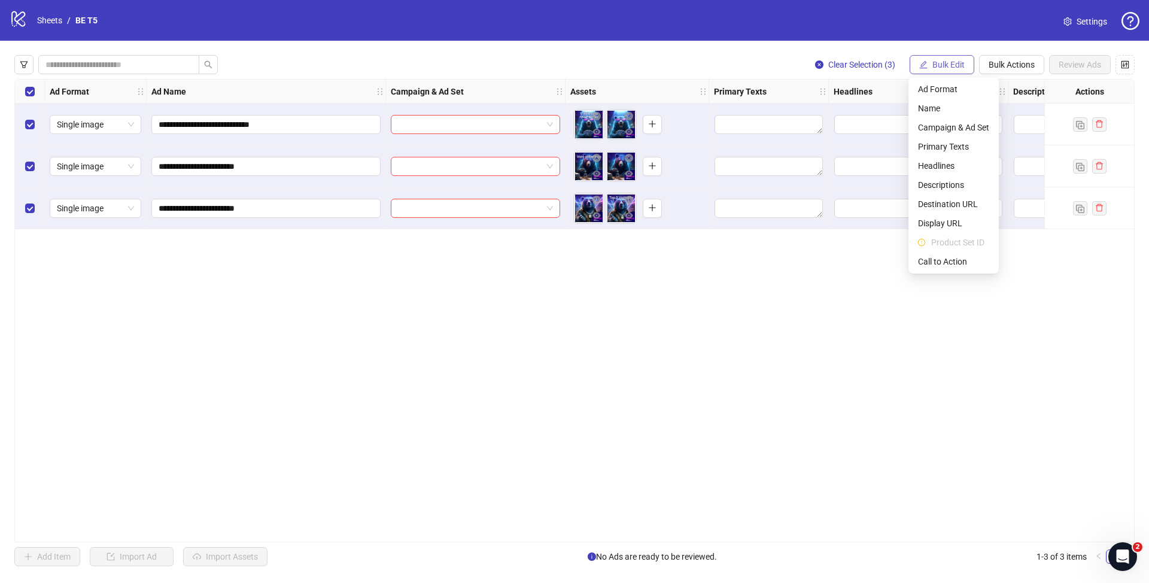
click at [946, 62] on span "Bulk Edit" at bounding box center [949, 65] width 32 height 10
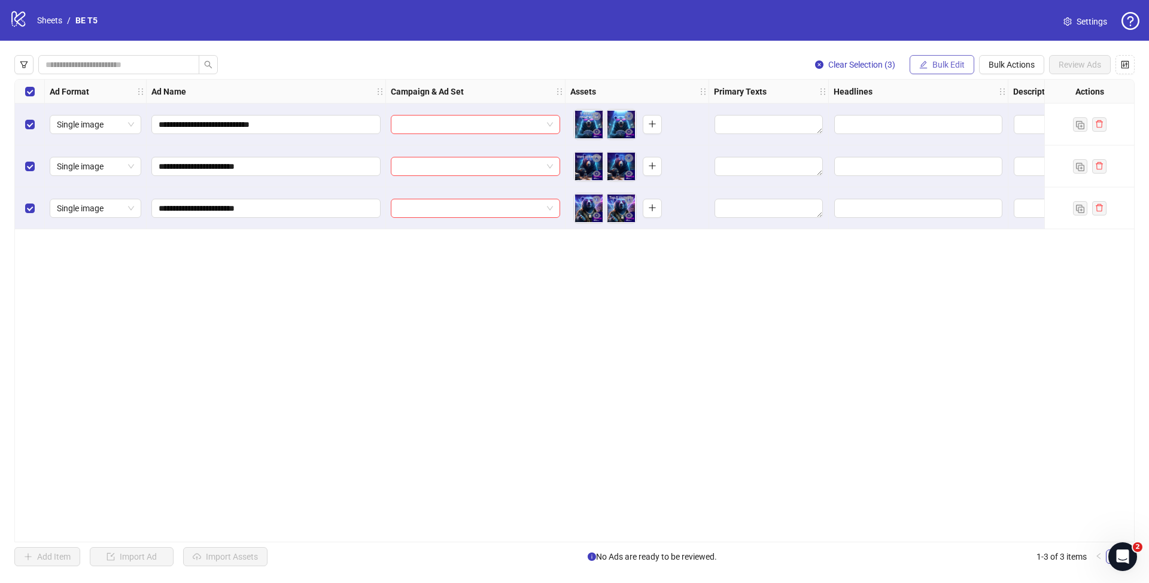
click at [948, 68] on span "Bulk Edit" at bounding box center [949, 65] width 32 height 10
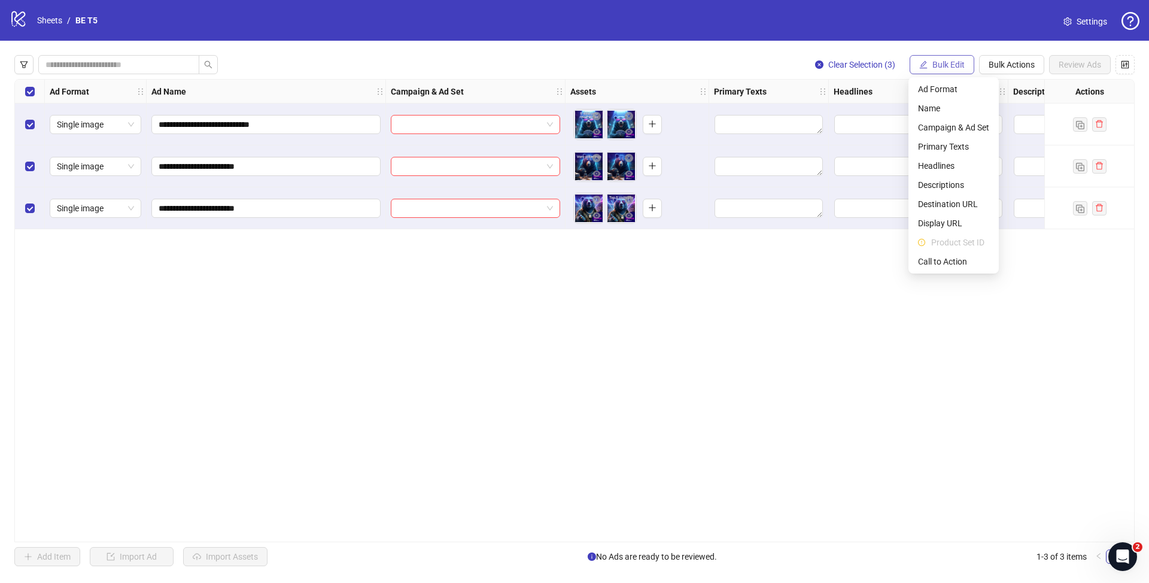
click at [948, 68] on span "Bulk Edit" at bounding box center [949, 65] width 32 height 10
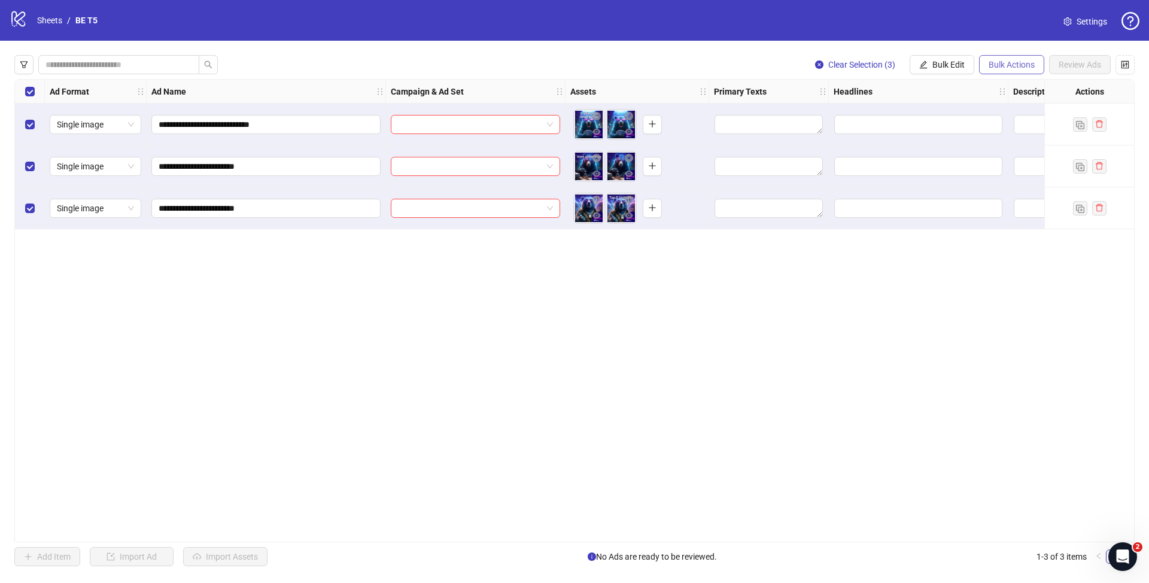
click at [1005, 60] on span "Bulk Actions" at bounding box center [1012, 65] width 46 height 10
click at [1005, 61] on span "Bulk Actions" at bounding box center [1012, 65] width 46 height 10
click at [1090, 22] on span "Settings" at bounding box center [1092, 21] width 31 height 13
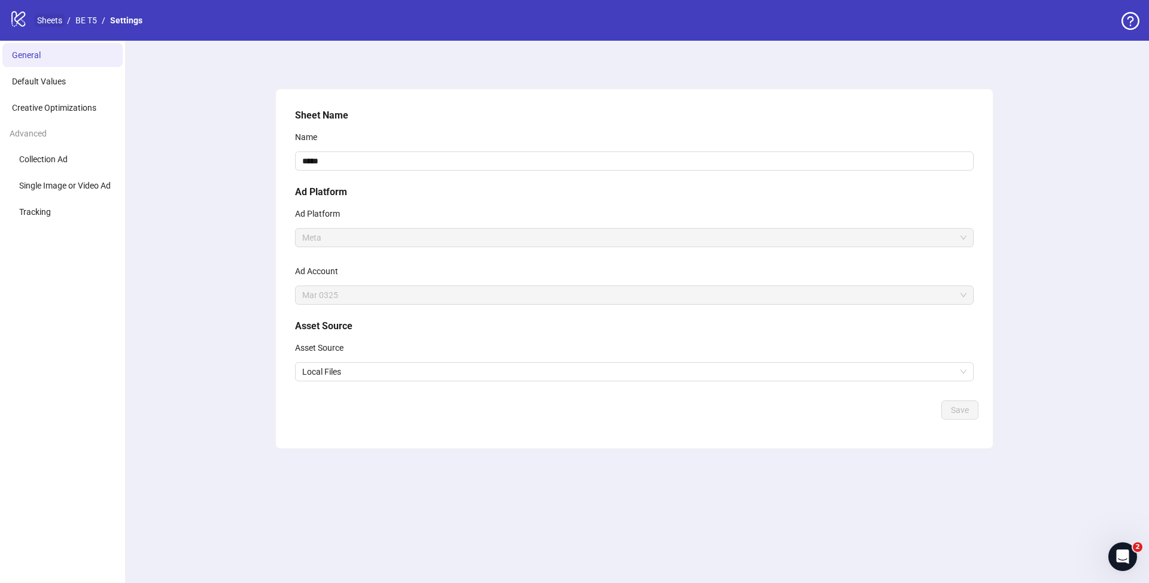
click at [44, 17] on link "Sheets" at bounding box center [50, 20] width 30 height 13
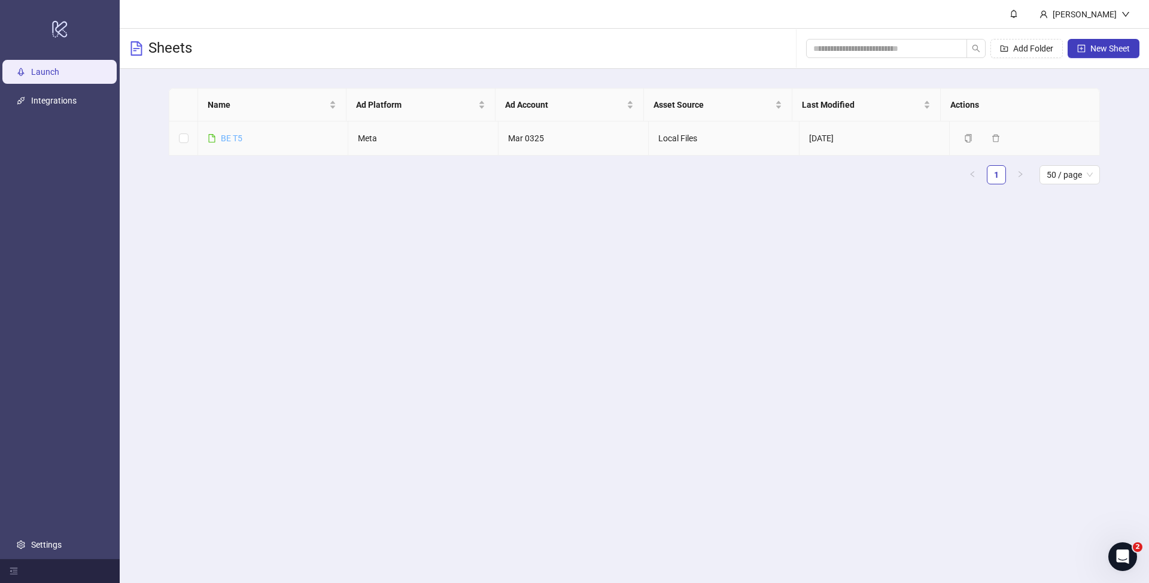
click at [226, 135] on link "BE T5" at bounding box center [232, 138] width 22 height 10
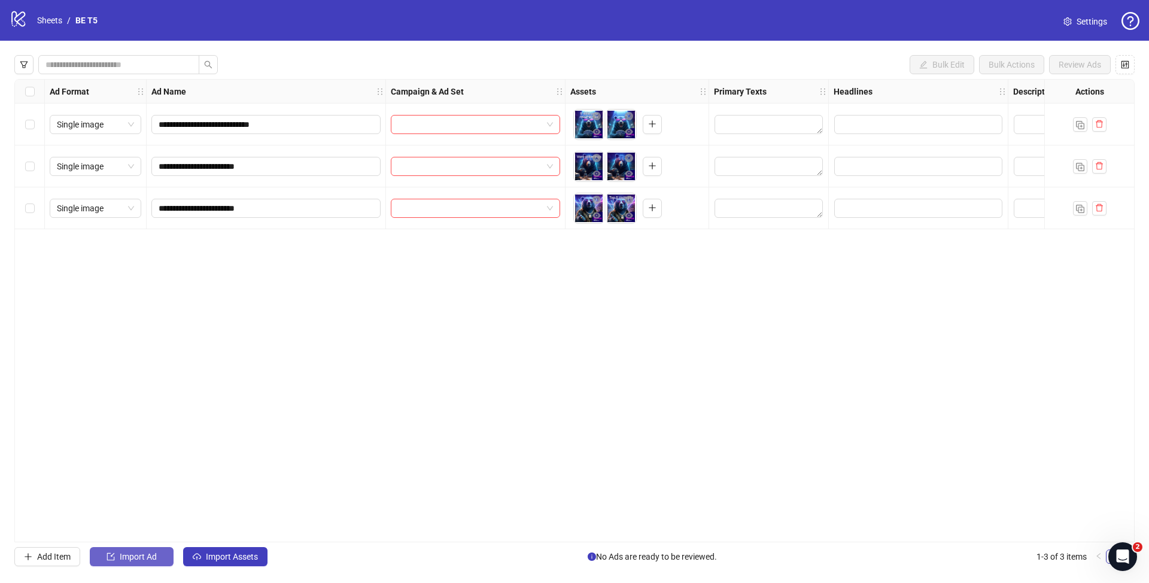
click at [125, 559] on span "Import Ad" at bounding box center [138, 557] width 37 height 10
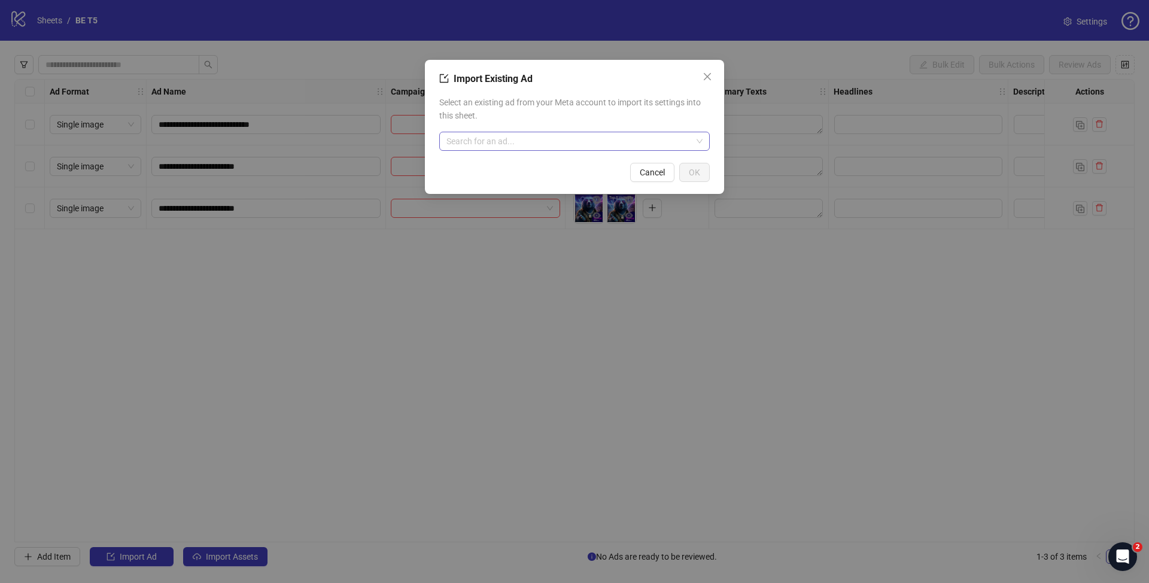
click at [544, 147] on input "search" at bounding box center [569, 141] width 245 height 18
click at [593, 102] on span "Select an existing ad from your Meta account to import its settings into this s…" at bounding box center [574, 109] width 271 height 26
click at [224, 429] on div "Import Existing Ad Select an existing ad from your Meta account to import its s…" at bounding box center [574, 291] width 1149 height 583
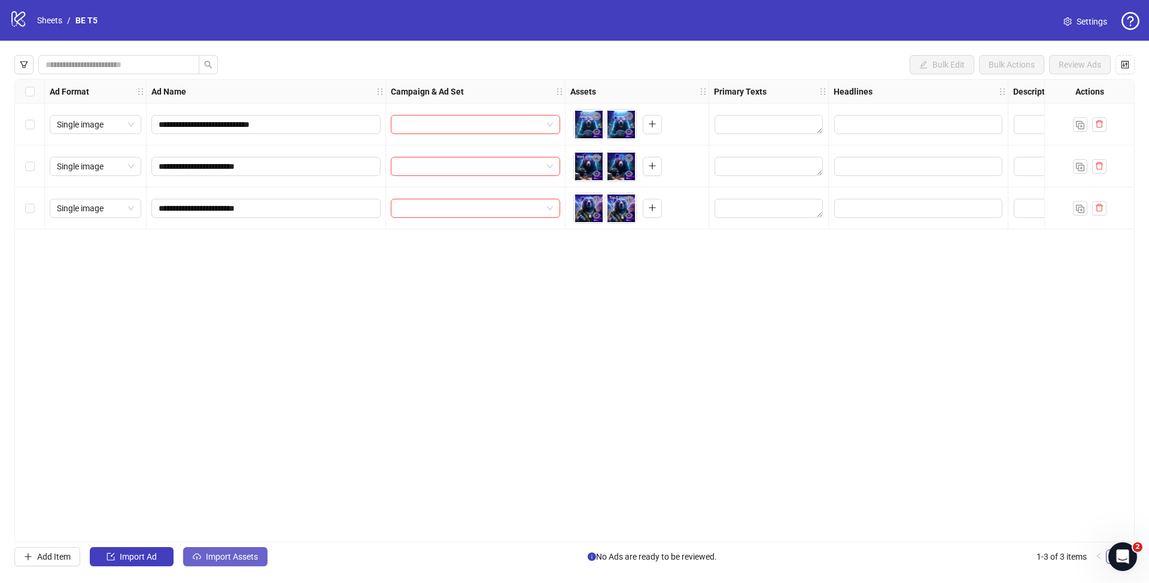
click at [239, 553] on span "Import Assets" at bounding box center [232, 557] width 52 height 10
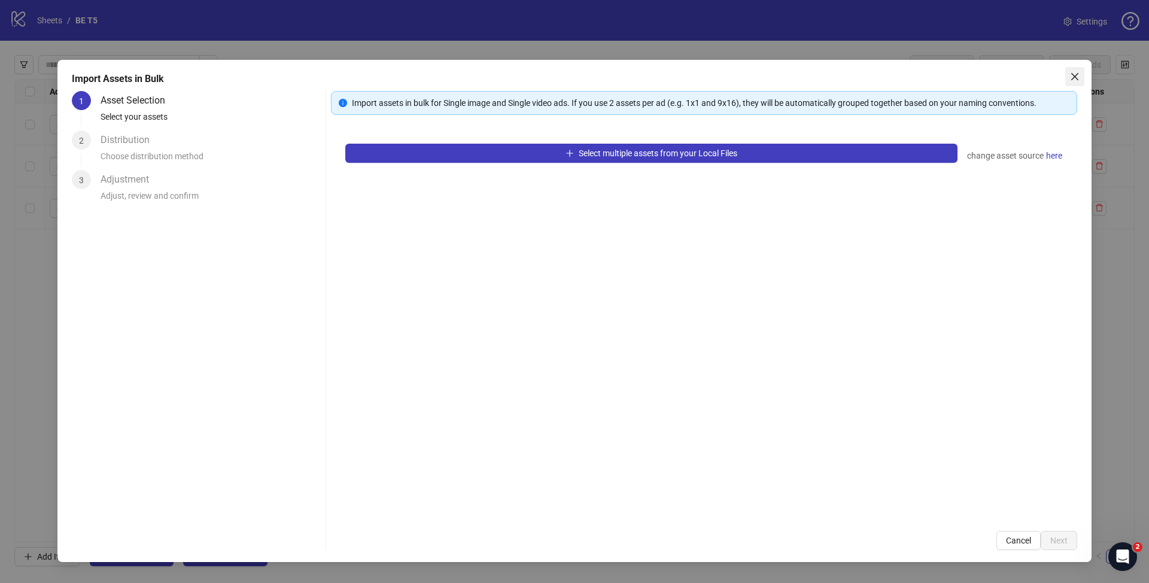
click at [1077, 76] on icon "close" at bounding box center [1075, 77] width 10 height 10
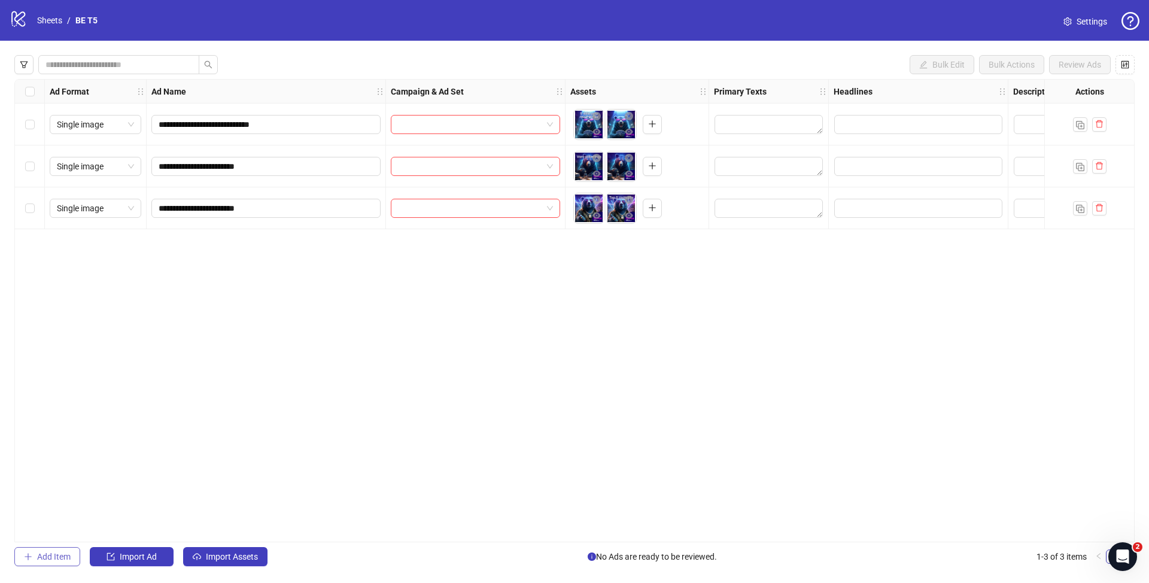
click at [63, 557] on span "Add Item" at bounding box center [54, 557] width 34 height 10
click at [1095, 256] on button "button" at bounding box center [1100, 250] width 14 height 14
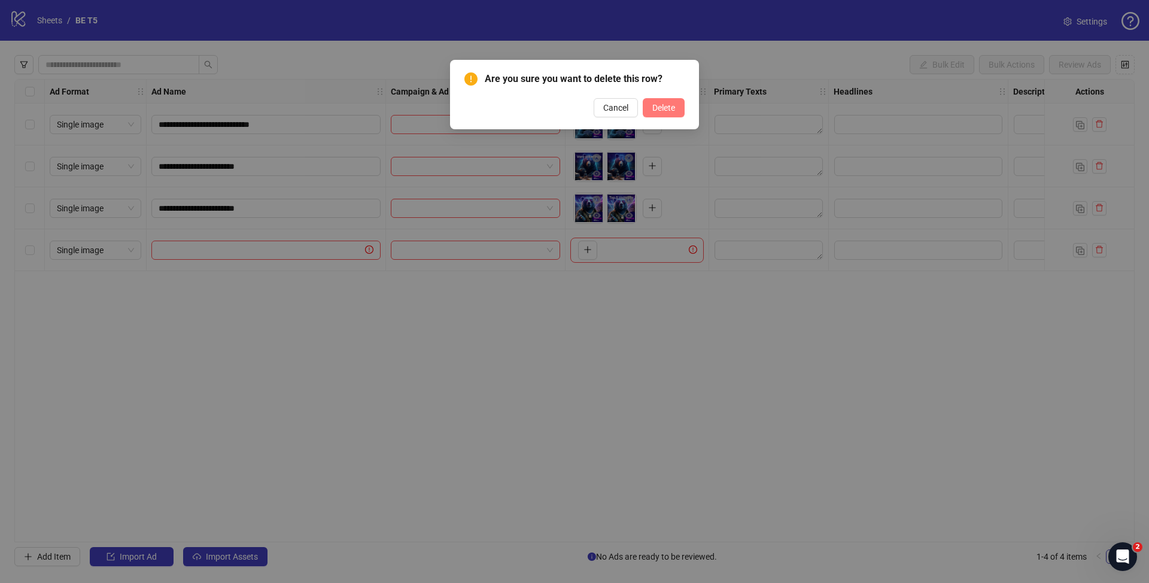
click at [676, 107] on button "Delete" at bounding box center [664, 107] width 42 height 19
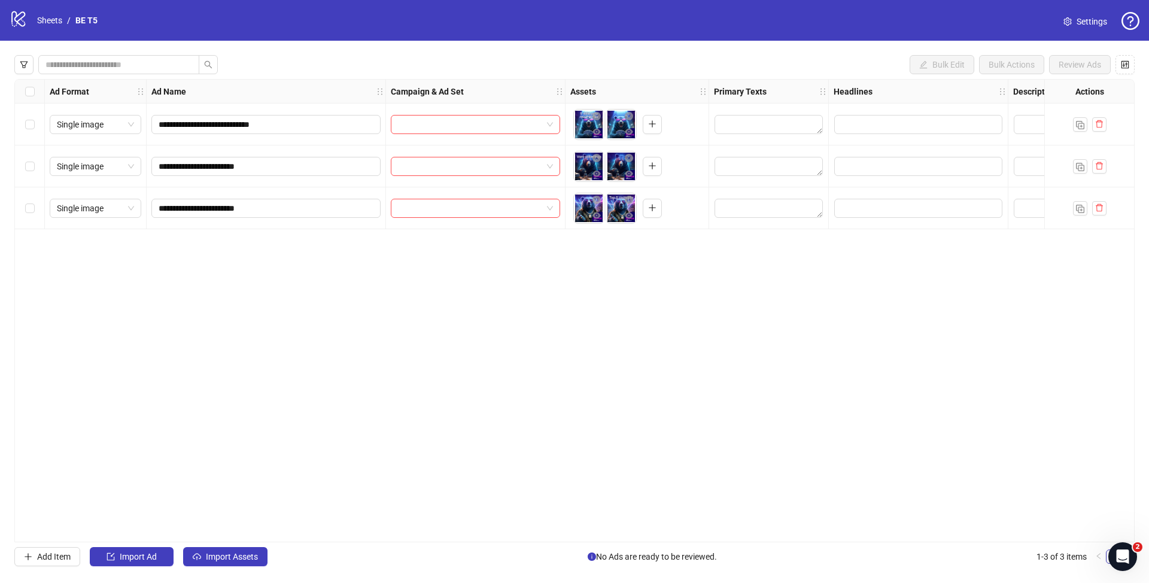
click at [1137, 20] on icon "question-circle" at bounding box center [1131, 21] width 18 height 18
click at [1084, 44] on span "Watch demo video" at bounding box center [1090, 49] width 79 height 13
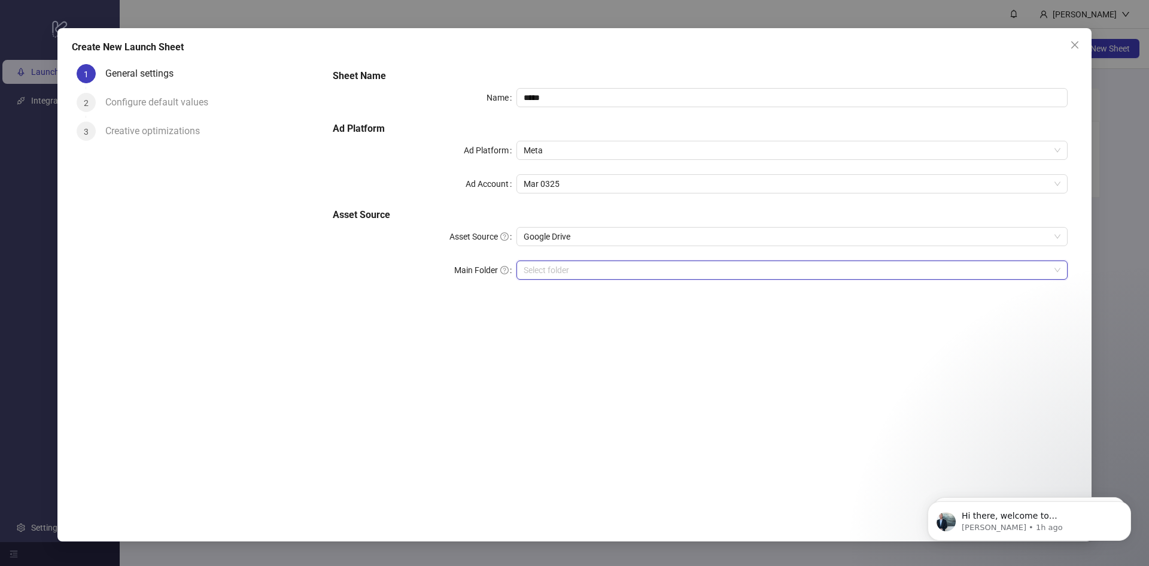
click at [138, 138] on div "Creative optimizations" at bounding box center [157, 131] width 104 height 19
click at [87, 136] on span "3" at bounding box center [86, 132] width 5 height 10
click at [1131, 505] on icon "Dismiss notification" at bounding box center [1128, 504] width 7 height 7
click at [1126, 502] on icon "Dismiss notification" at bounding box center [1128, 504] width 7 height 7
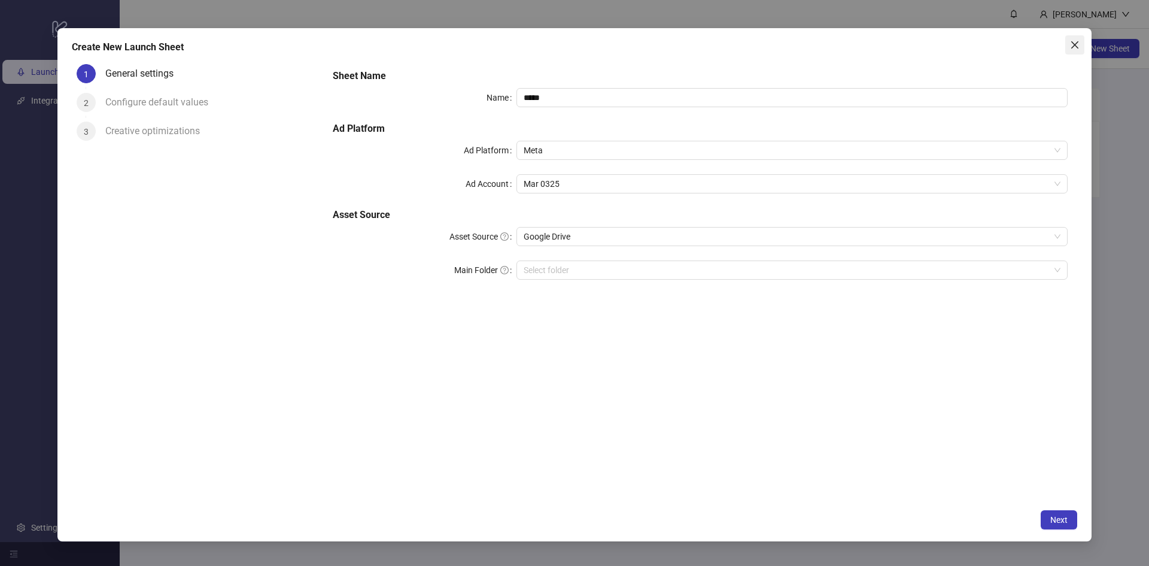
click at [1076, 45] on icon "close" at bounding box center [1075, 45] width 10 height 10
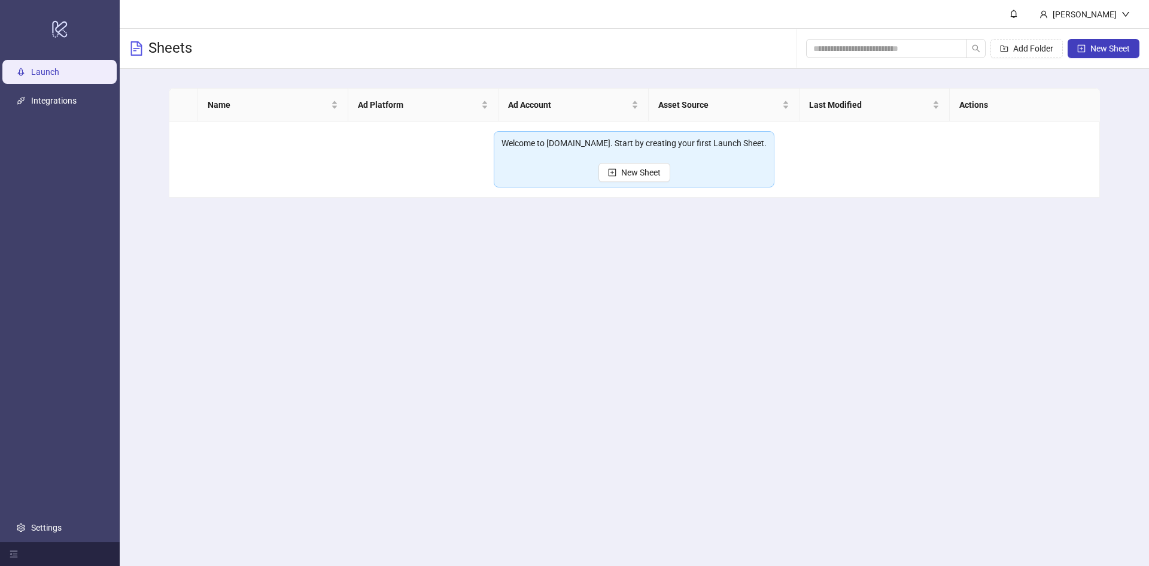
click at [852, 60] on div "Add Folder New Sheet" at bounding box center [972, 48] width 333 height 38
click at [846, 38] on div "Add Folder New Sheet" at bounding box center [972, 48] width 333 height 38
click at [846, 41] on span at bounding box center [886, 48] width 161 height 19
click at [848, 50] on input "search" at bounding box center [882, 48] width 137 height 13
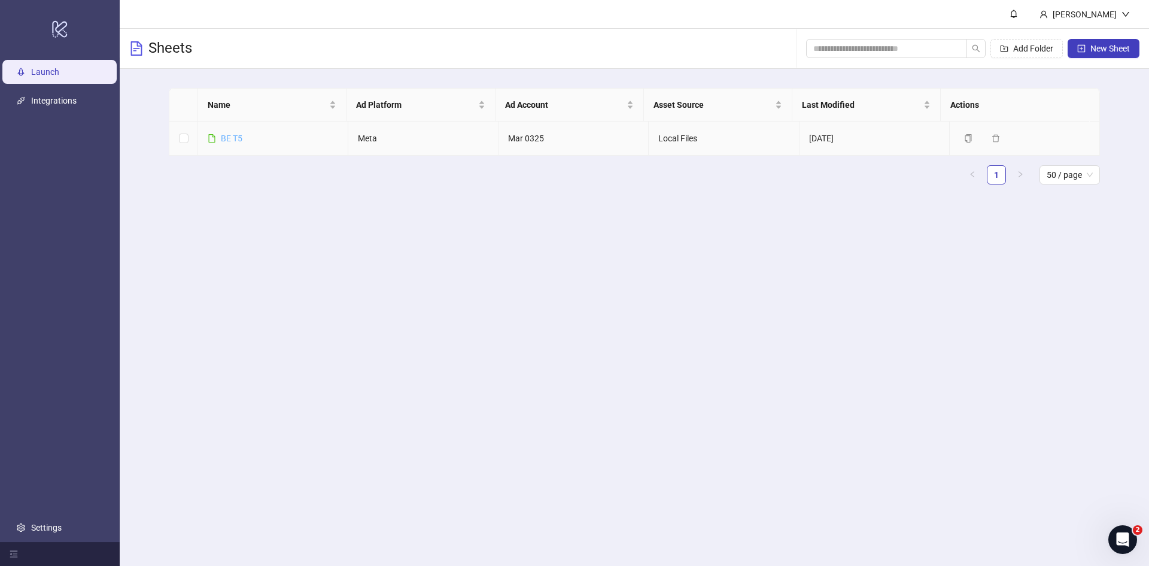
click at [228, 138] on link "BE T5" at bounding box center [232, 138] width 22 height 10
